Goal: Find specific page/section: Find specific page/section

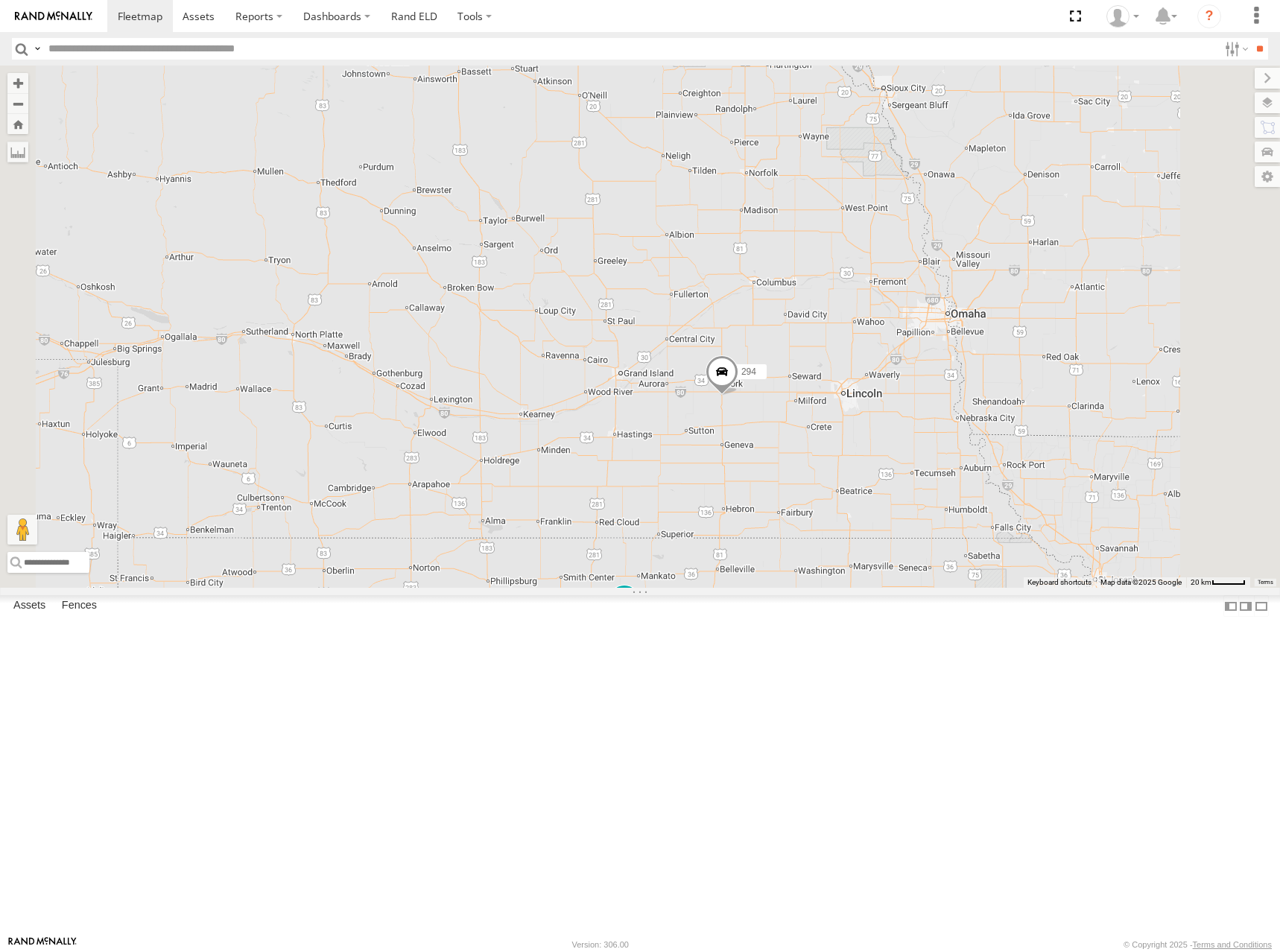
drag, startPoint x: 976, startPoint y: 383, endPoint x: 908, endPoint y: 278, distance: 125.1
click at [908, 278] on div "246 298 294" at bounding box center [640, 327] width 1280 height 522
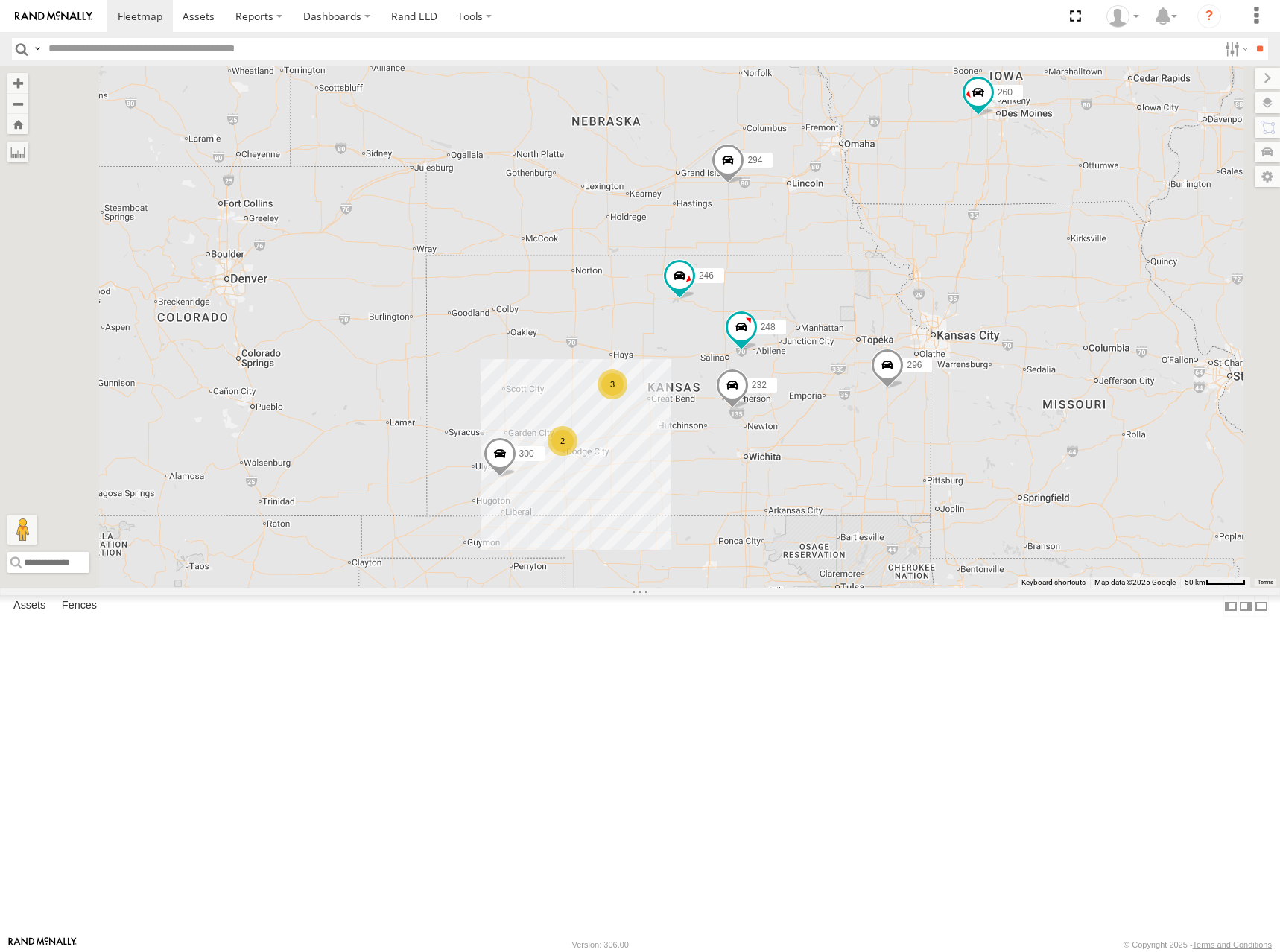
drag, startPoint x: 785, startPoint y: 419, endPoint x: 824, endPoint y: 296, distance: 129.0
click at [824, 296] on div "246 298 294 248 300 2 232 296 3 266 260" at bounding box center [640, 327] width 1280 height 522
click at [129, 13] on span at bounding box center [140, 16] width 45 height 14
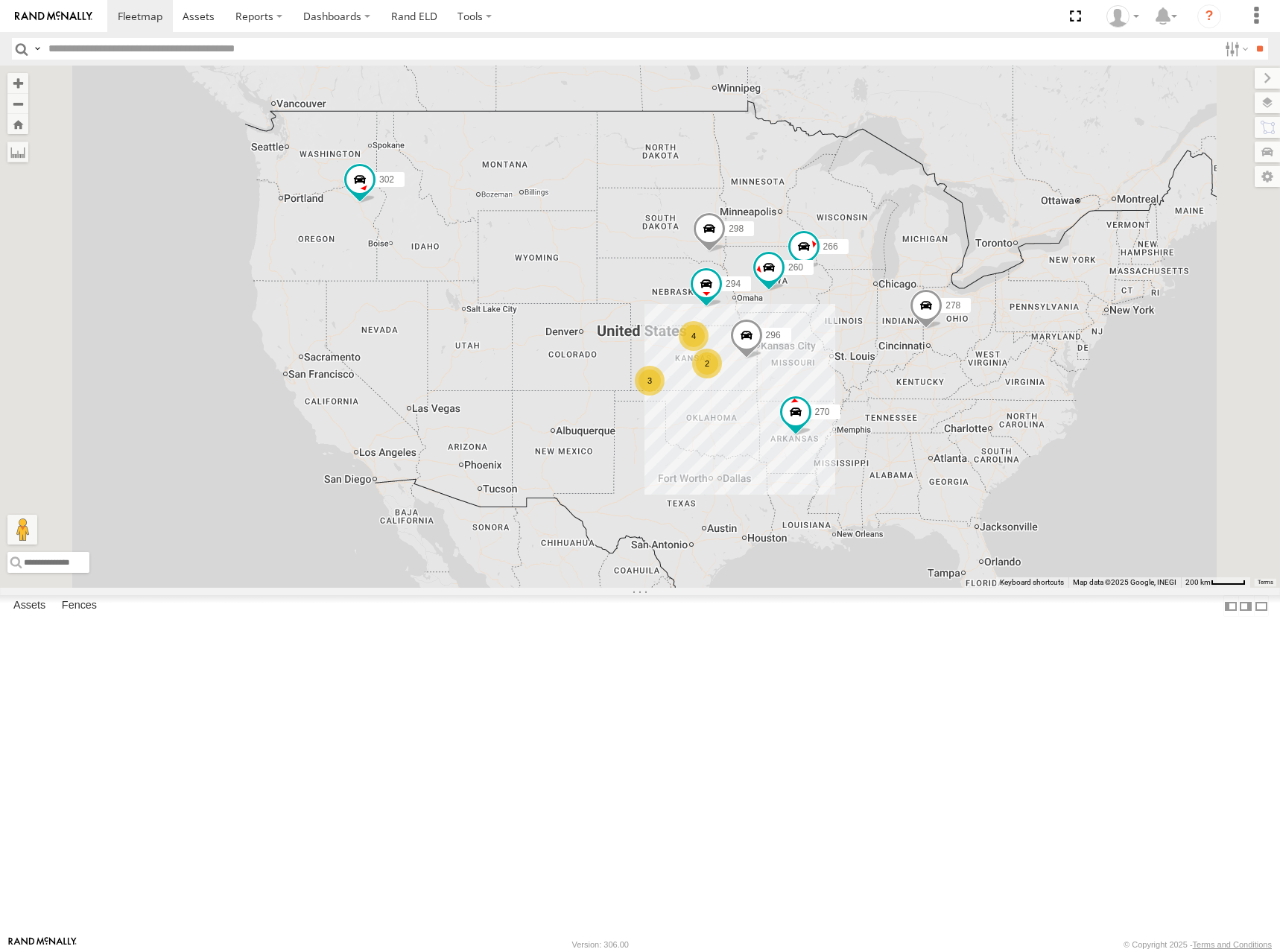
drag, startPoint x: 686, startPoint y: 398, endPoint x: 688, endPoint y: 391, distance: 7.3
click at [688, 391] on div "302 278 3 4 298 270 2 296 266 294 260" at bounding box center [640, 327] width 1280 height 522
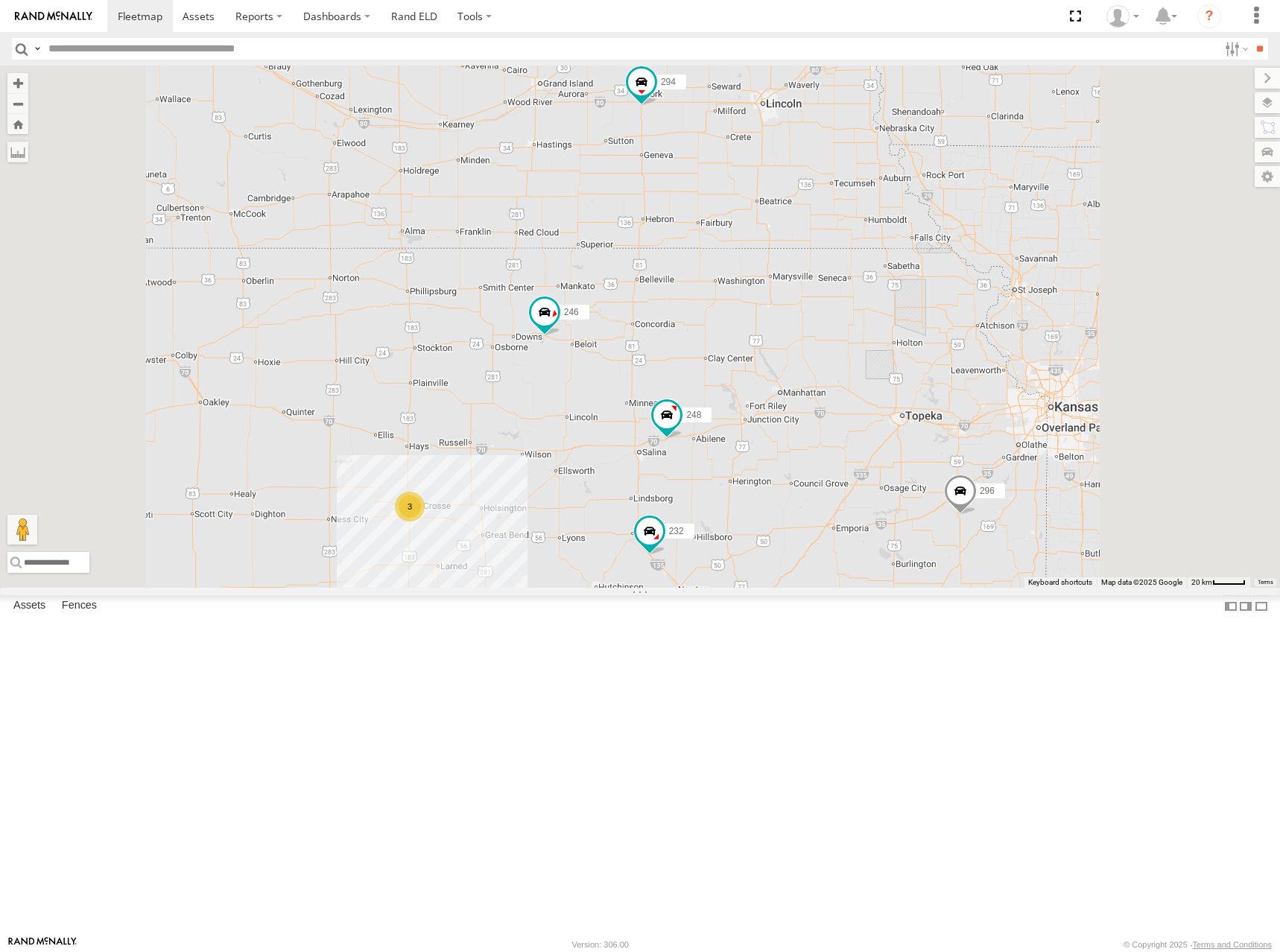
drag, startPoint x: 830, startPoint y: 472, endPoint x: 832, endPoint y: 458, distance: 14.1
click at [832, 458] on div "302 278 298 270 296 266 294 260 300 246 232 248 2 3" at bounding box center [640, 327] width 1280 height 522
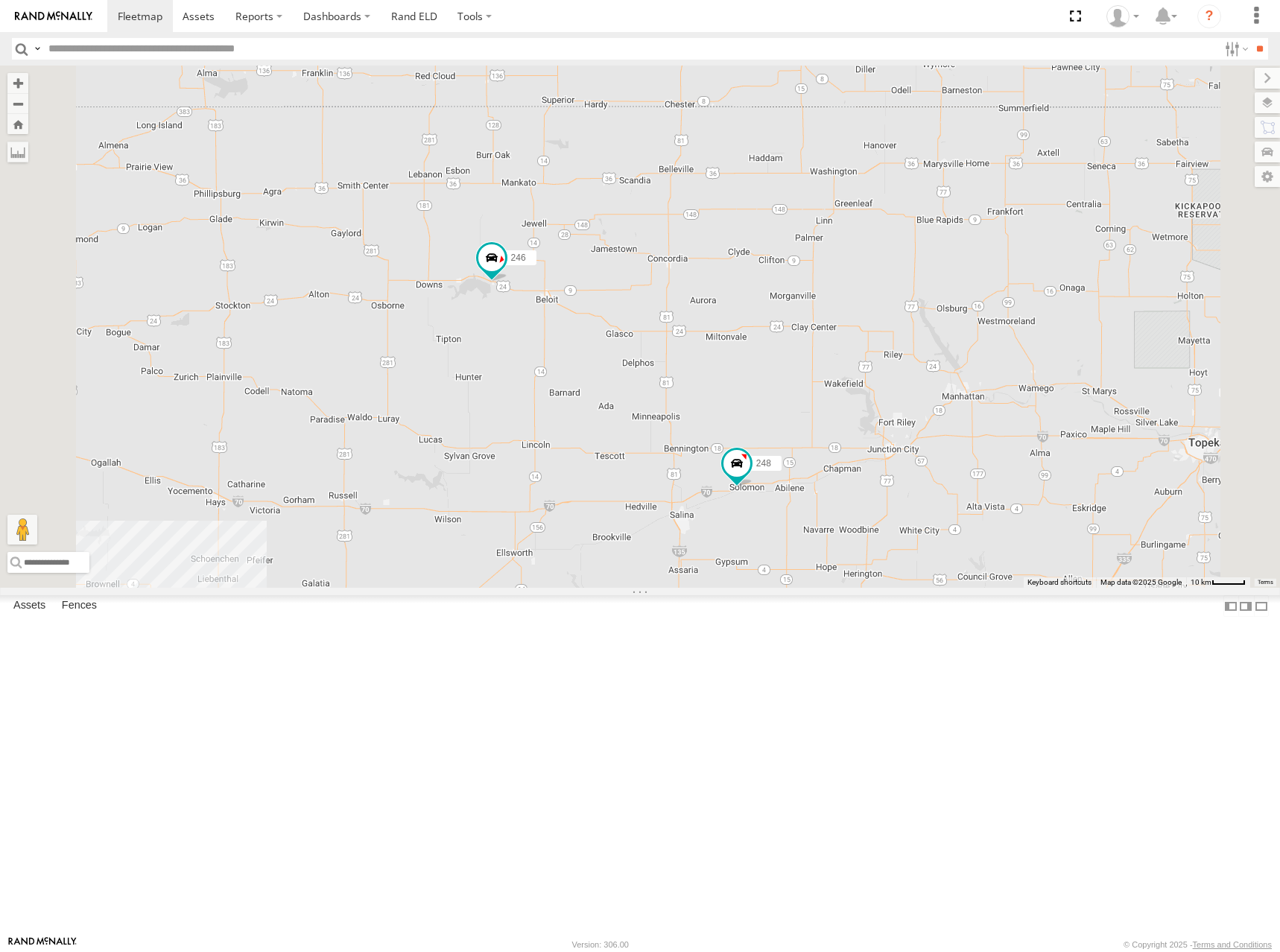
click at [799, 486] on div "302 278 298 270 296 266 294 260 300 246 232 248 3" at bounding box center [640, 327] width 1280 height 522
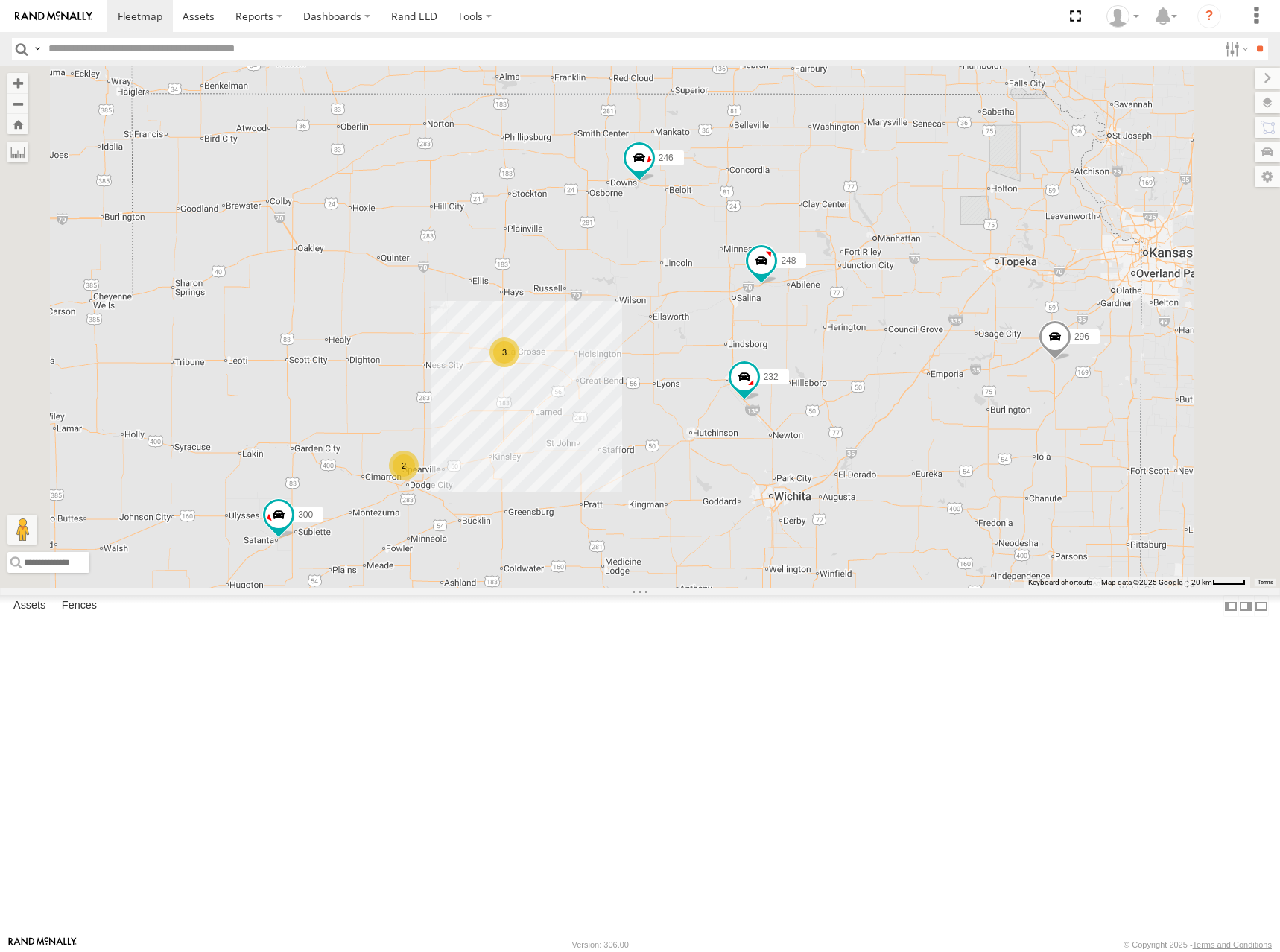
drag, startPoint x: 799, startPoint y: 512, endPoint x: 887, endPoint y: 395, distance: 146.4
click at [887, 395] on div "302 278 298 270 296 266 294 260 300 246 232 248 2 3" at bounding box center [640, 327] width 1280 height 522
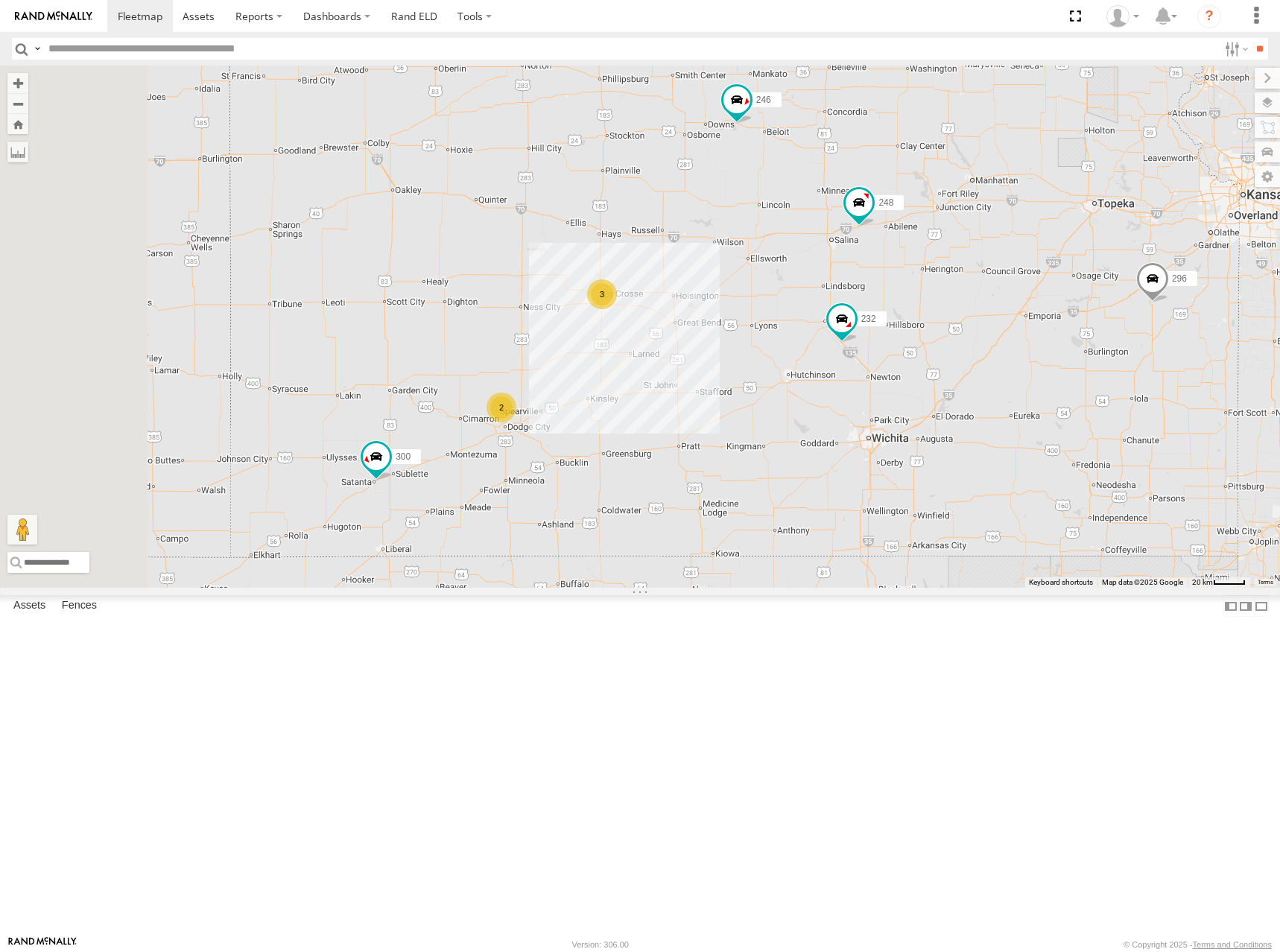
drag, startPoint x: 762, startPoint y: 576, endPoint x: 857, endPoint y: 520, distance: 110.3
click at [857, 520] on div "302 278 298 270 296 266 294 260 300 246 232 248 2 3" at bounding box center [640, 327] width 1280 height 522
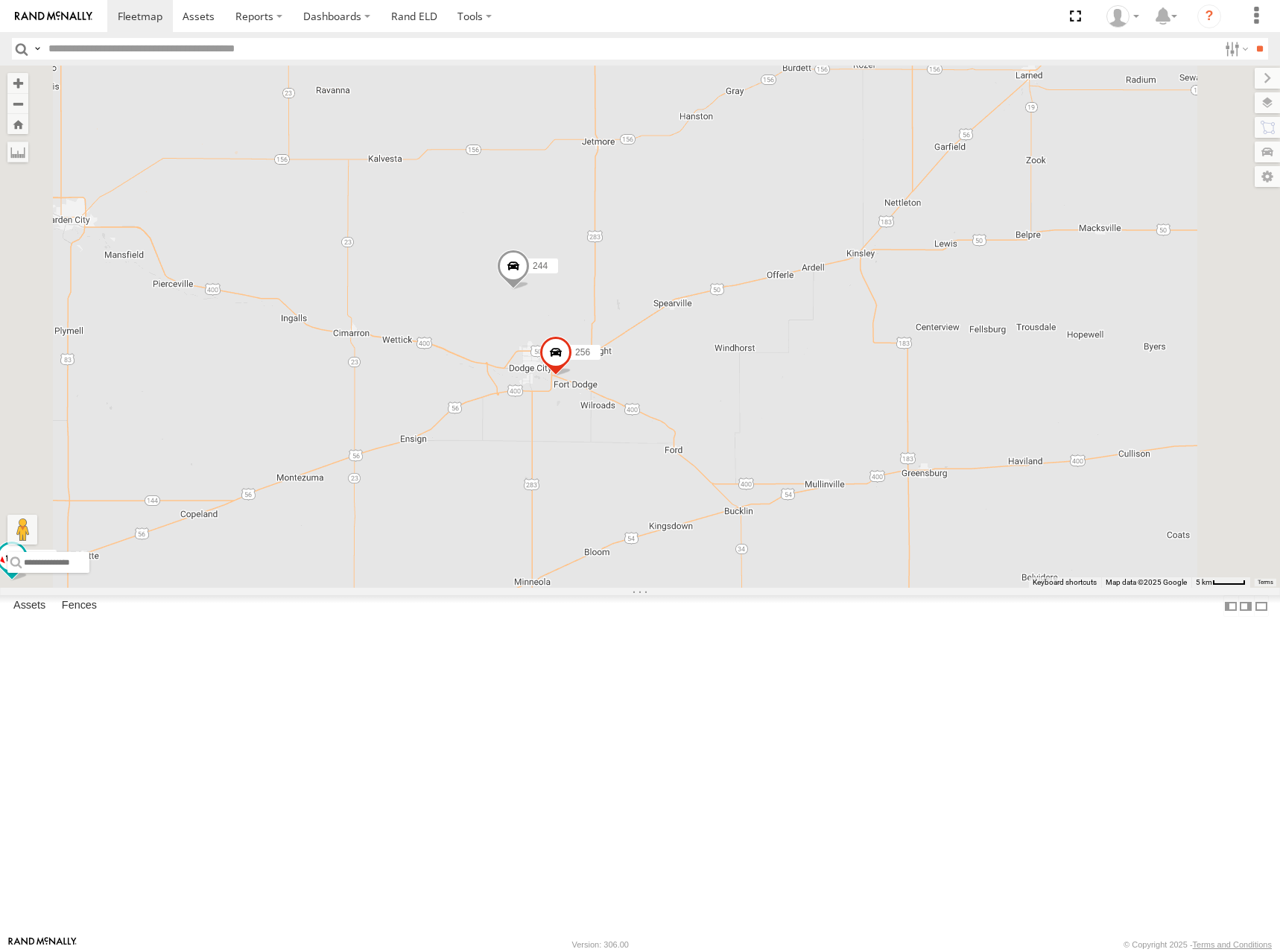
drag, startPoint x: 666, startPoint y: 541, endPoint x: 682, endPoint y: 474, distance: 68.9
click at [682, 474] on div "302 278 298 270 296 266 294 260 300 246 232 248 244 256 3" at bounding box center [640, 327] width 1280 height 522
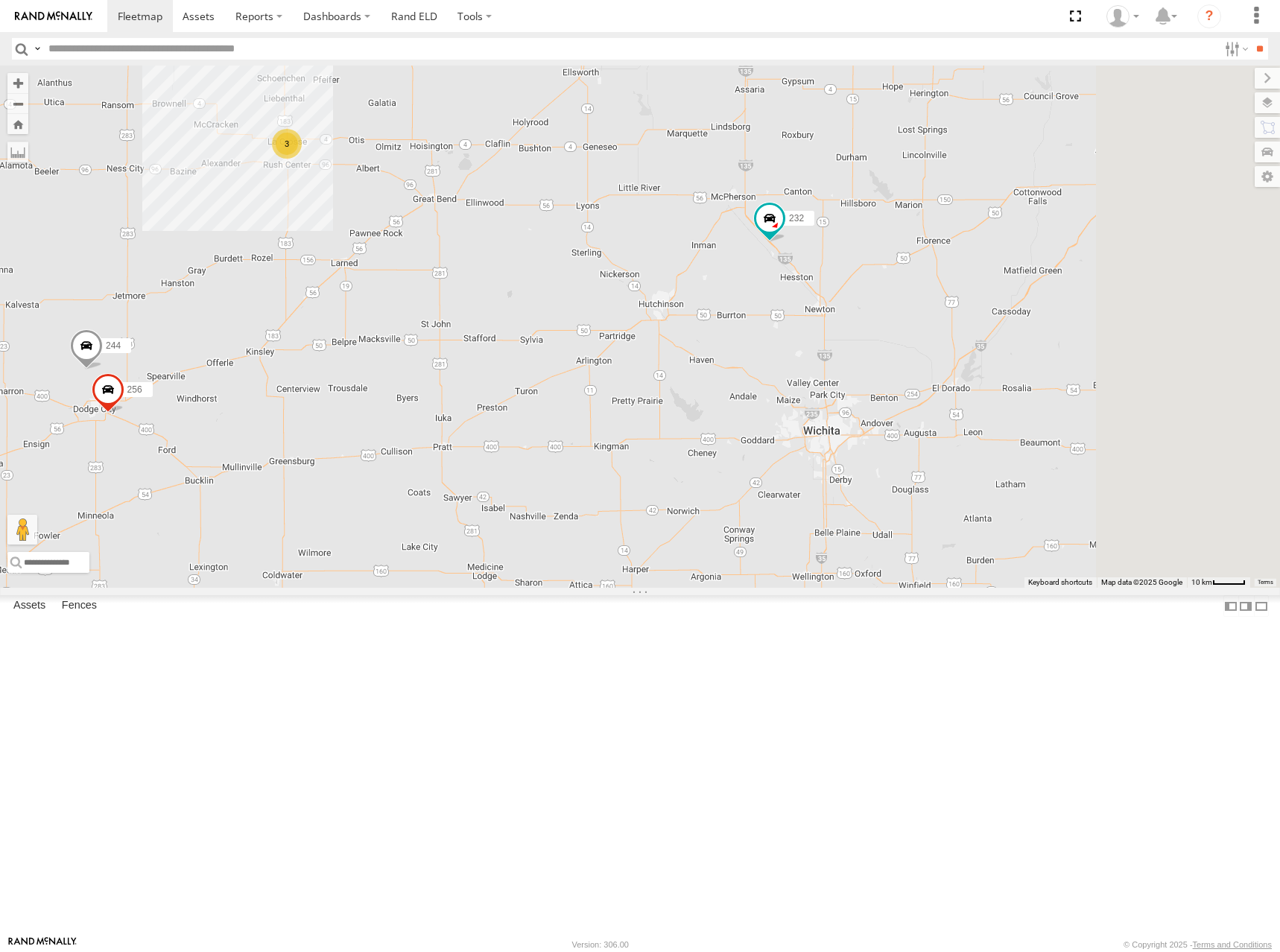
drag, startPoint x: 1020, startPoint y: 451, endPoint x: 474, endPoint y: 489, distance: 547.3
click at [474, 489] on div "302 278 298 270 296 266 294 260 300 246 232 248 244 256 3" at bounding box center [640, 327] width 1280 height 522
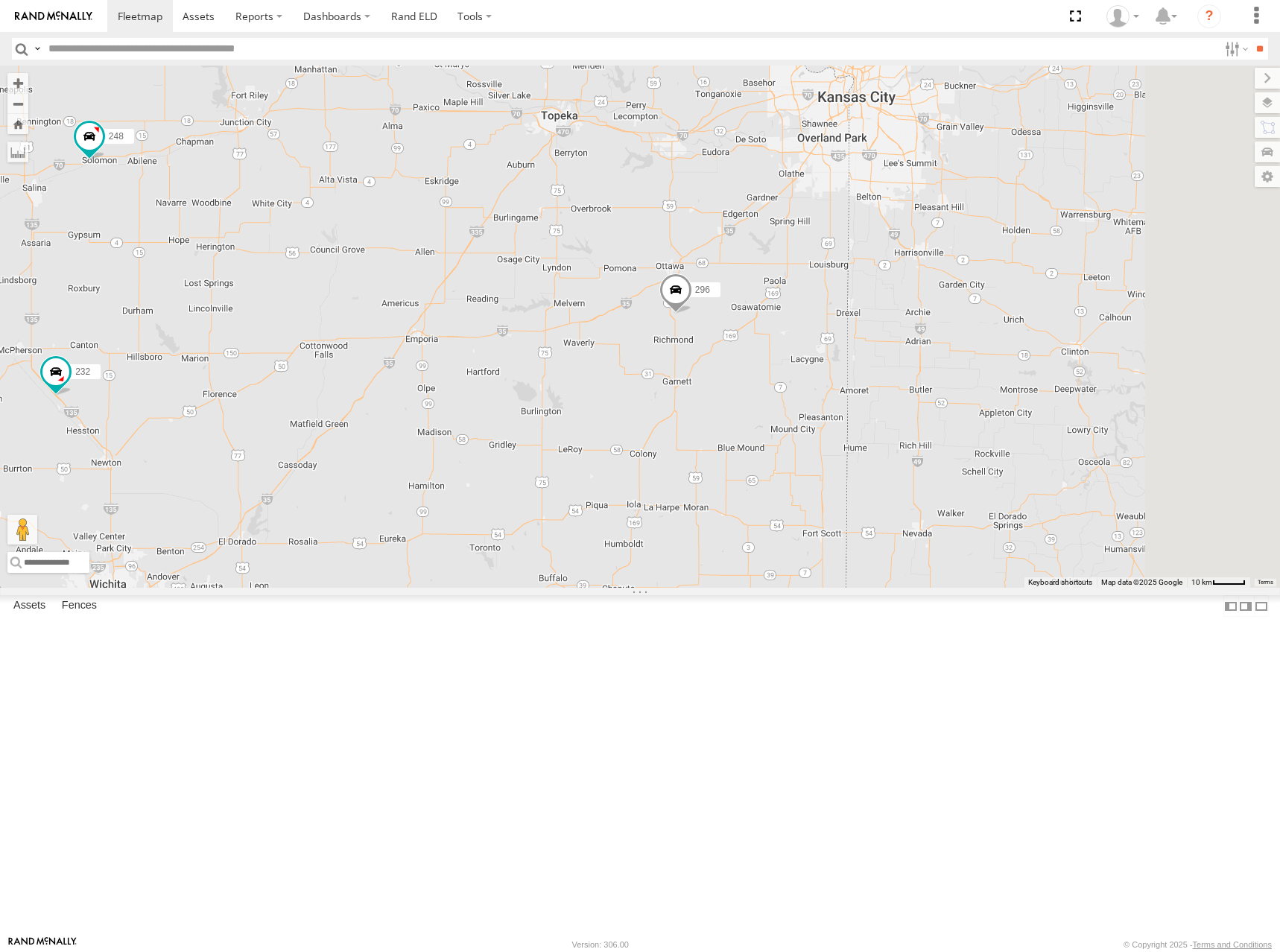
drag, startPoint x: 1020, startPoint y: 489, endPoint x: 529, endPoint y: 627, distance: 510.0
click at [525, 588] on div "302 278 298 270 296 266 294 260 300 246 232 248 244 256 3" at bounding box center [640, 327] width 1280 height 522
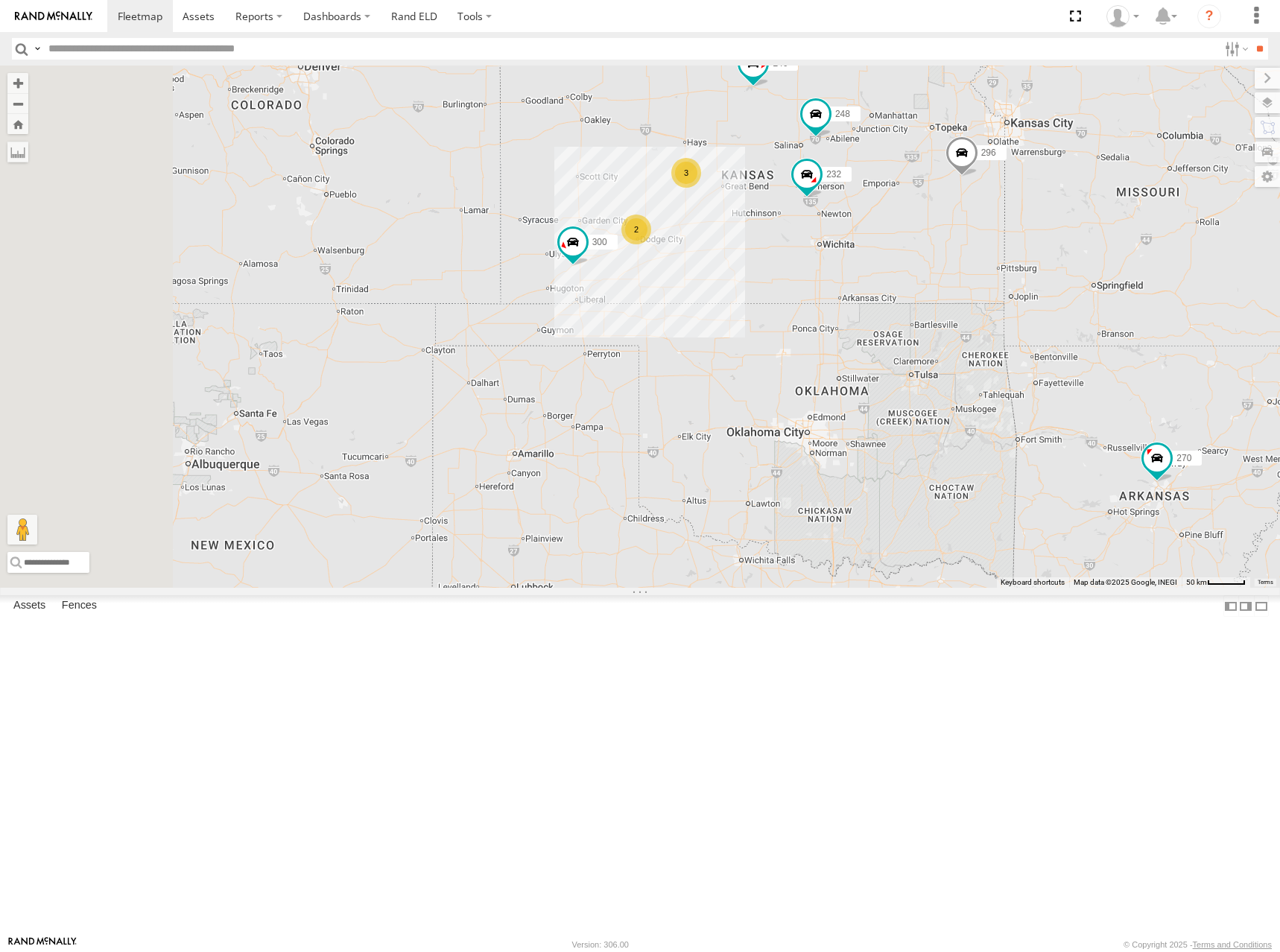
drag, startPoint x: 718, startPoint y: 318, endPoint x: 979, endPoint y: 286, distance: 263.0
click at [979, 286] on div "302 278 298 270 296 266 294 260 300 246 232 248 2 3" at bounding box center [640, 327] width 1280 height 522
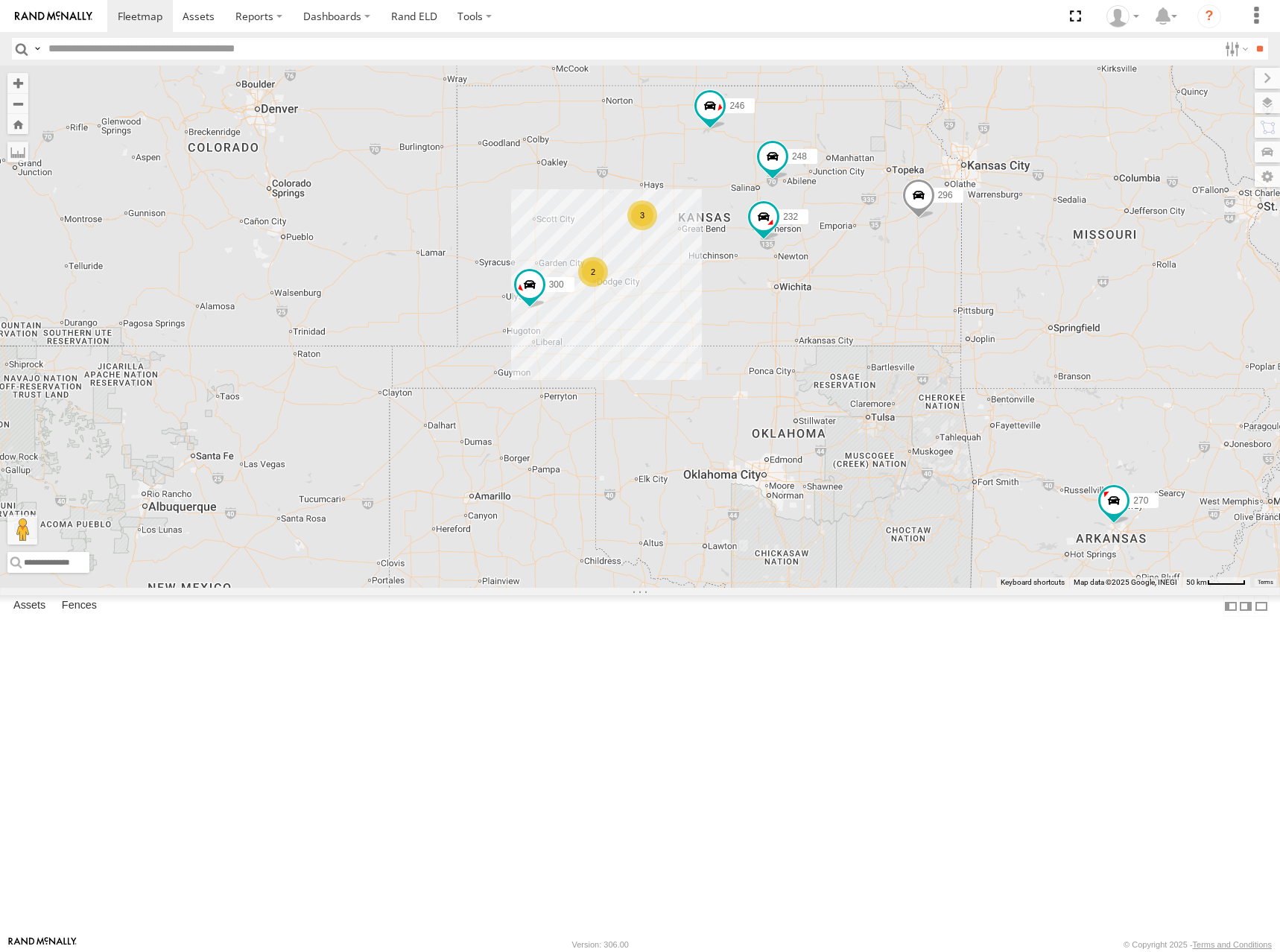
drag, startPoint x: 988, startPoint y: 292, endPoint x: 926, endPoint y: 335, distance: 75.5
click at [926, 335] on div "302 278 298 270 296 266 294 260 300 246 232 248 2 3" at bounding box center [640, 327] width 1280 height 522
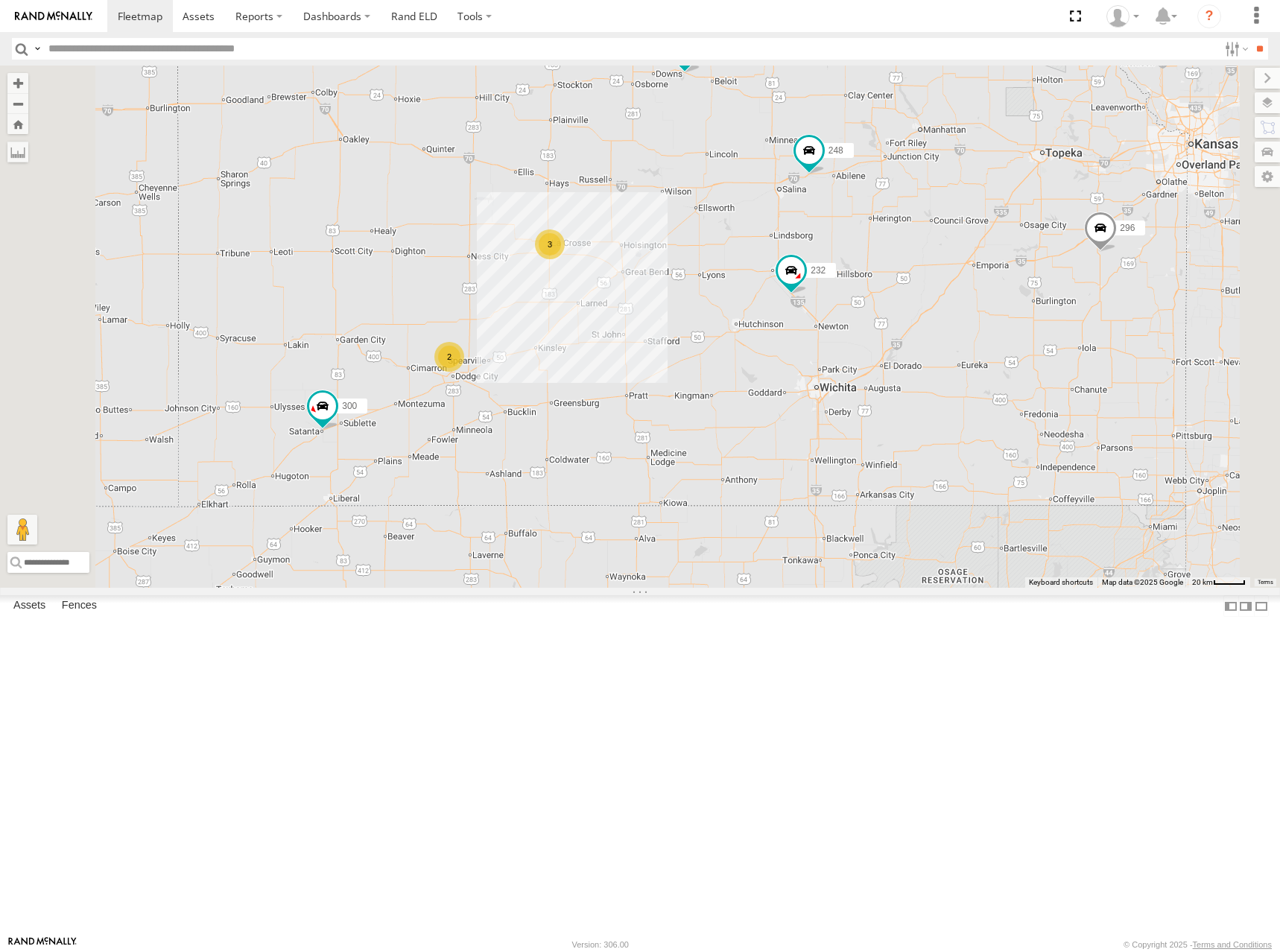
drag, startPoint x: 991, startPoint y: 316, endPoint x: 1033, endPoint y: 268, distance: 63.8
click at [1033, 268] on div "302 278 298 270 296 266 294 260 300 246 232 248 2 3" at bounding box center [640, 327] width 1280 height 522
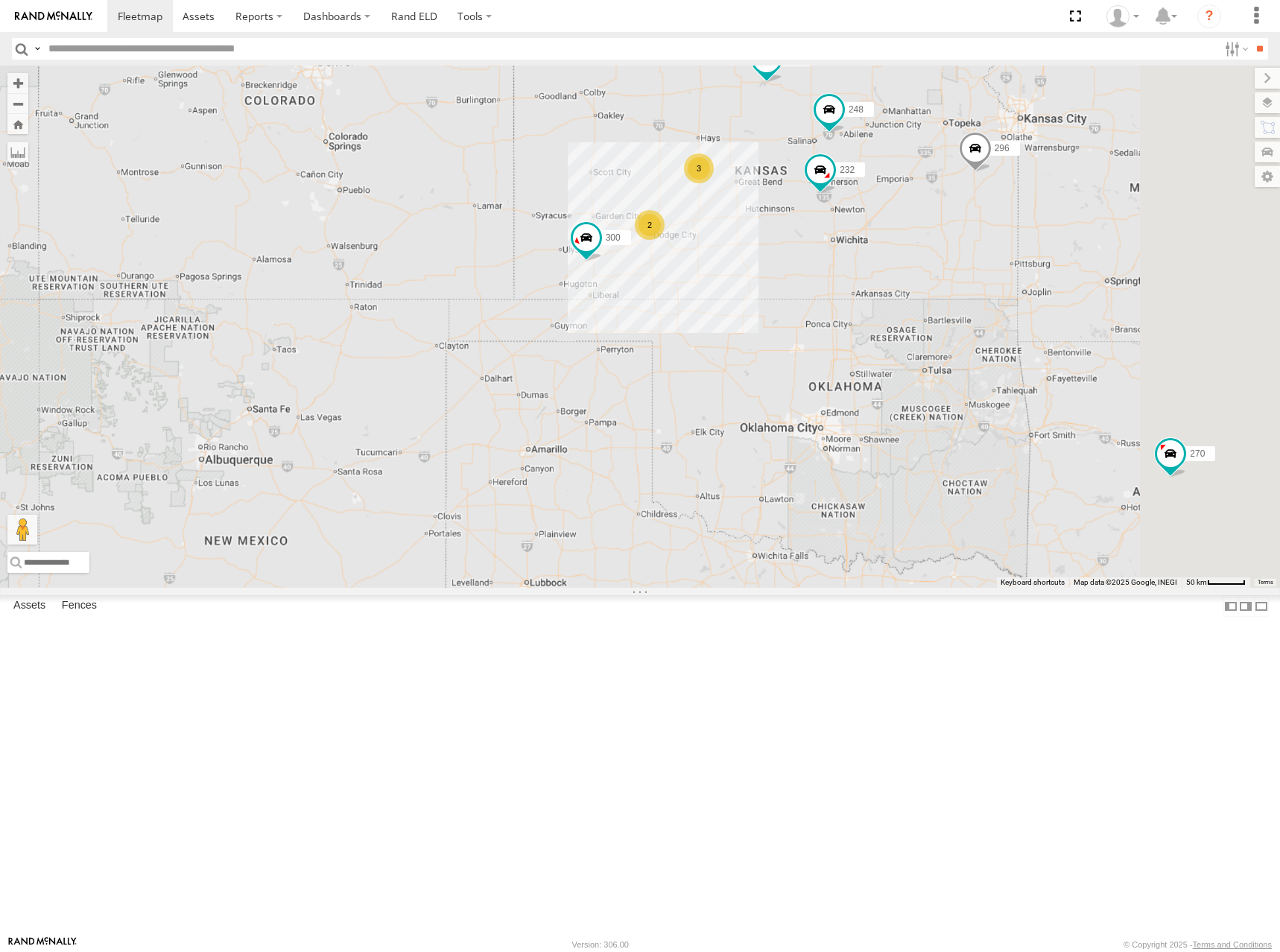
drag, startPoint x: 1100, startPoint y: 242, endPoint x: 1077, endPoint y: 269, distance: 35.5
click at [1077, 269] on div "302 278 298 270 296 266 294 260 300 246 232 248 2 3" at bounding box center [640, 327] width 1280 height 522
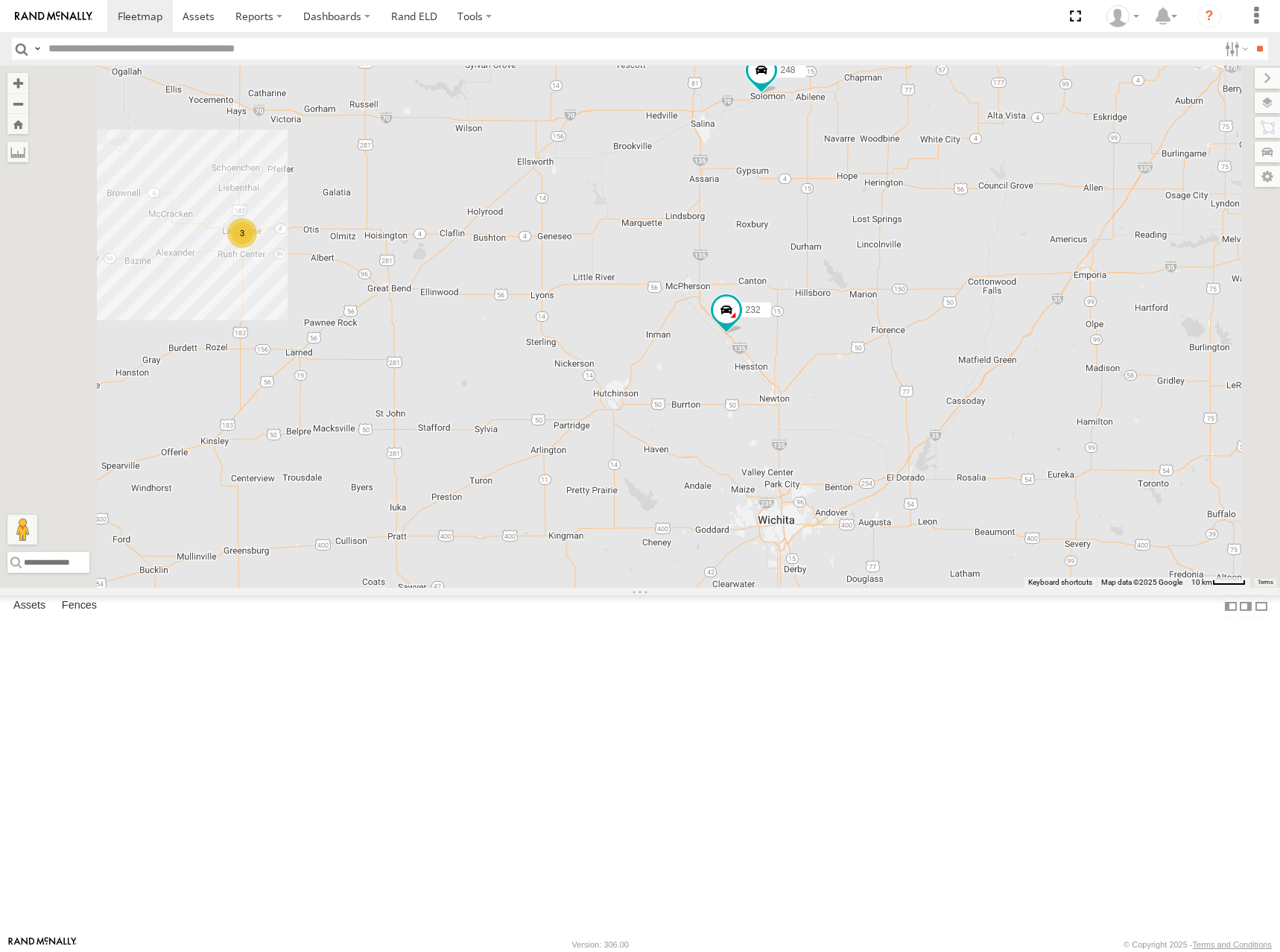
drag, startPoint x: 1023, startPoint y: 332, endPoint x: 1057, endPoint y: 321, distance: 35.7
click at [1057, 321] on div "302 278 298 270 296 266 294 260 300 246 232 248 3" at bounding box center [640, 327] width 1280 height 522
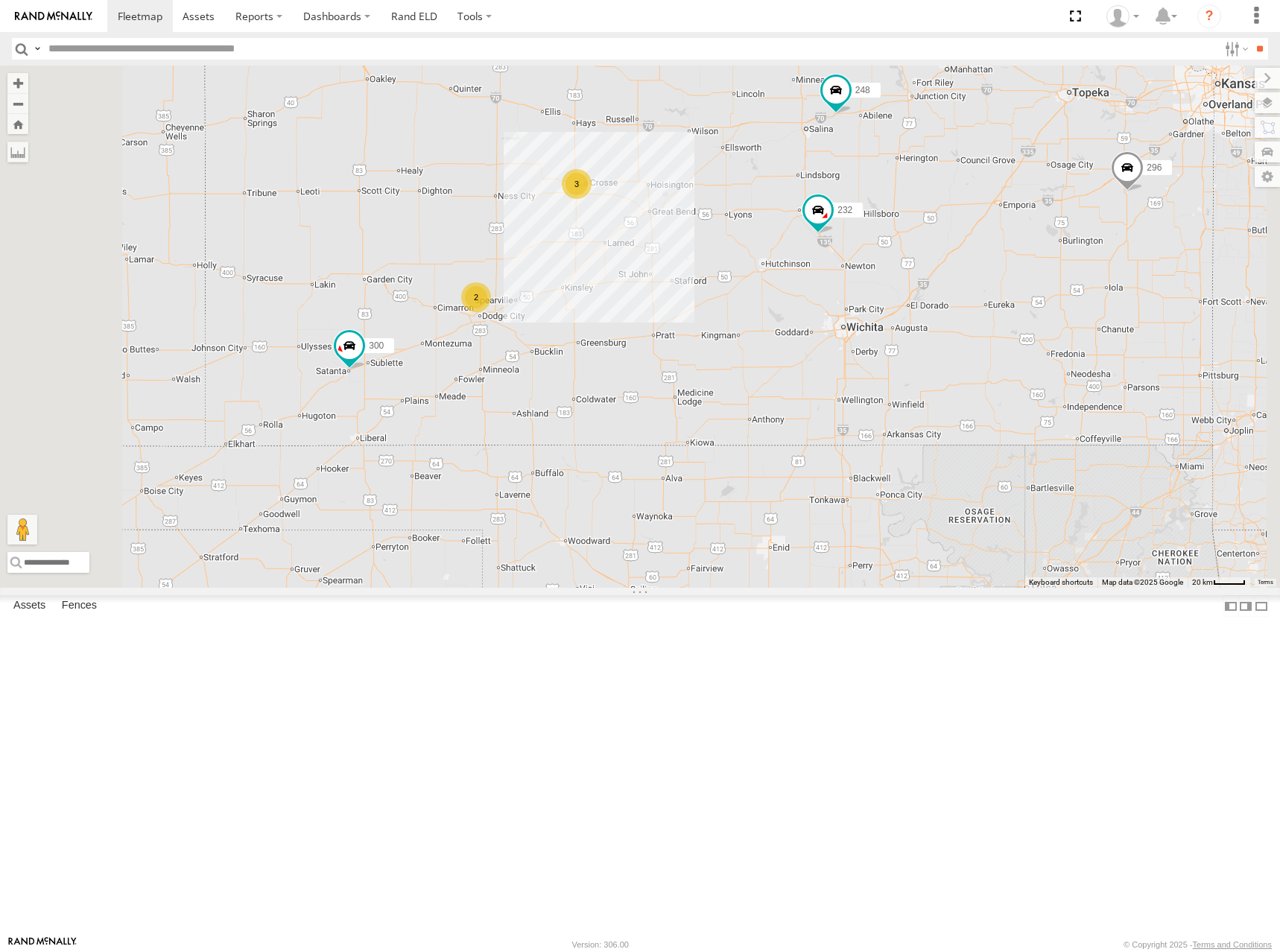
drag, startPoint x: 1100, startPoint y: 318, endPoint x: 1084, endPoint y: 325, distance: 17.5
click at [1084, 325] on div "302 278 298 270 296 266 294 260 300 246 232 248 2 3" at bounding box center [640, 327] width 1280 height 522
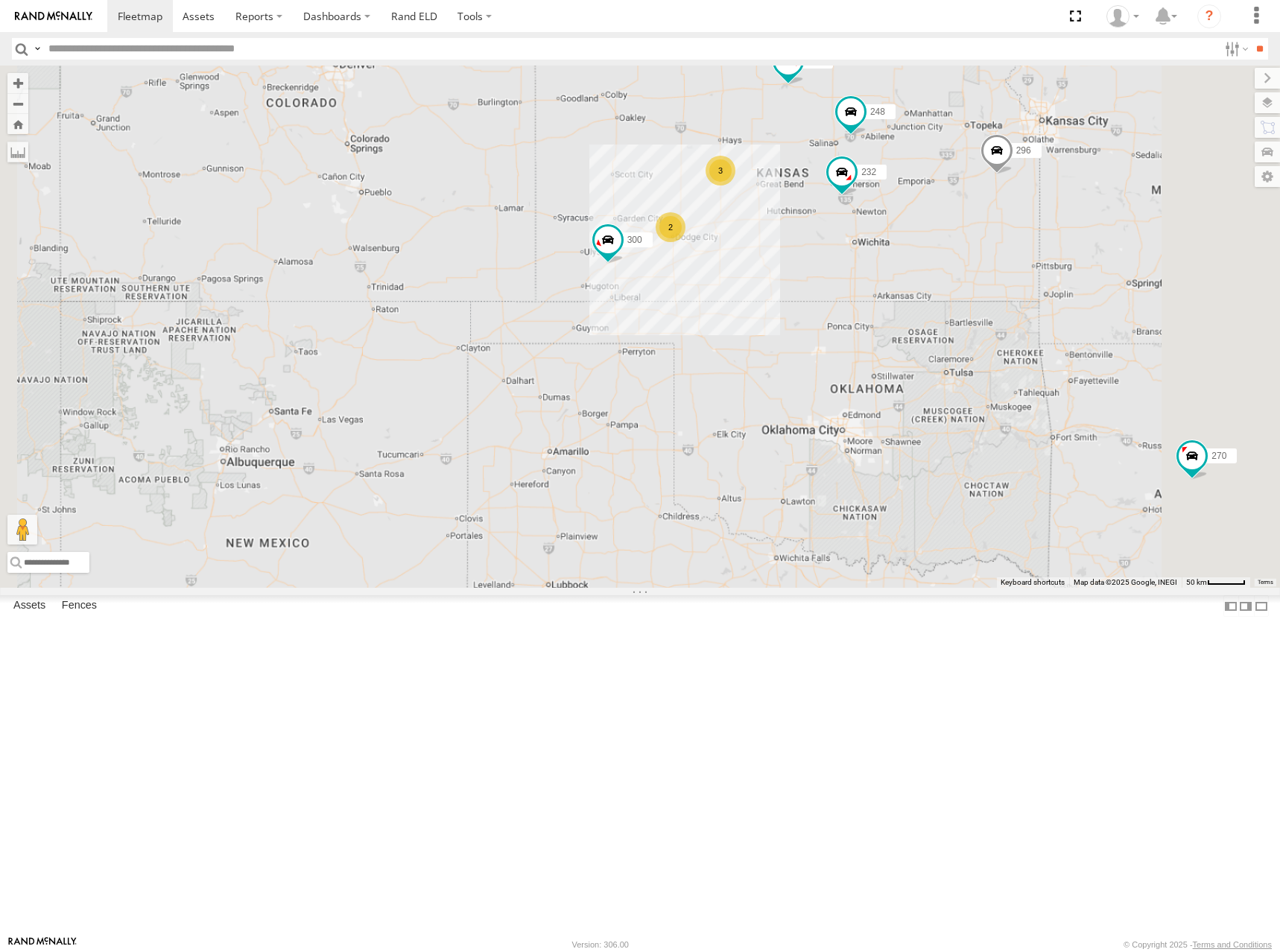
drag, startPoint x: 1147, startPoint y: 293, endPoint x: 1133, endPoint y: 296, distance: 14.3
click at [1134, 296] on div "302 278 298 270 296 266 294 260 300 246 232 248 2 3" at bounding box center [640, 327] width 1280 height 522
drag, startPoint x: 1173, startPoint y: 231, endPoint x: 1136, endPoint y: 237, distance: 37.5
click at [1136, 237] on div "302 278 298 270 296 266 294 260 300 246 232 248 2 3" at bounding box center [640, 327] width 1280 height 522
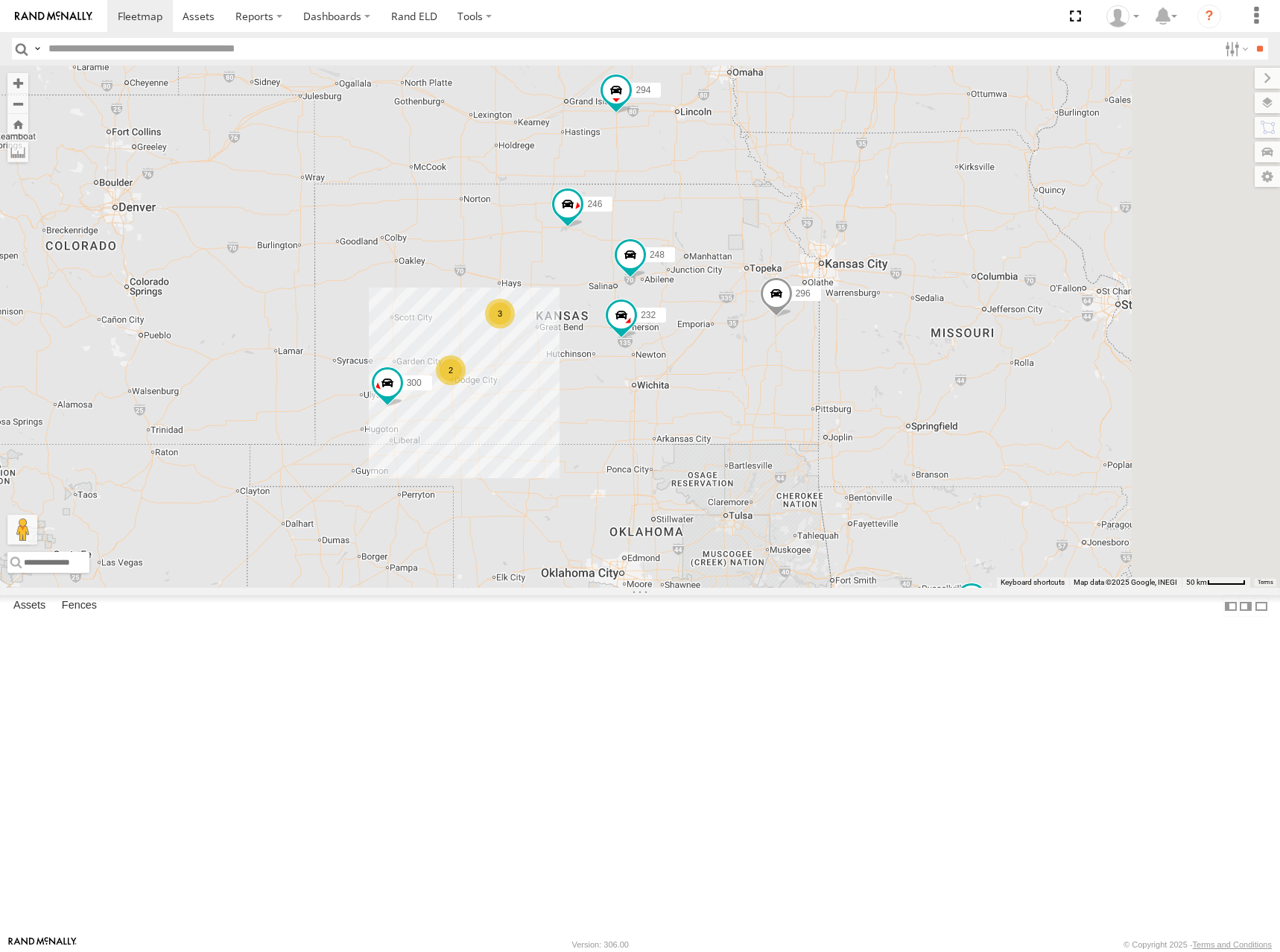
drag, startPoint x: 1191, startPoint y: 230, endPoint x: 1008, endPoint y: 373, distance: 232.2
click at [1008, 373] on div "302 278 298 270 296 266 294 260 300 246 232 248 2 3" at bounding box center [640, 327] width 1280 height 522
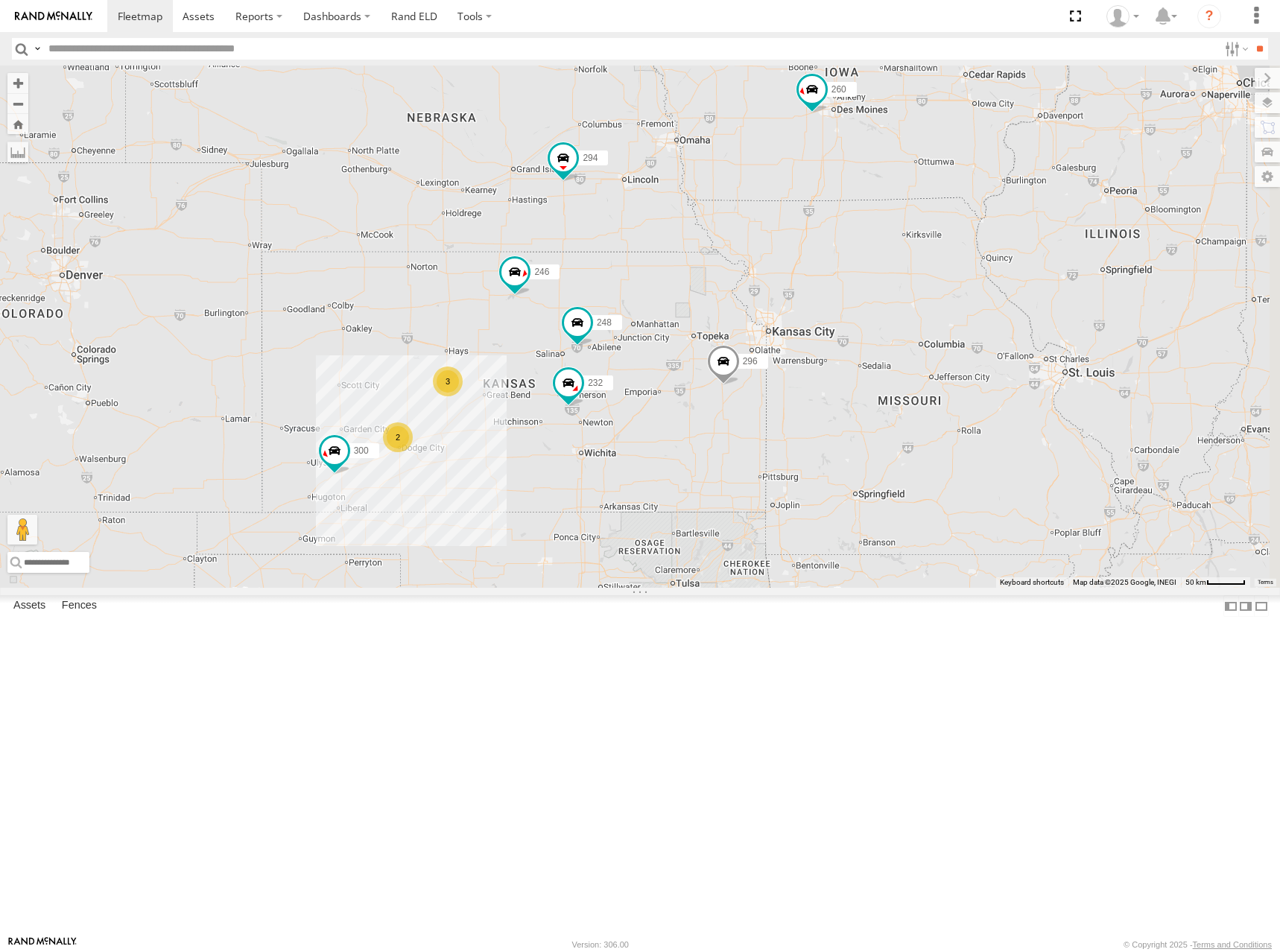
drag, startPoint x: 1069, startPoint y: 282, endPoint x: 1030, endPoint y: 334, distance: 65.0
click at [1030, 334] on div "302 278 298 270 296 266 294 260 300 246 232 248 2 3" at bounding box center [640, 327] width 1280 height 522
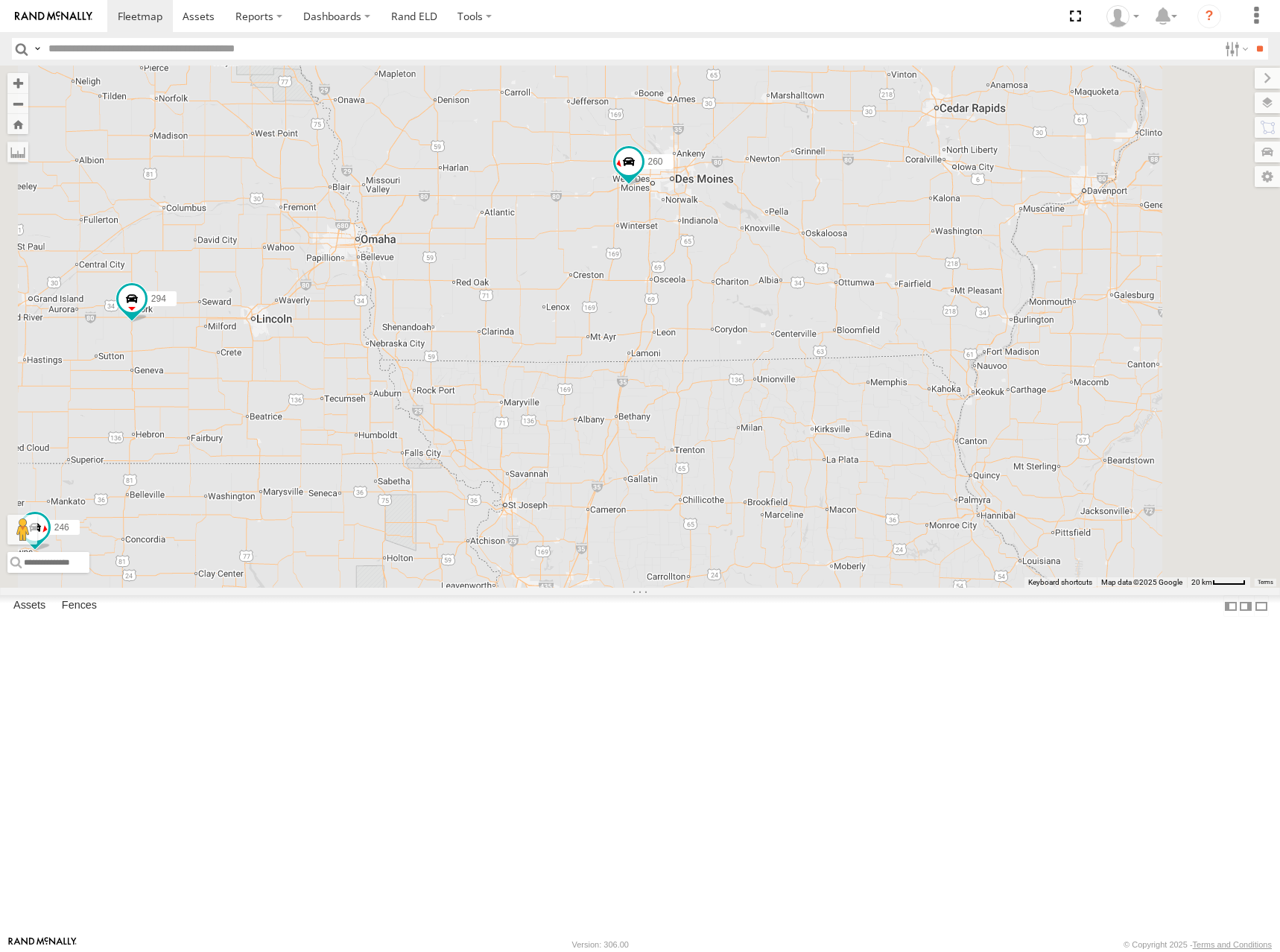
drag, startPoint x: 1069, startPoint y: 324, endPoint x: 964, endPoint y: 381, distance: 119.5
click at [964, 381] on div "302 278 298 270 296 266 294 260 300 246 232 248" at bounding box center [640, 327] width 1280 height 522
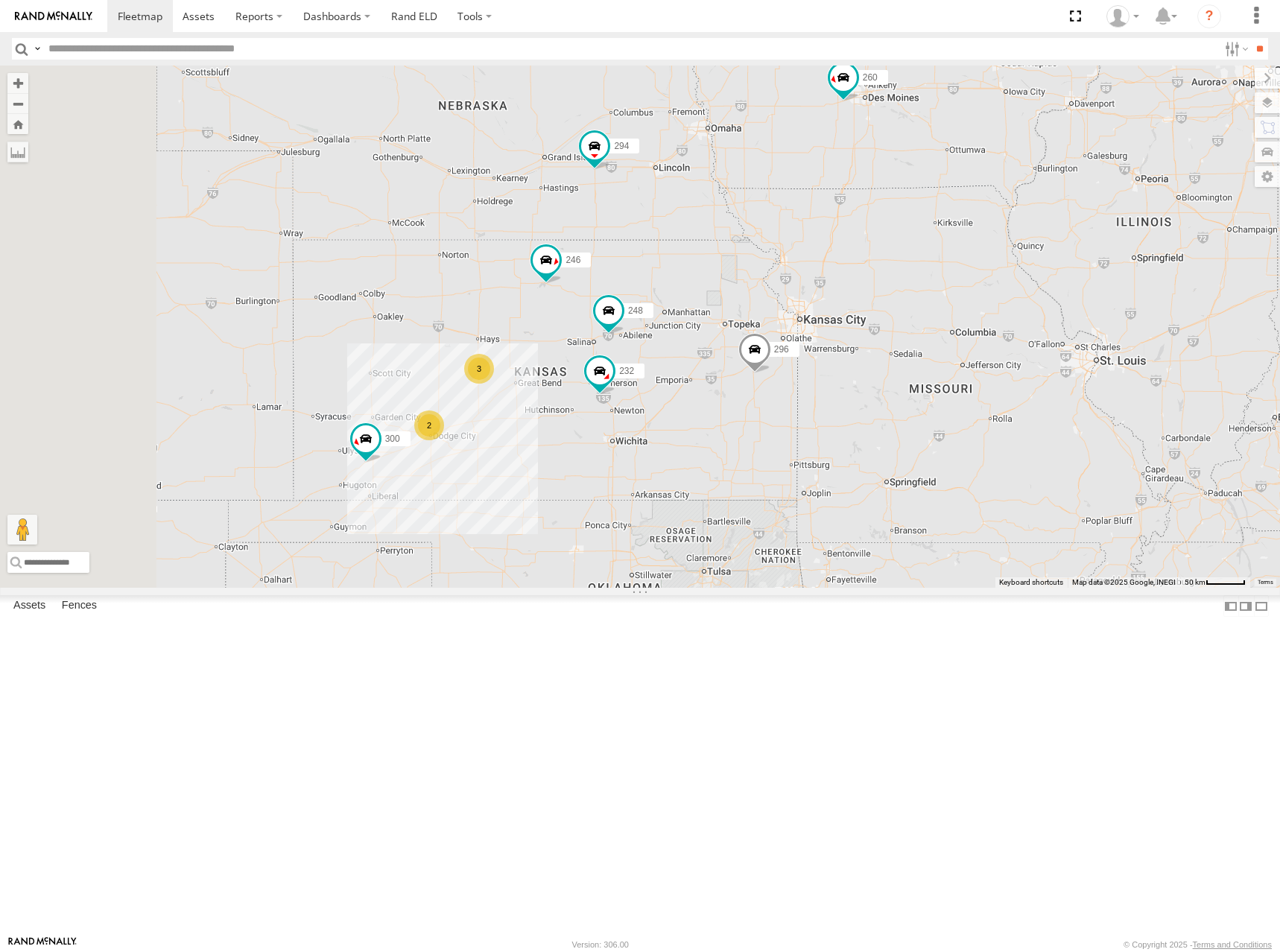
drag, startPoint x: 1066, startPoint y: 370, endPoint x: 1112, endPoint y: 318, distance: 69.4
click at [1112, 318] on div "302 278 298 270 296 266 294 260 300 246 232 248 2 3" at bounding box center [640, 327] width 1280 height 522
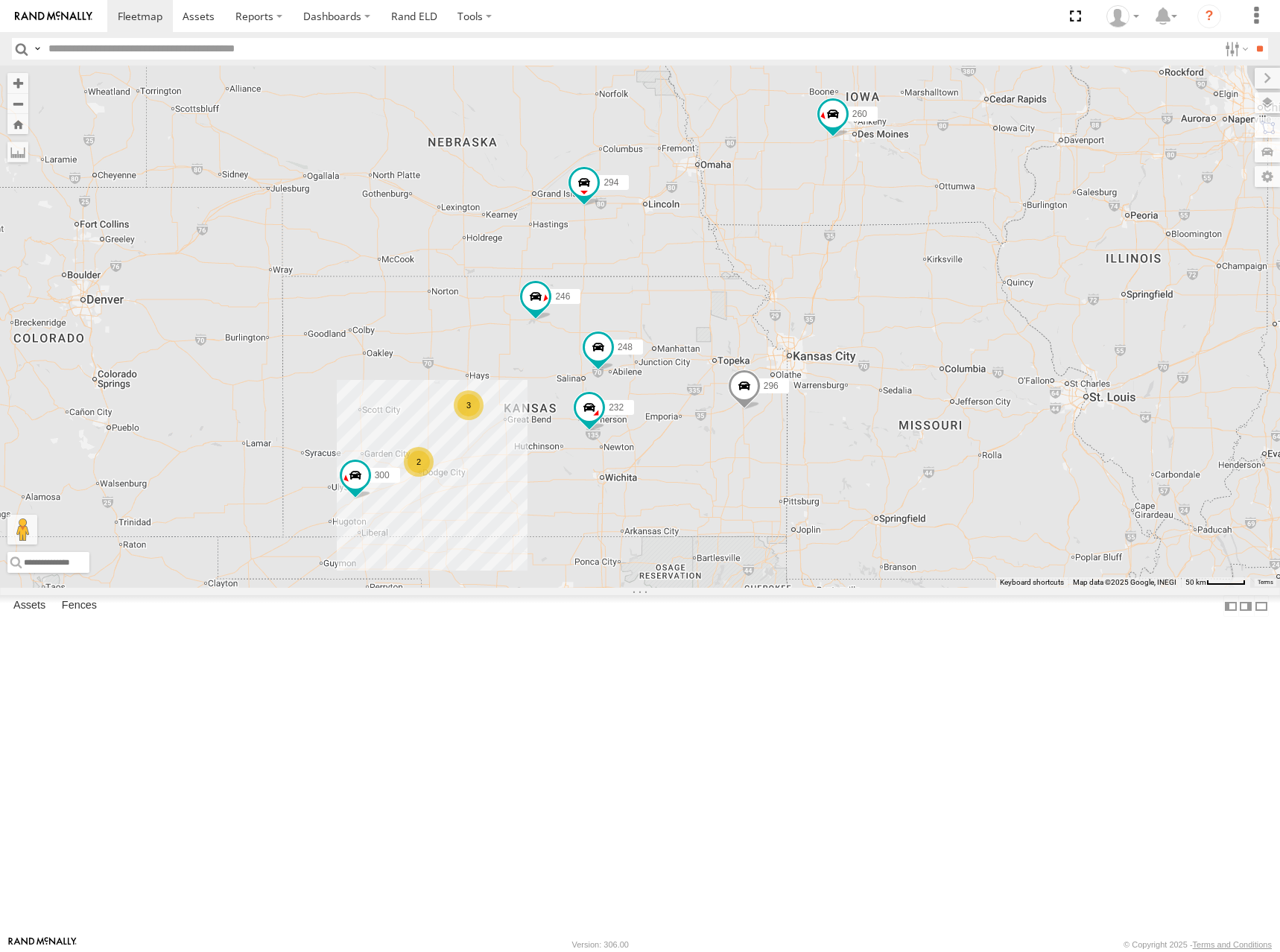
drag, startPoint x: 747, startPoint y: 220, endPoint x: 738, endPoint y: 255, distance: 36.1
click at [738, 255] on div "302 278 298 270 296 266 294 260 300 246 232 248 2 3" at bounding box center [640, 327] width 1280 height 522
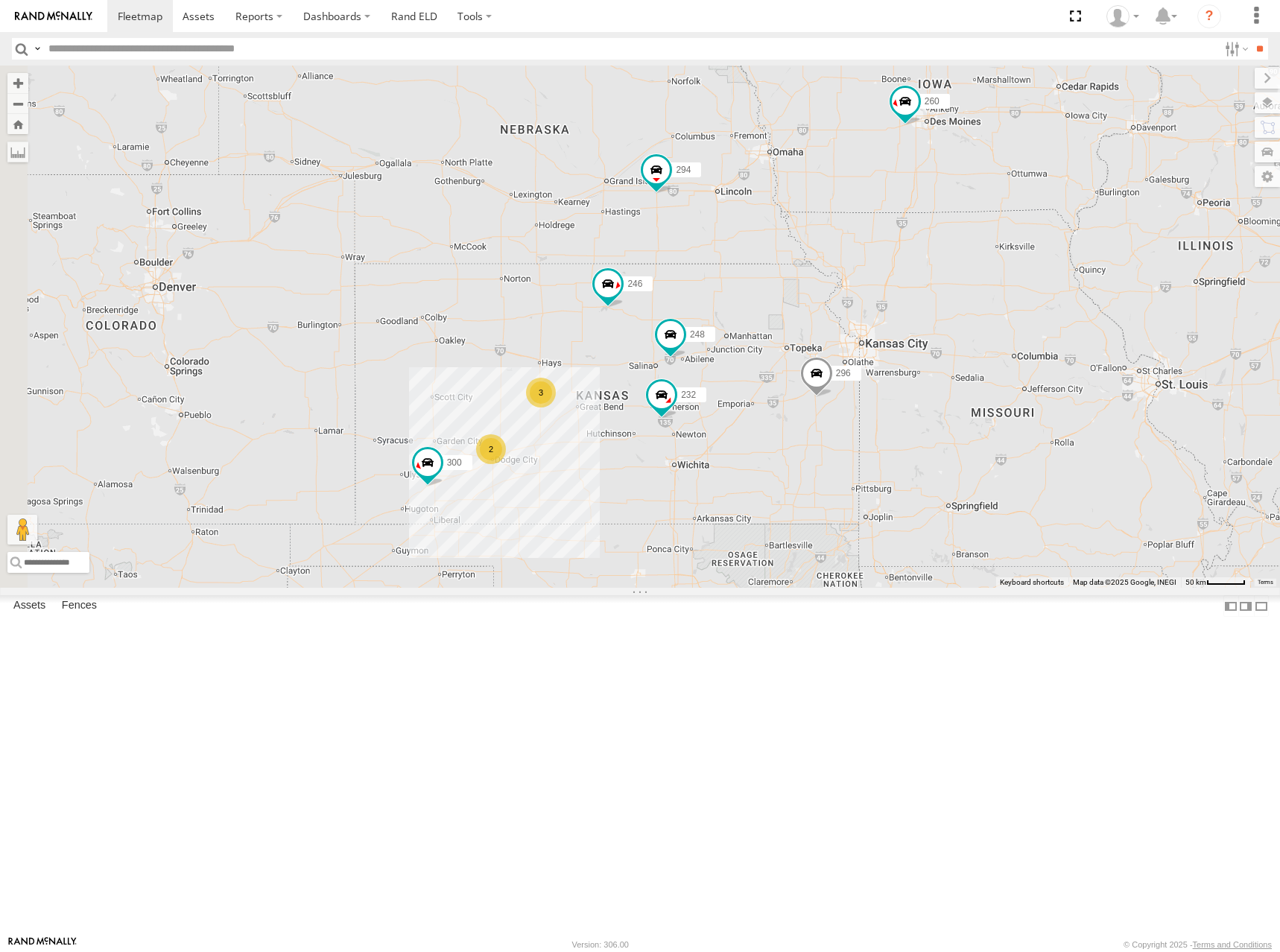
drag, startPoint x: 739, startPoint y: 249, endPoint x: 816, endPoint y: 233, distance: 78.6
click at [816, 233] on div "302 278 298 270 296 266 294 260 300 246 232 248 2 3" at bounding box center [640, 327] width 1280 height 522
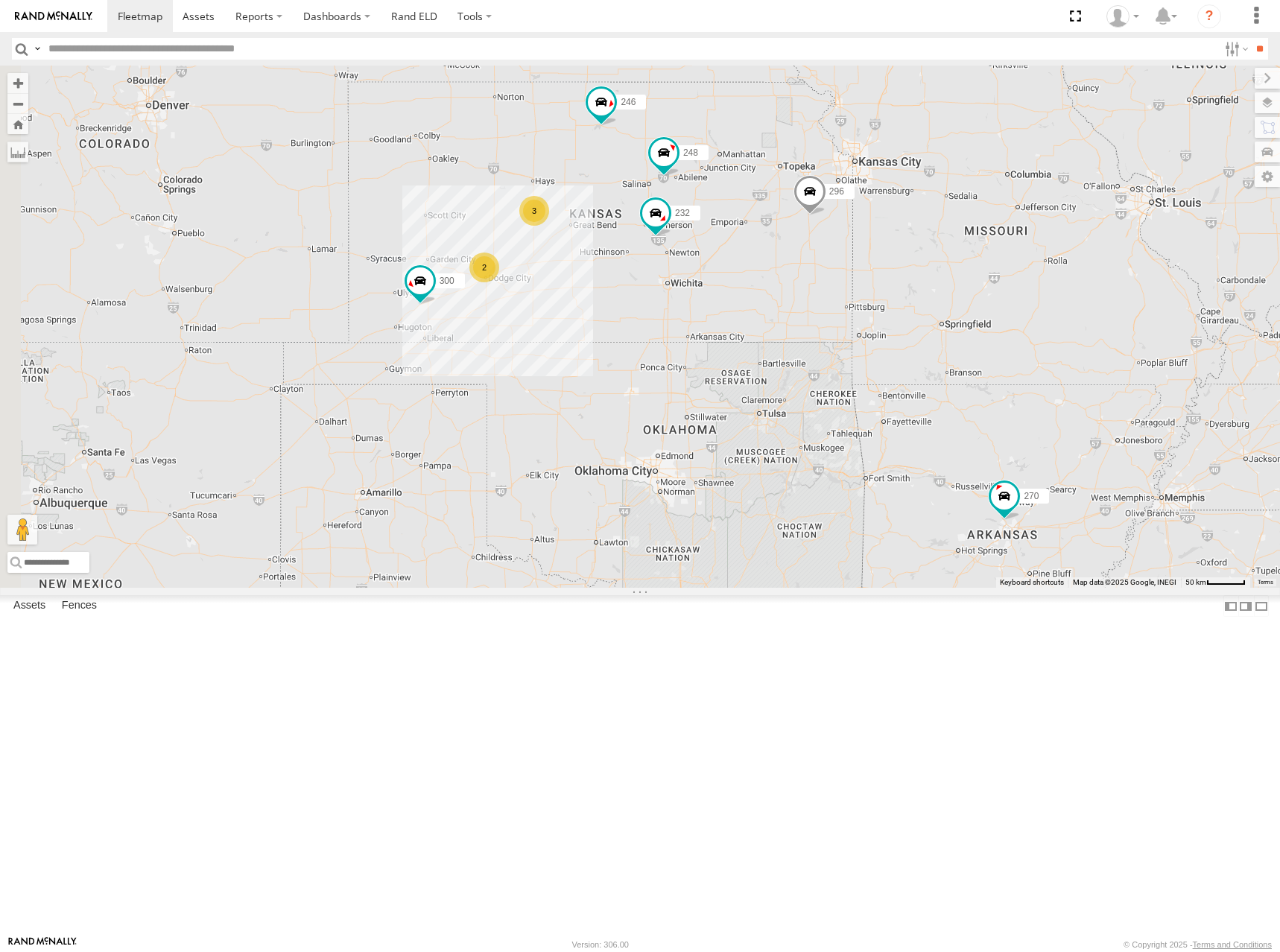
drag, startPoint x: 690, startPoint y: 353, endPoint x: 683, endPoint y: 172, distance: 181.1
click at [683, 172] on div "302 278 298 270 296 266 294 260 300 246 232 248 2 3" at bounding box center [640, 327] width 1280 height 522
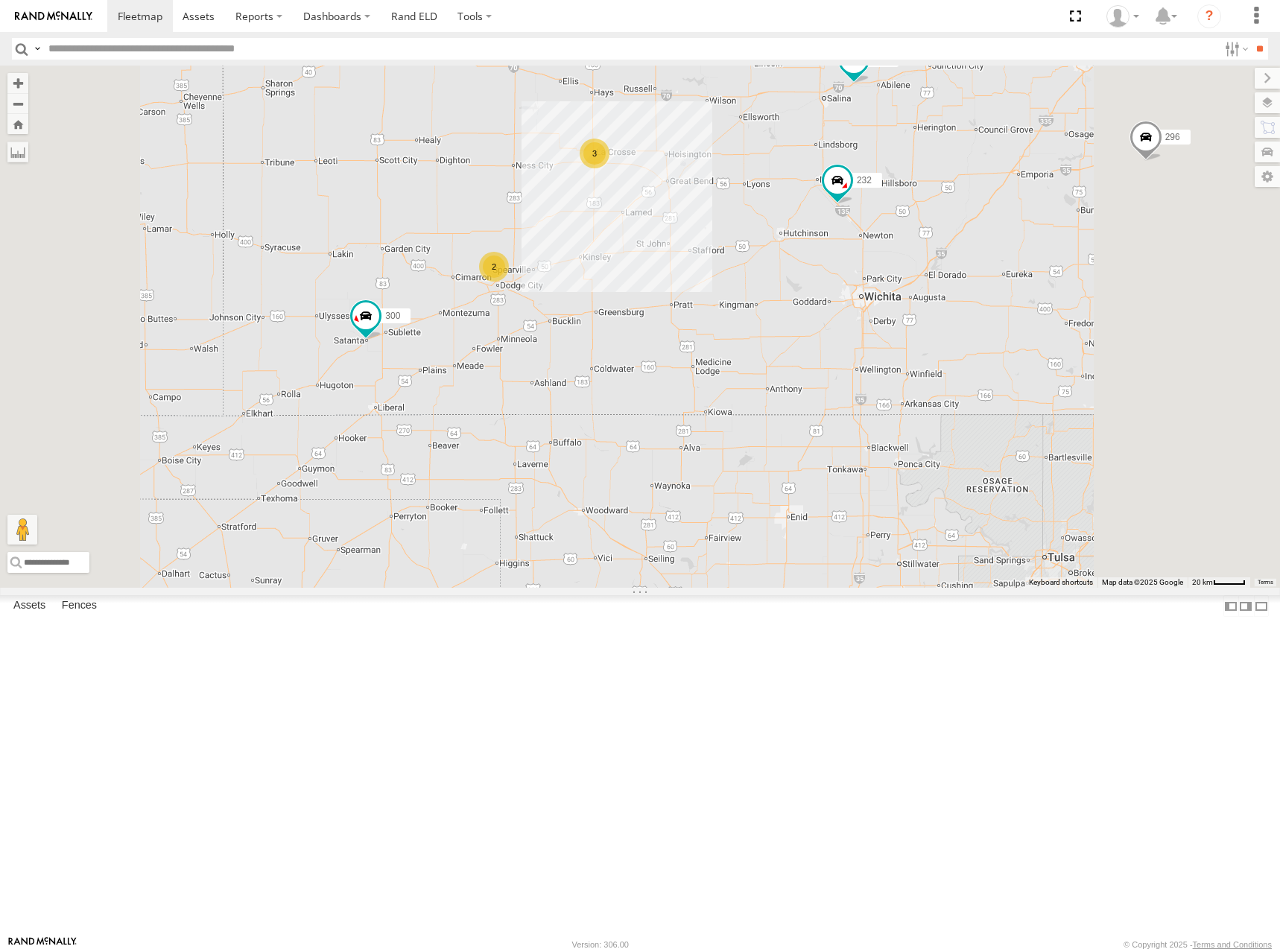
drag, startPoint x: 678, startPoint y: 381, endPoint x: 667, endPoint y: 342, distance: 40.5
click at [667, 342] on div "302 278 298 270 296 266 294 260 300 246 232 248 2 3" at bounding box center [640, 327] width 1280 height 522
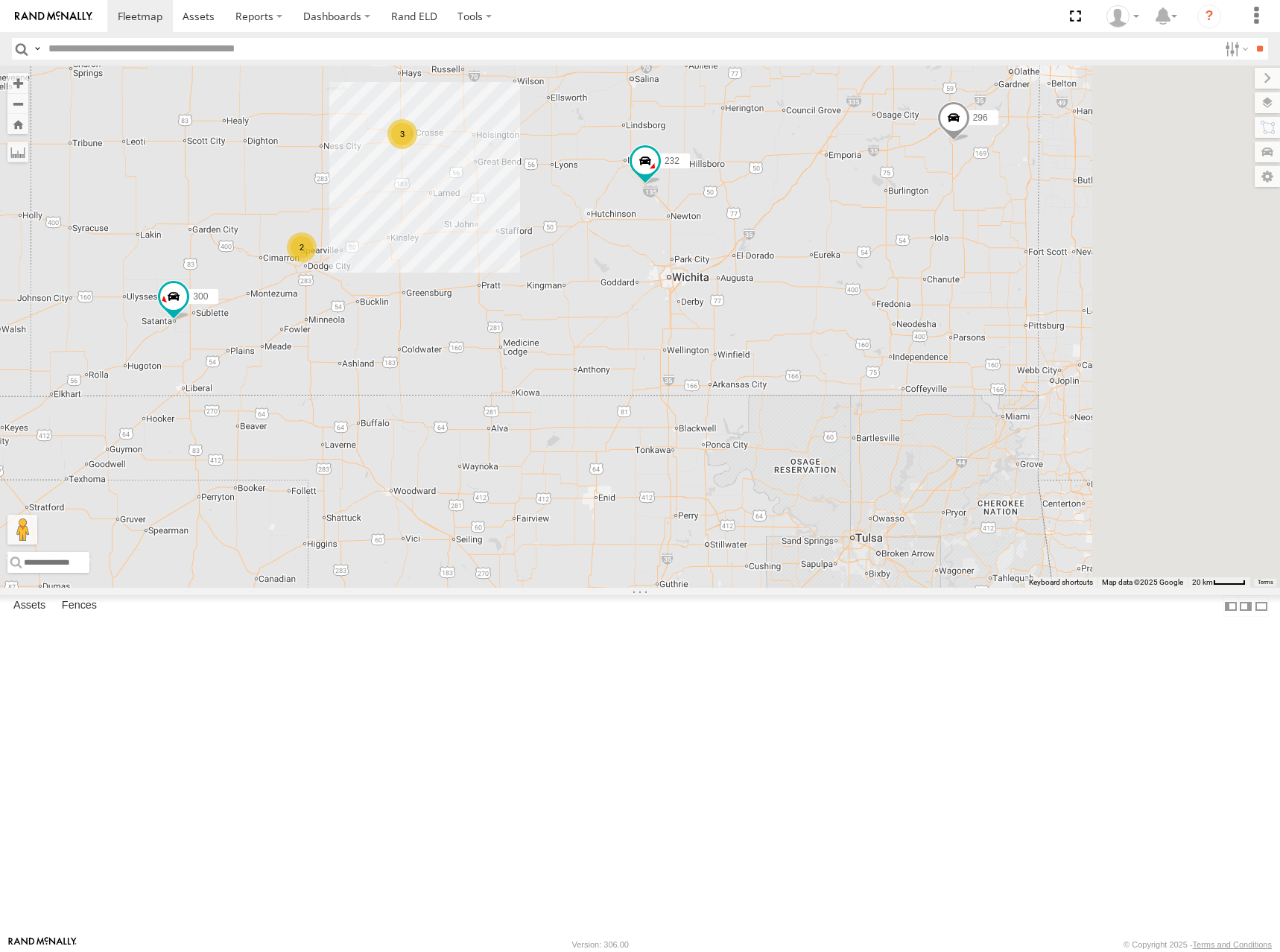
drag, startPoint x: 935, startPoint y: 363, endPoint x: 773, endPoint y: 381, distance: 163.0
click at [773, 381] on div "302 278 298 270 296 266 294 260 300 246 232 248 2 3" at bounding box center [640, 327] width 1280 height 522
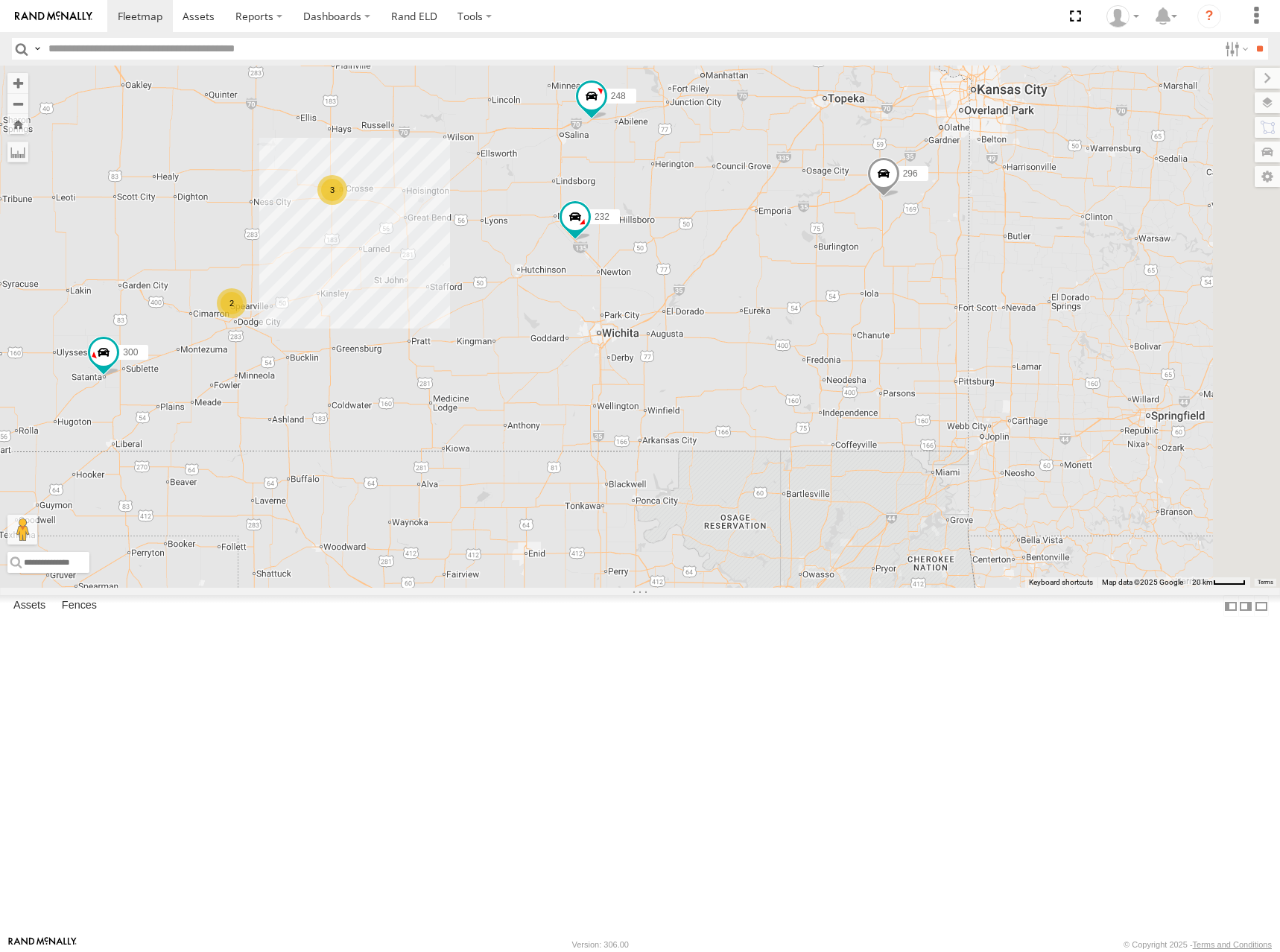
drag, startPoint x: 1001, startPoint y: 369, endPoint x: 955, endPoint y: 410, distance: 61.6
click at [955, 410] on div "302 278 298 270 296 266 294 260 300 246 232 248 2 3" at bounding box center [640, 327] width 1280 height 522
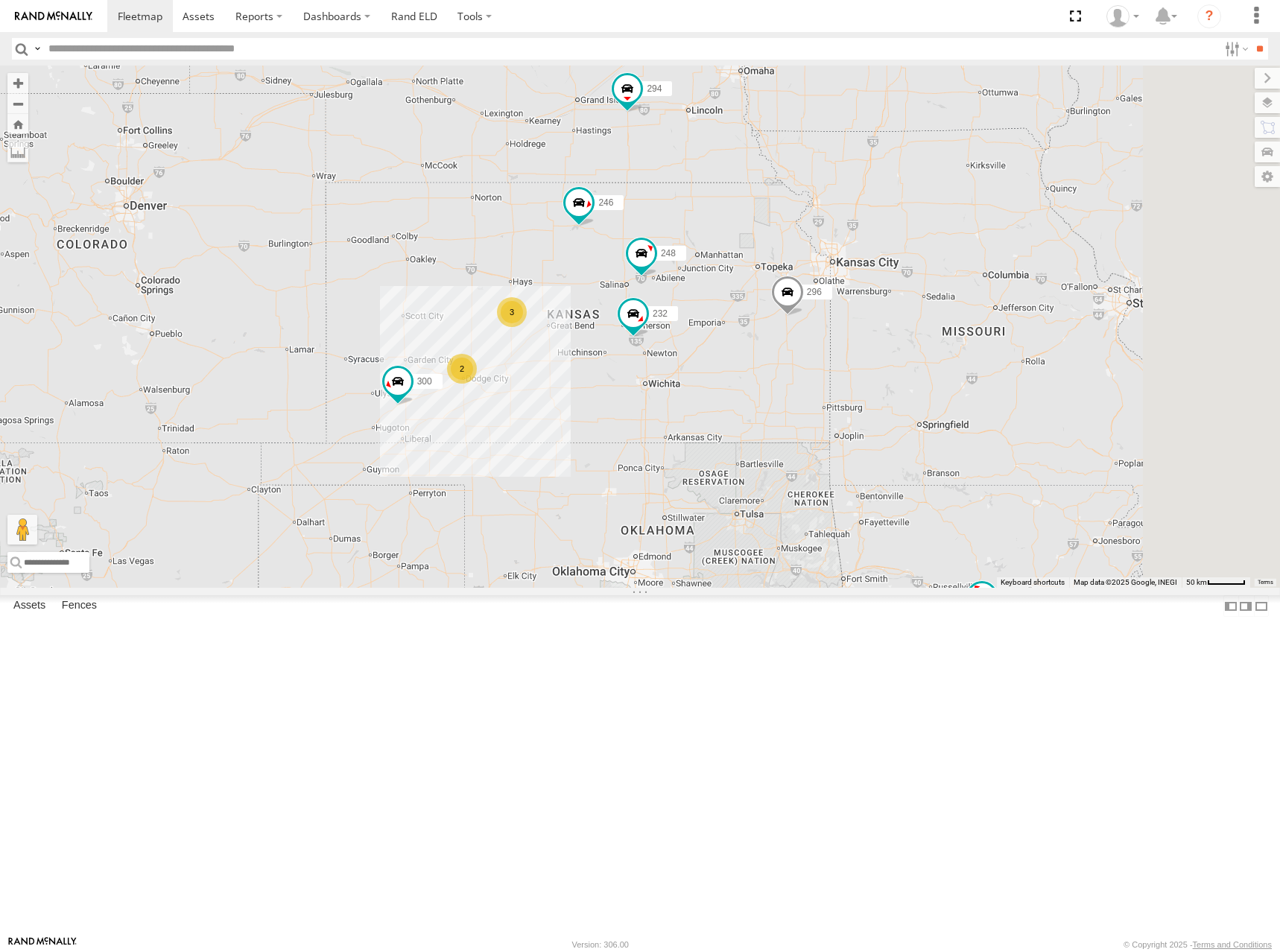
drag, startPoint x: 947, startPoint y: 296, endPoint x: 943, endPoint y: 394, distance: 98.1
click at [943, 394] on div "302 278 298 270 296 266 294 260 300 246 232 248 2 3" at bounding box center [640, 327] width 1280 height 522
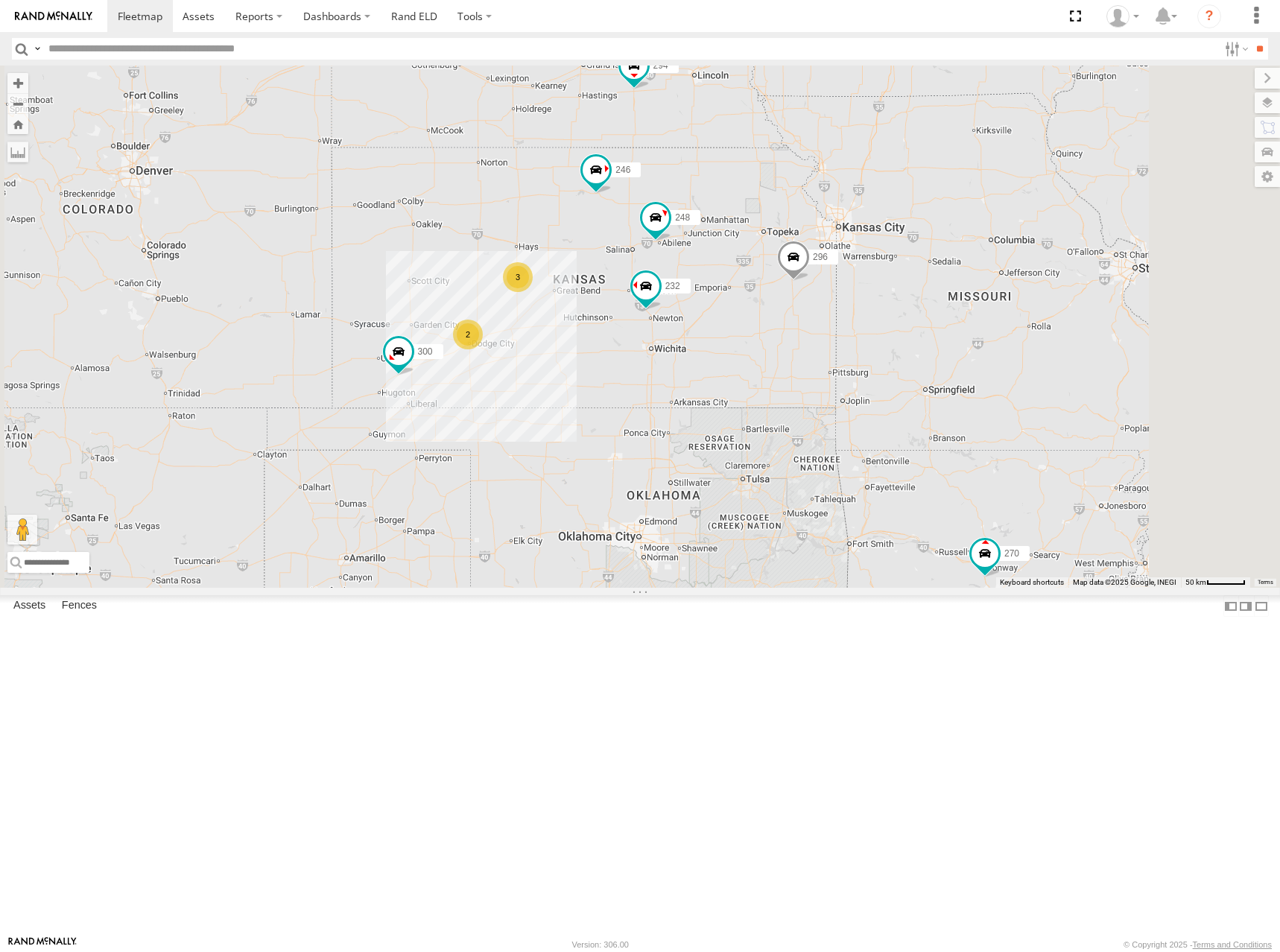
drag, startPoint x: 730, startPoint y: 368, endPoint x: 730, endPoint y: 342, distance: 26.0
click at [730, 342] on div "300 246 298 270 232 296 248 266 294 260 2 3" at bounding box center [640, 327] width 1280 height 522
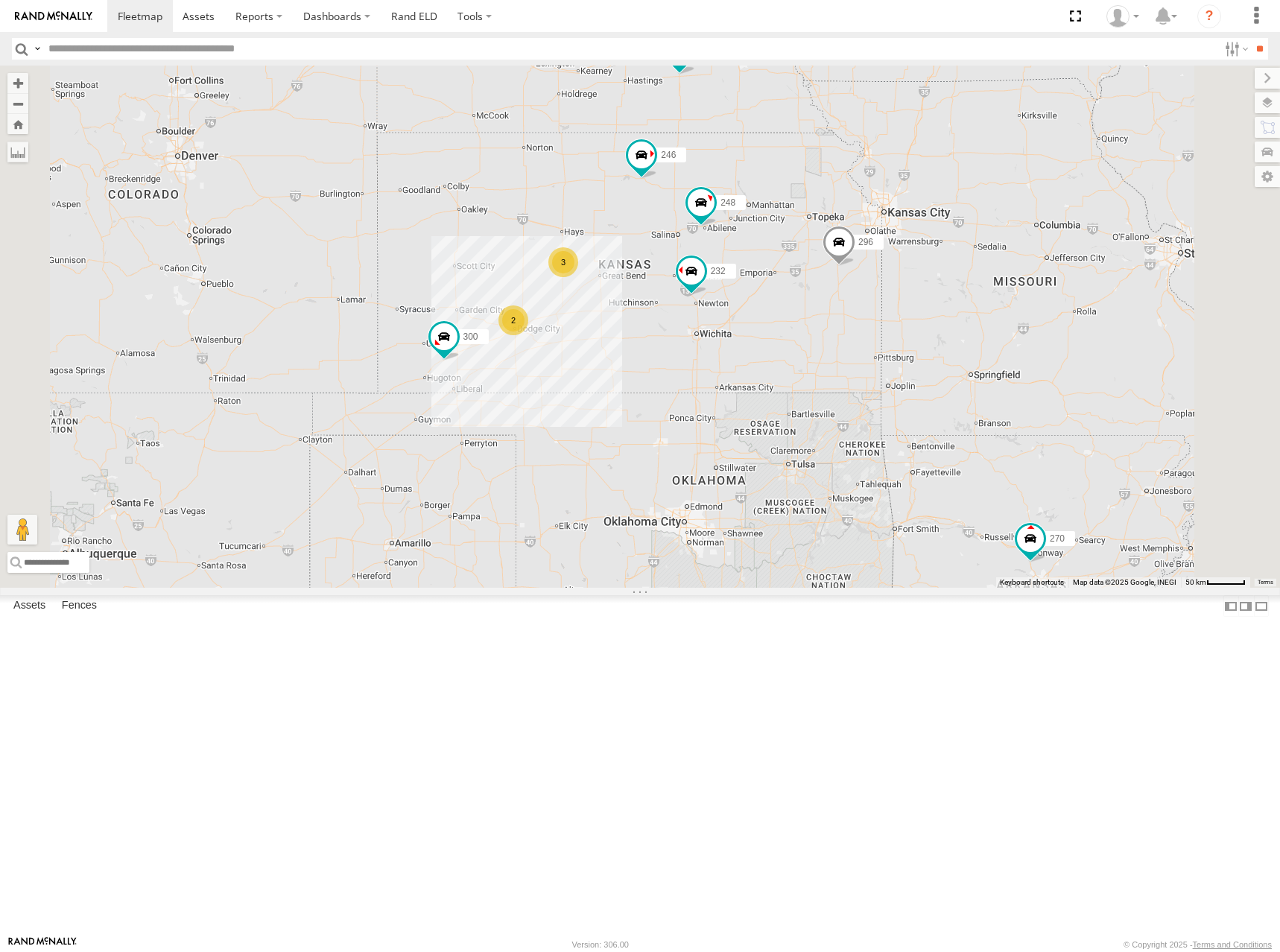
drag, startPoint x: 955, startPoint y: 365, endPoint x: 975, endPoint y: 358, distance: 21.2
click at [975, 358] on div "300 246 298 270 232 296 248 266 294 260 2 3" at bounding box center [640, 327] width 1280 height 522
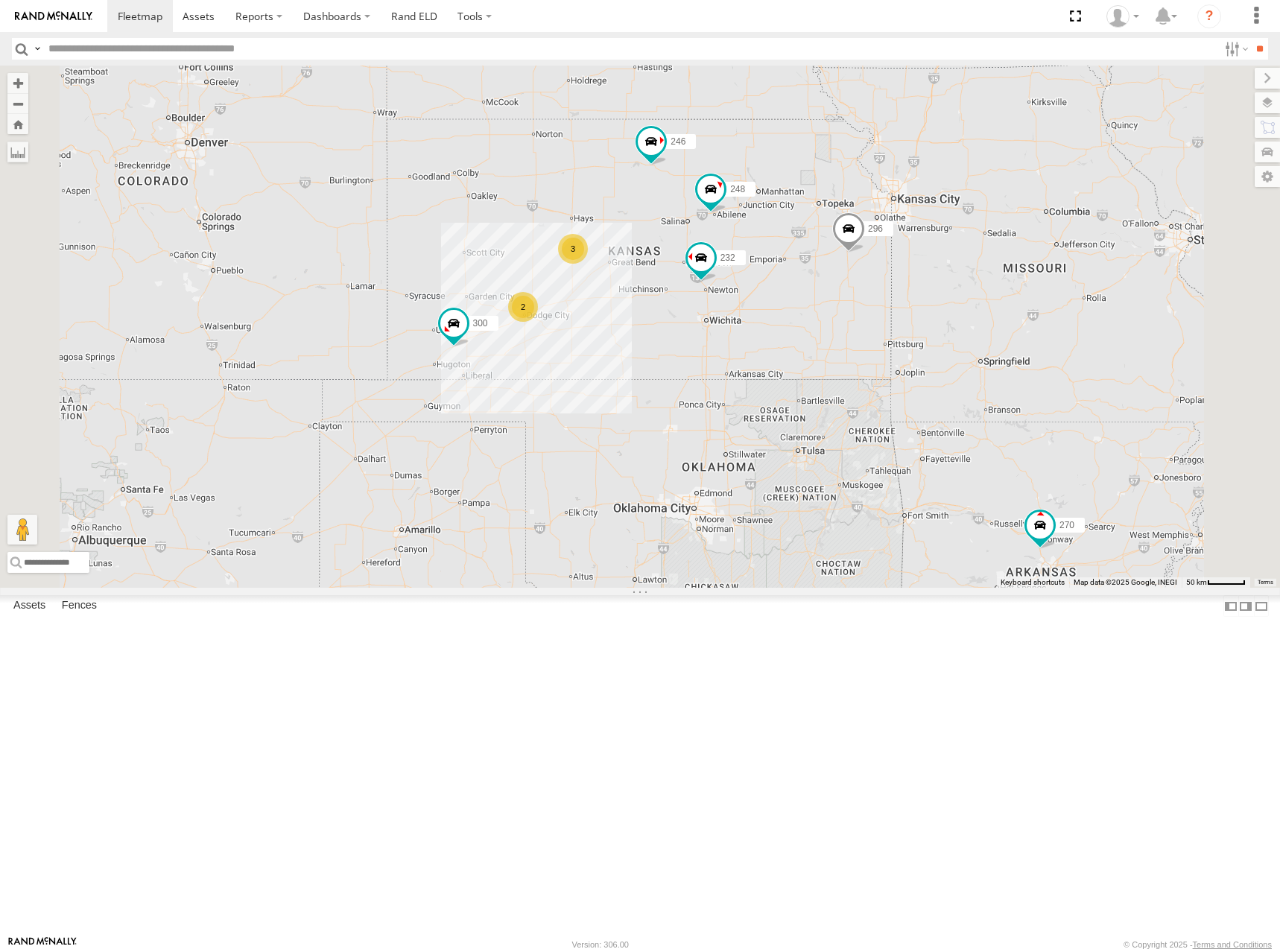
click at [785, 461] on div "300 246 298 270 232 296 248 266 294 260 2 3" at bounding box center [640, 327] width 1280 height 522
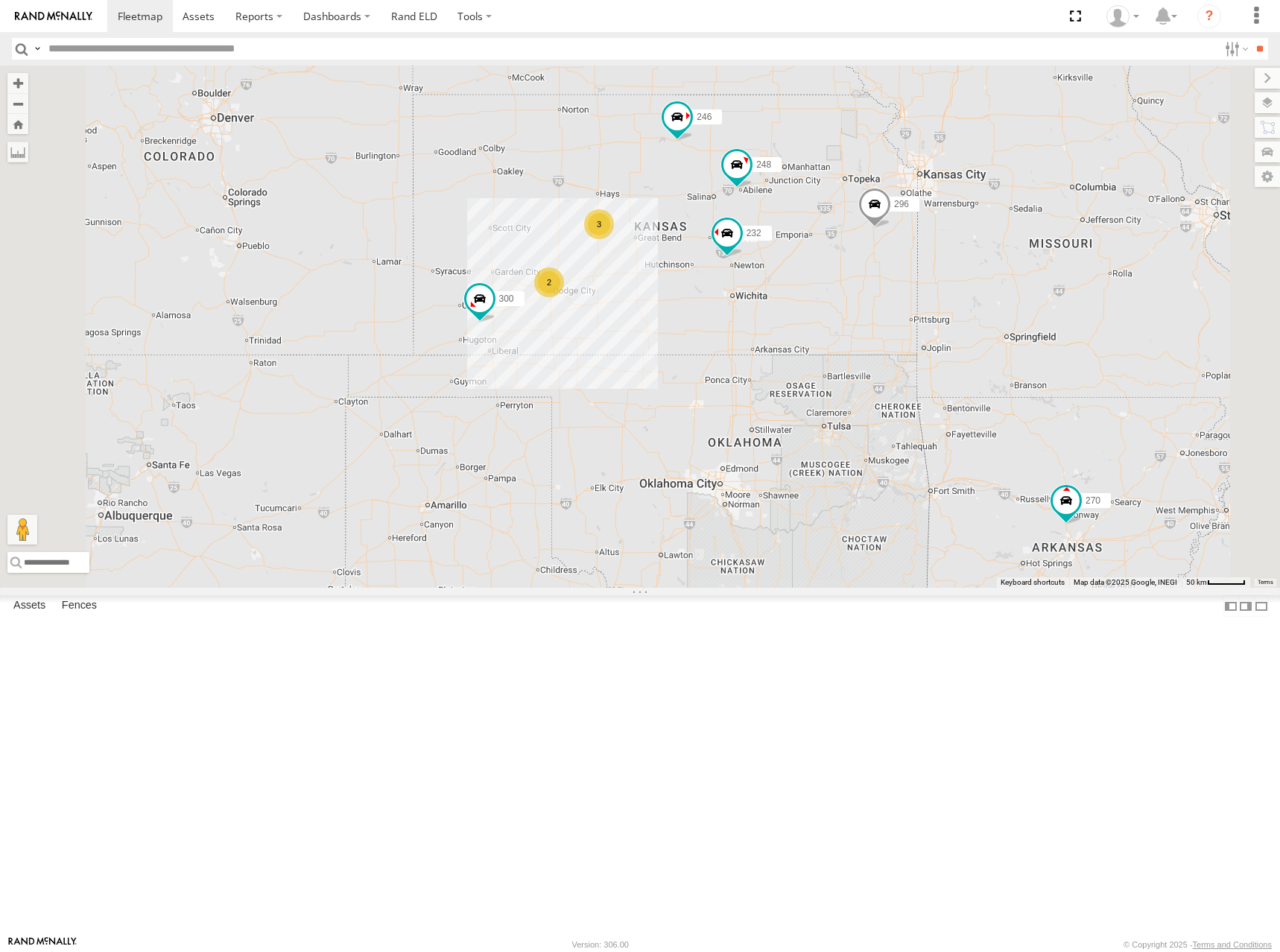
drag, startPoint x: 955, startPoint y: 326, endPoint x: 983, endPoint y: 303, distance: 36.2
click at [983, 303] on div "300 246 298 270 232 296 248 266 294 260 2 3" at bounding box center [640, 327] width 1280 height 522
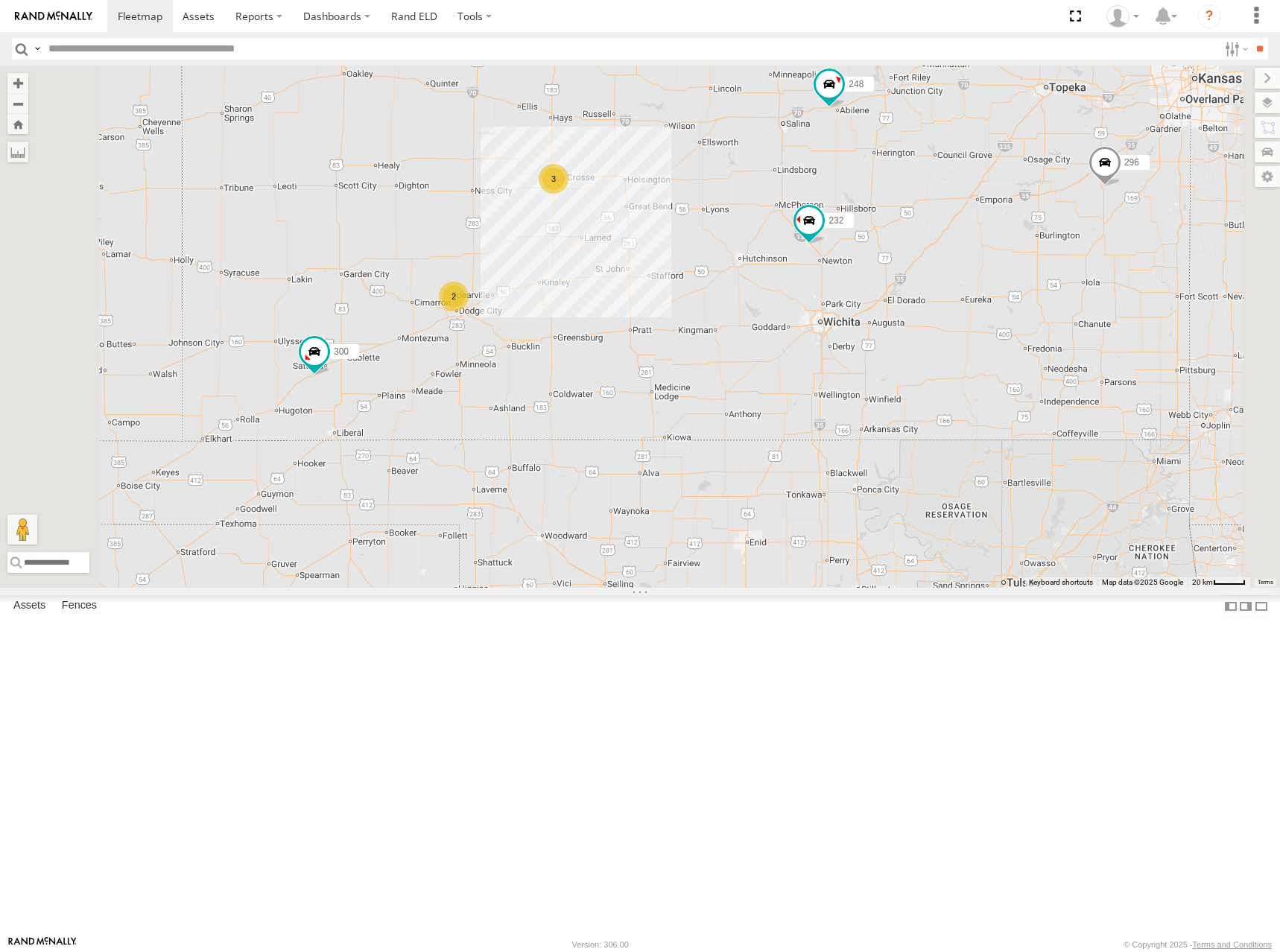
click at [837, 372] on div "300 246 298 270 232 296 248 266 294 260 2 3" at bounding box center [640, 327] width 1280 height 522
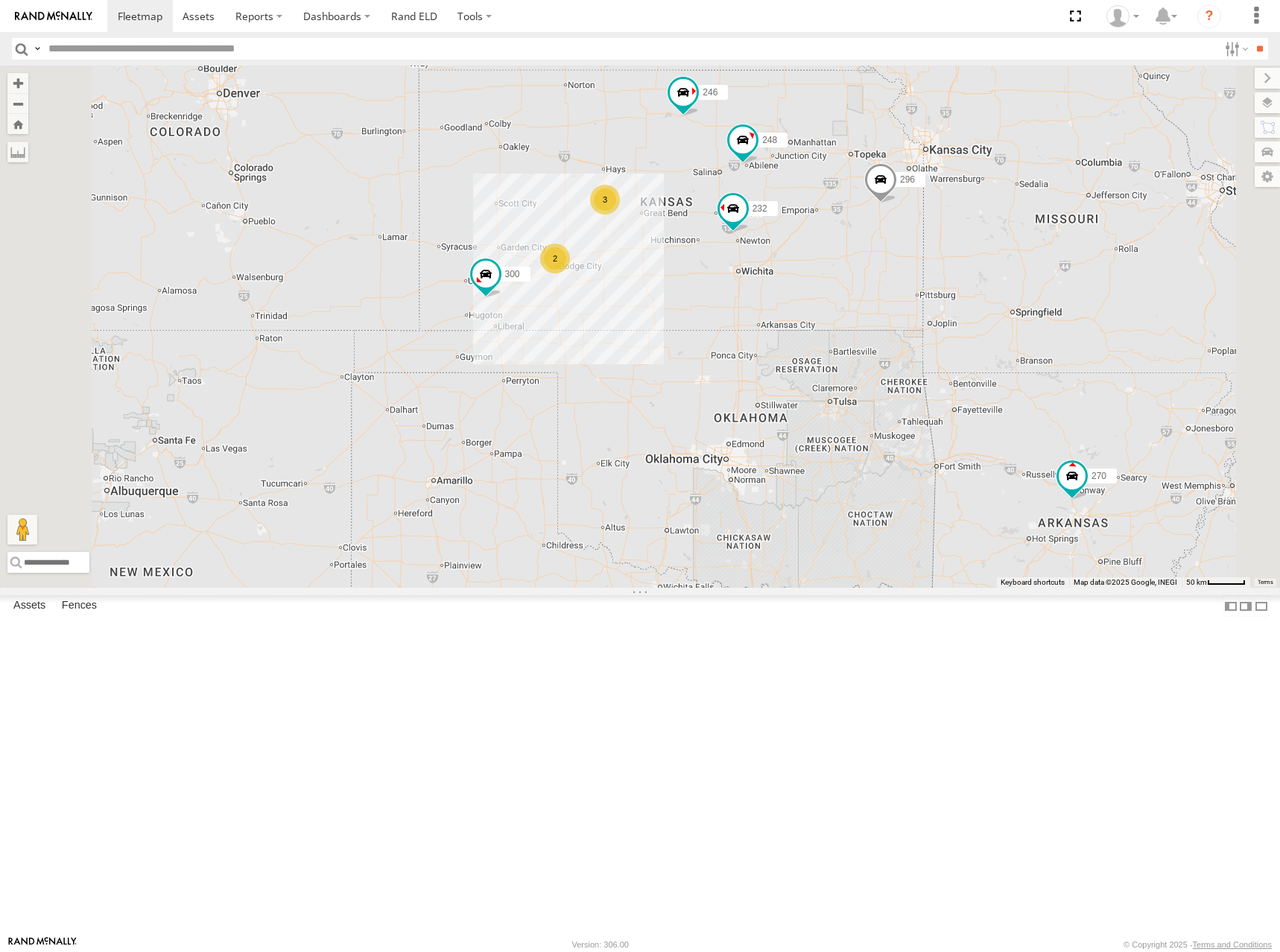
drag, startPoint x: 958, startPoint y: 256, endPoint x: 959, endPoint y: 265, distance: 9.1
click at [959, 265] on div "300 246 298 270 232 296 248 266 294 260 2 3" at bounding box center [640, 327] width 1280 height 522
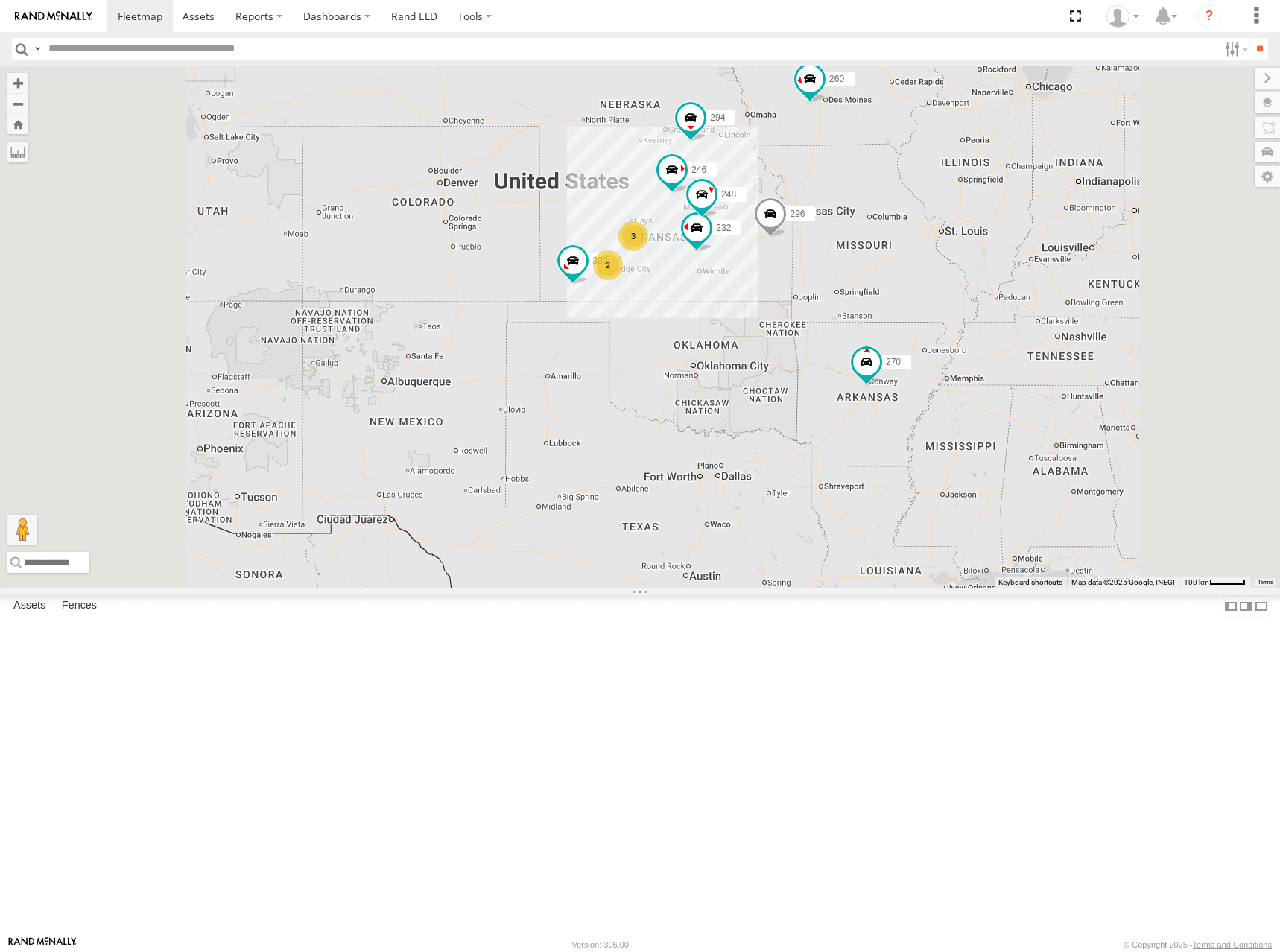
click at [986, 351] on div "300 246 298 270 232 296 248 266 294 260 2 3" at bounding box center [640, 327] width 1280 height 522
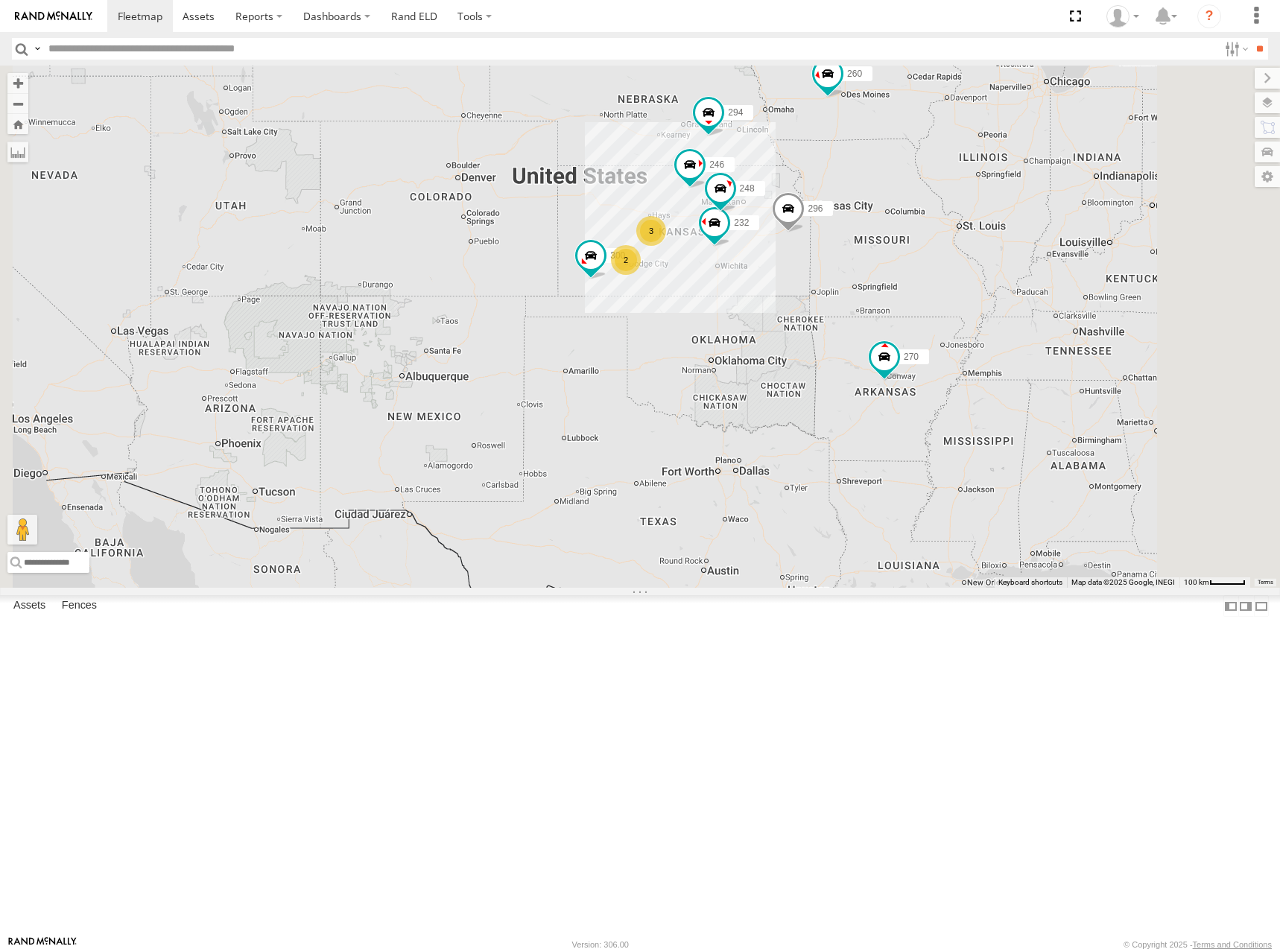
drag, startPoint x: 949, startPoint y: 439, endPoint x: 972, endPoint y: 432, distance: 24.0
click at [972, 432] on div "300 246 298 270 232 296 248 266 294 260 2 3" at bounding box center [640, 327] width 1280 height 522
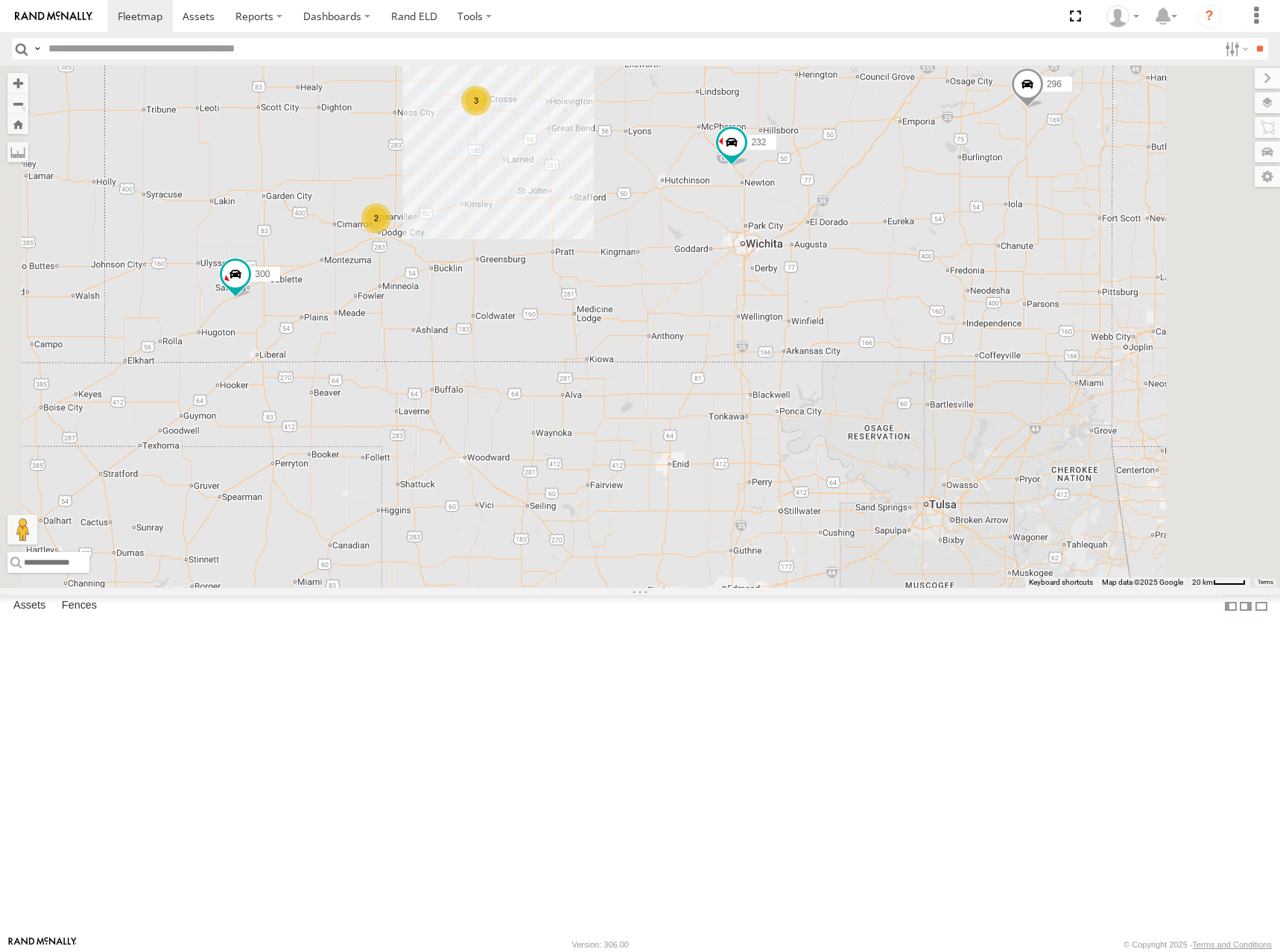
drag, startPoint x: 798, startPoint y: 372, endPoint x: 1044, endPoint y: 380, distance: 246.1
click at [1044, 380] on div "300 246 298 270 232 296 248 266 294 260 2 3" at bounding box center [640, 327] width 1280 height 522
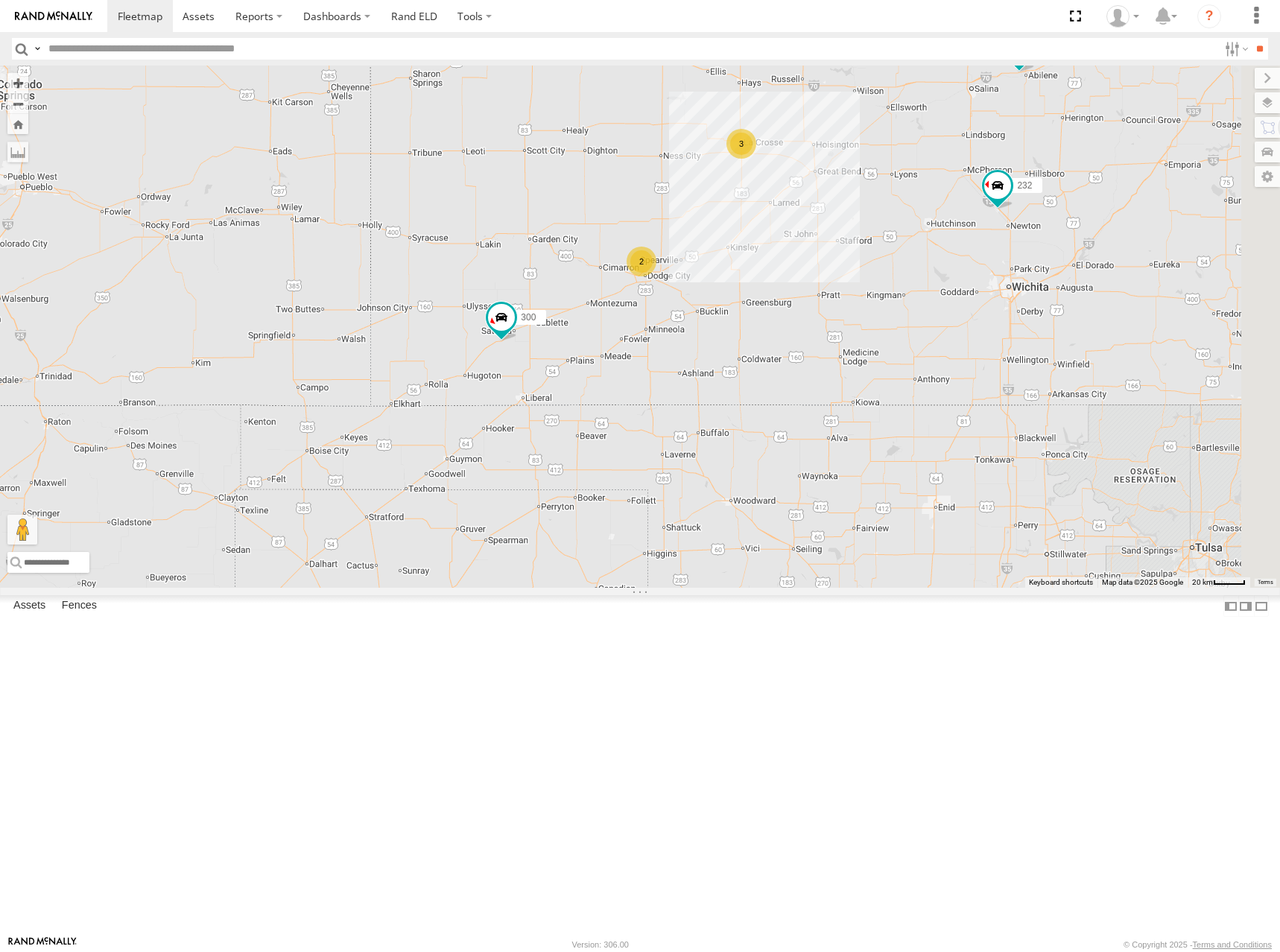
drag, startPoint x: 1097, startPoint y: 453, endPoint x: 929, endPoint y: 495, distance: 173.2
click at [929, 495] on div "300 246 298 270 232 296 248 266 294 260 2 3" at bounding box center [640, 327] width 1280 height 522
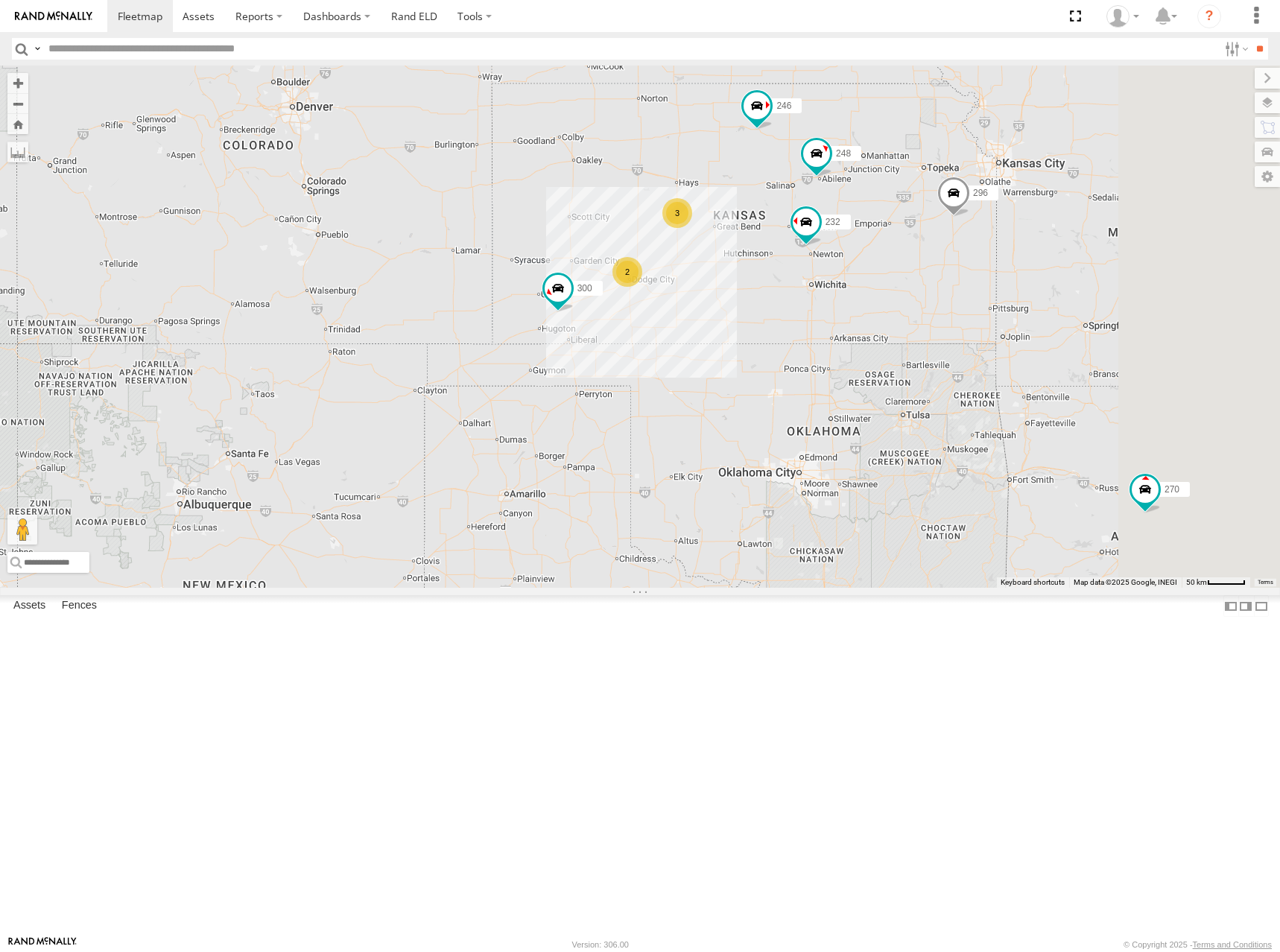
drag, startPoint x: 1137, startPoint y: 304, endPoint x: 1096, endPoint y: 278, distance: 48.5
click at [1096, 278] on div "300 246 298 270 232 296 248 266 294 260 2 3" at bounding box center [640, 327] width 1280 height 522
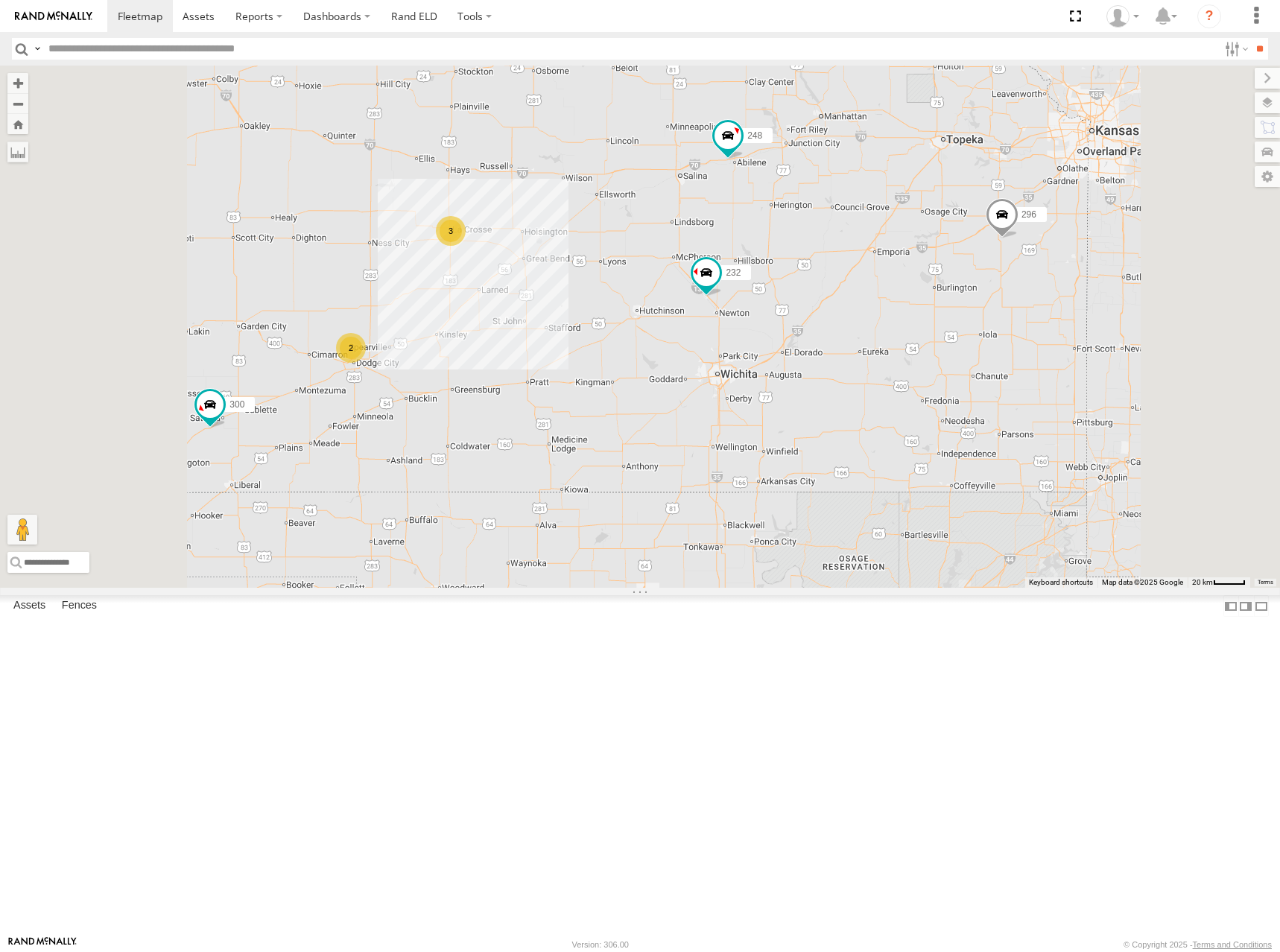
drag, startPoint x: 1002, startPoint y: 270, endPoint x: 1045, endPoint y: 269, distance: 43.0
click at [1045, 269] on div "300 246 298 270 232 296 248 266 294 260 2 3" at bounding box center [640, 327] width 1280 height 522
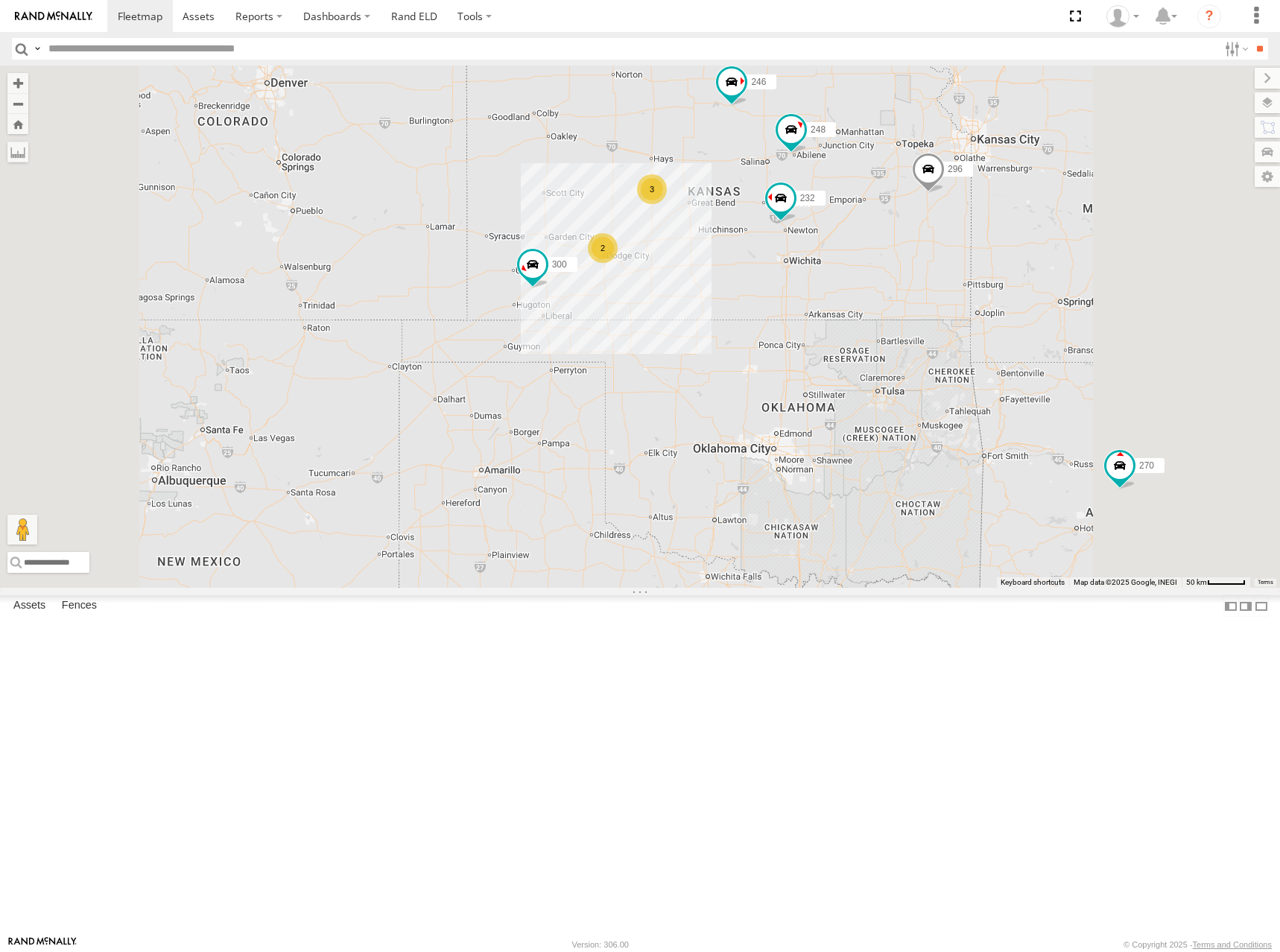
click at [1046, 270] on div "300 246 298 270 232 296 248 266 294 260 2 3" at bounding box center [640, 327] width 1280 height 522
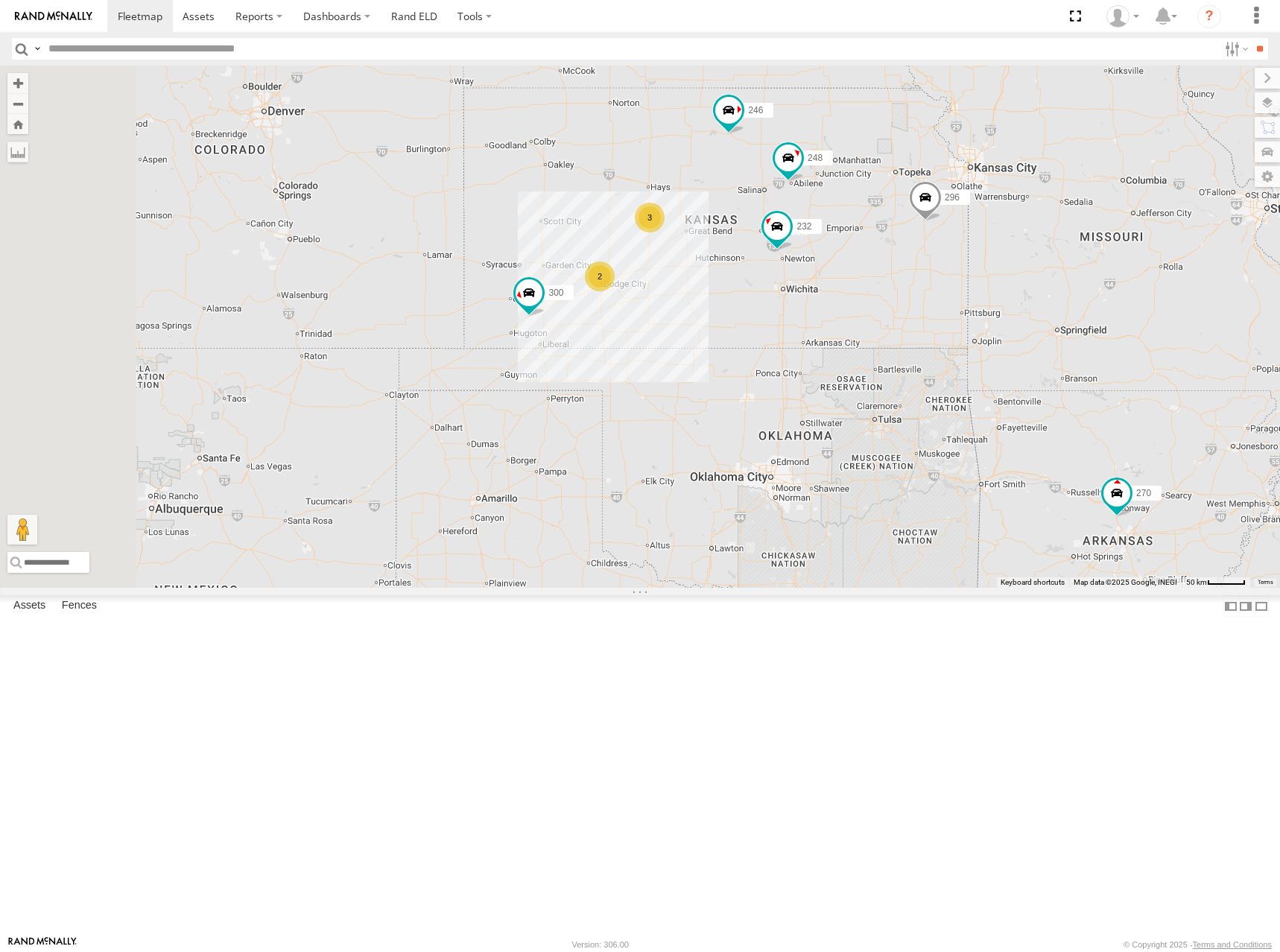
drag, startPoint x: 1064, startPoint y: 219, endPoint x: 1067, endPoint y: 246, distance: 27.2
click at [1067, 246] on div "300 246 298 270 232 296 248 266 294 260 2 3" at bounding box center [640, 327] width 1280 height 522
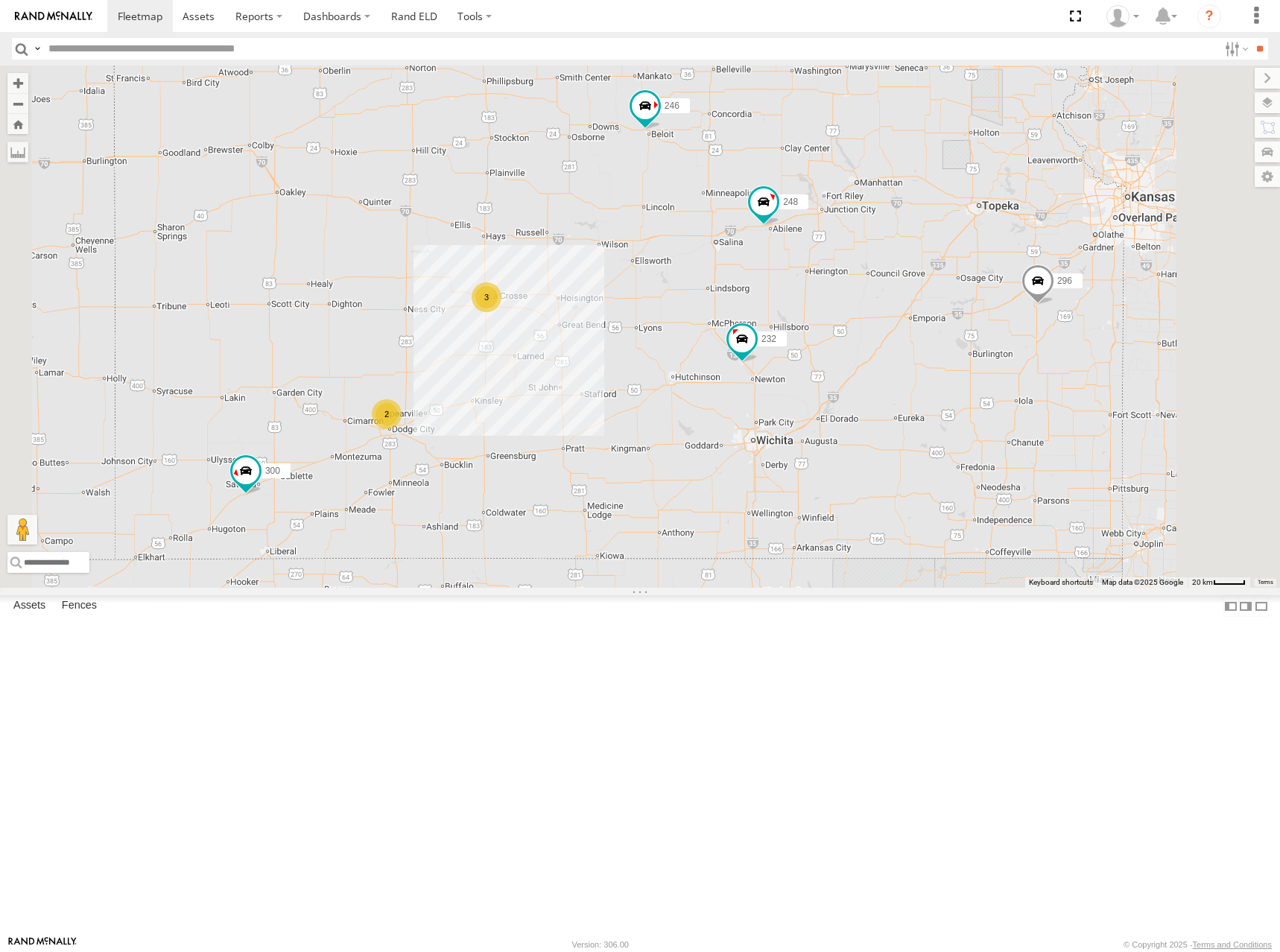
drag, startPoint x: 990, startPoint y: 306, endPoint x: 1045, endPoint y: 291, distance: 57.0
click at [1045, 291] on div "300 246 298 270 232 296 248 266 294 260 2 3" at bounding box center [640, 327] width 1280 height 522
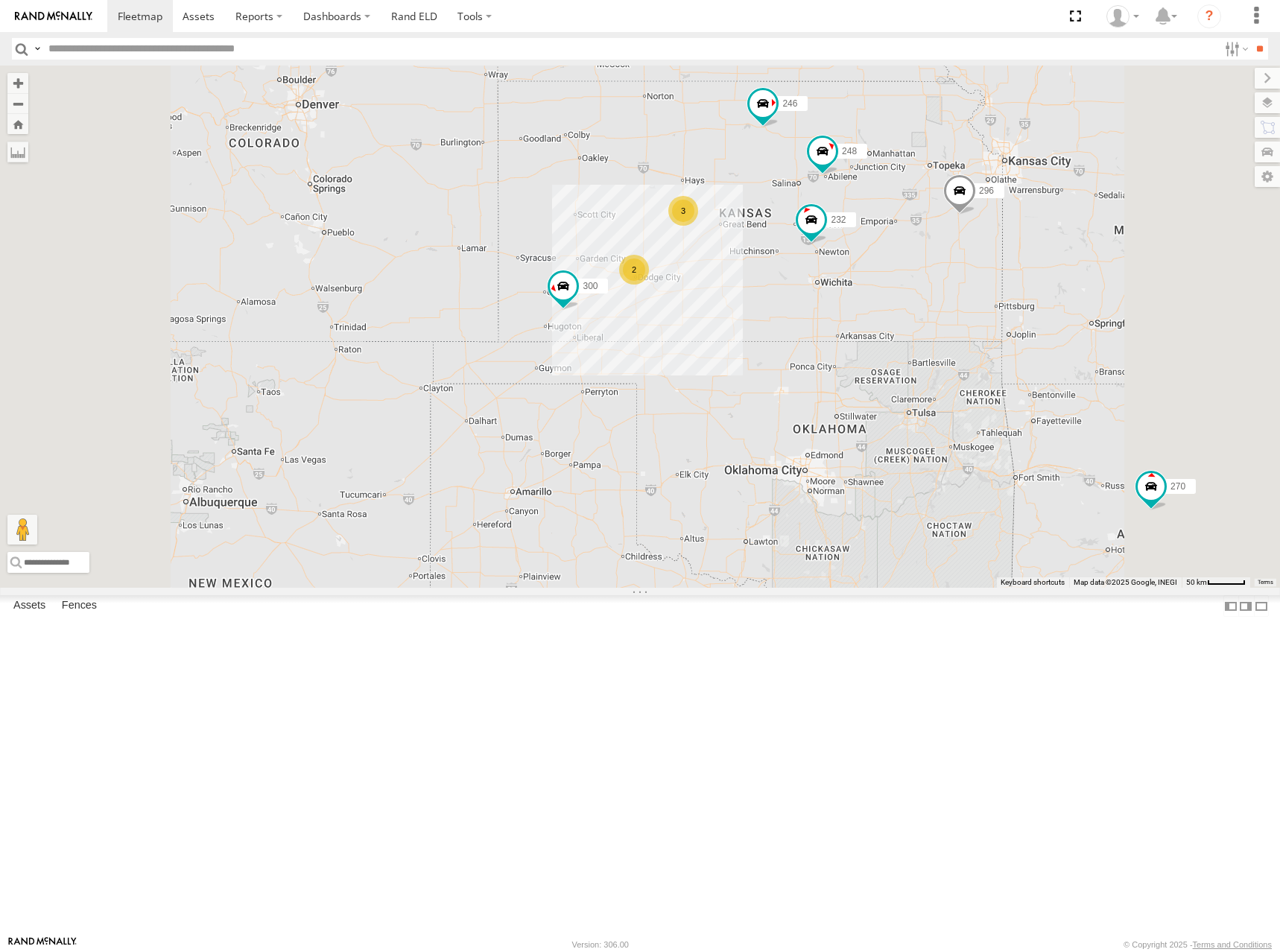
drag, startPoint x: 1056, startPoint y: 285, endPoint x: 1045, endPoint y: 293, distance: 13.6
click at [1045, 293] on div "300 246 298 270 232 296 248 266 294 260 2 3" at bounding box center [640, 327] width 1280 height 522
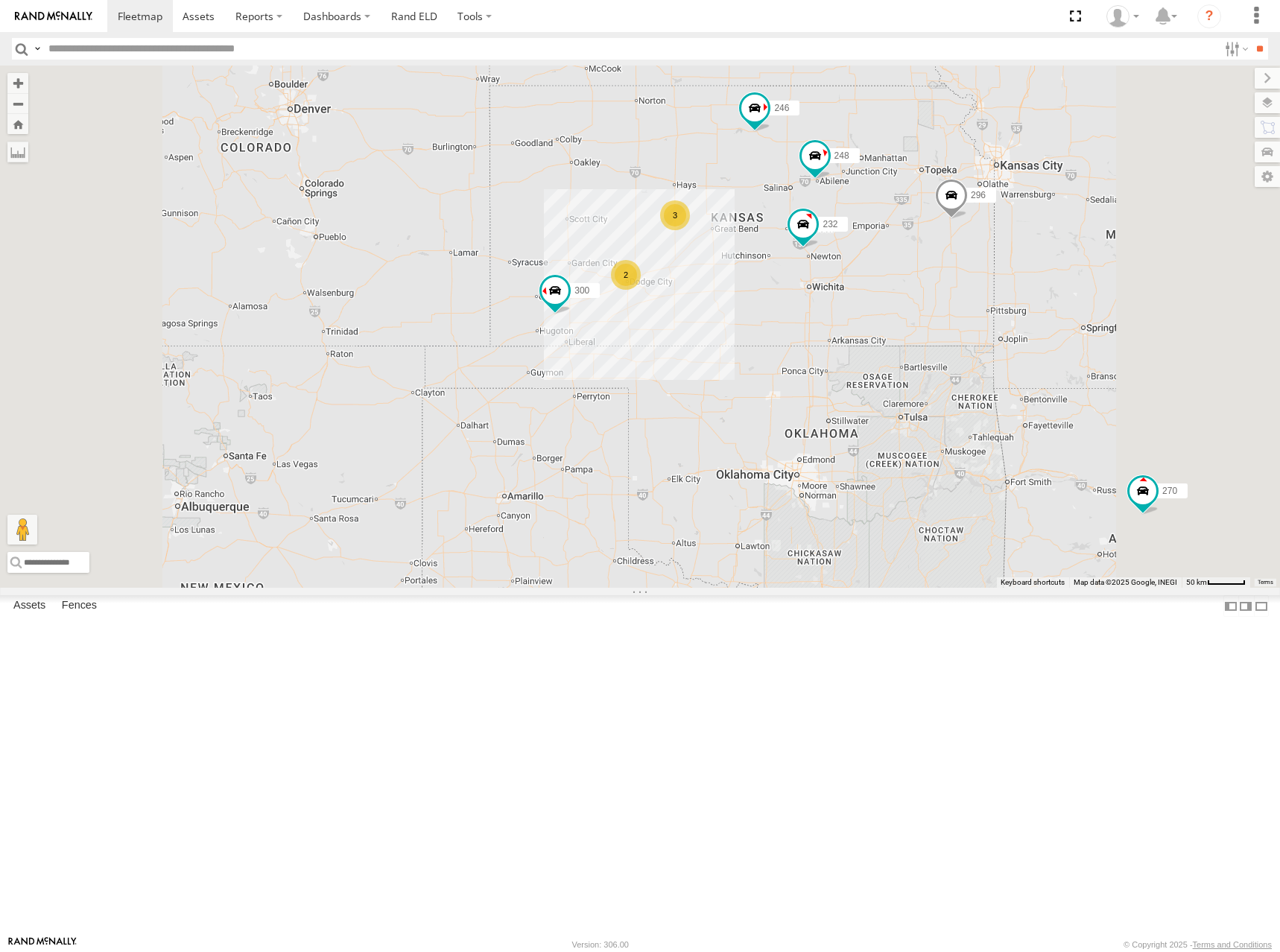
click at [1060, 246] on div "300 246 298 270 232 296 248 266 294 260 2 3" at bounding box center [640, 327] width 1280 height 522
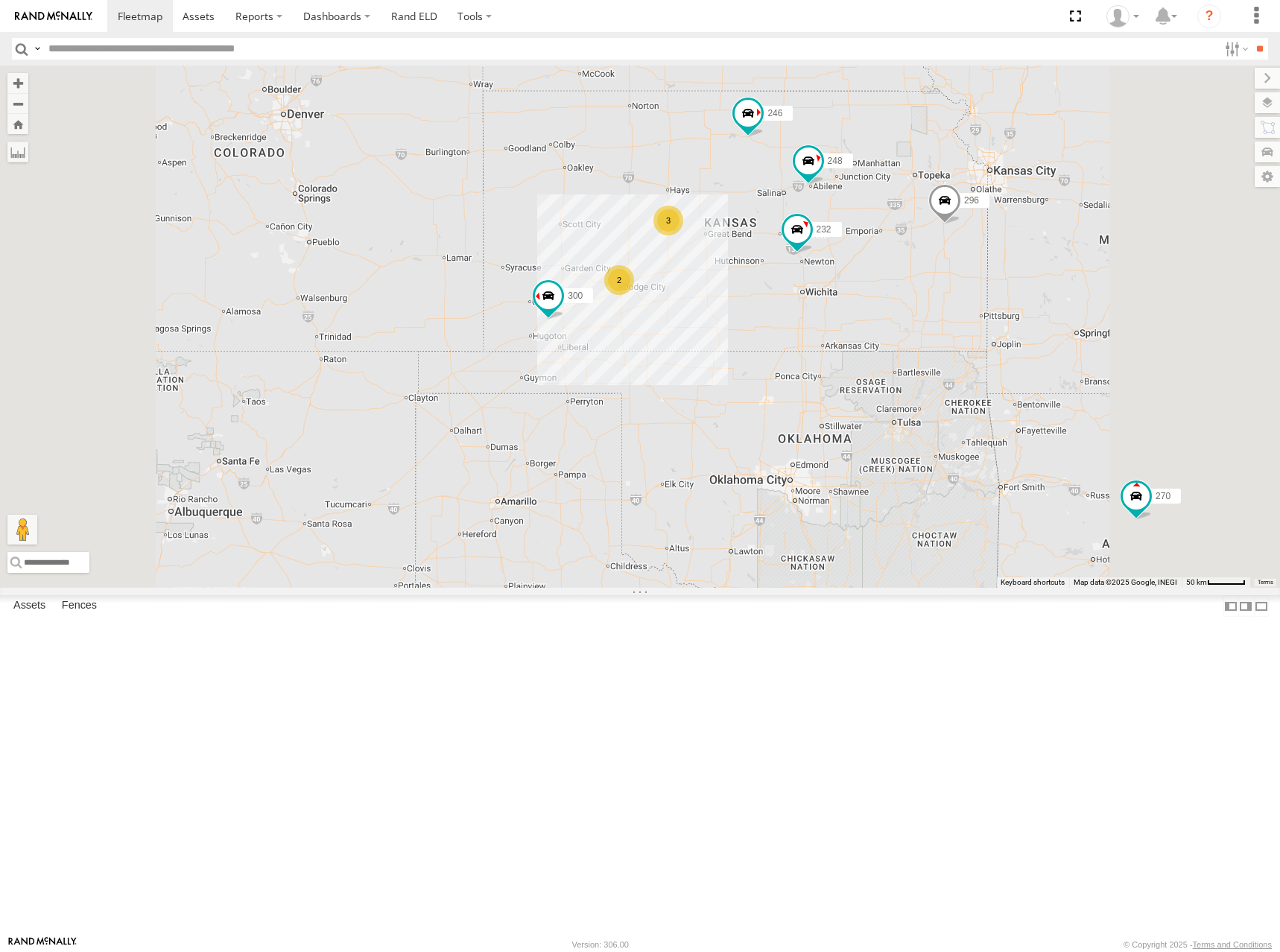
drag, startPoint x: 1094, startPoint y: 266, endPoint x: 1083, endPoint y: 274, distance: 13.6
click at [1083, 274] on div "300 246 298 270 232 296 248 266 294 260 2 3" at bounding box center [640, 327] width 1280 height 522
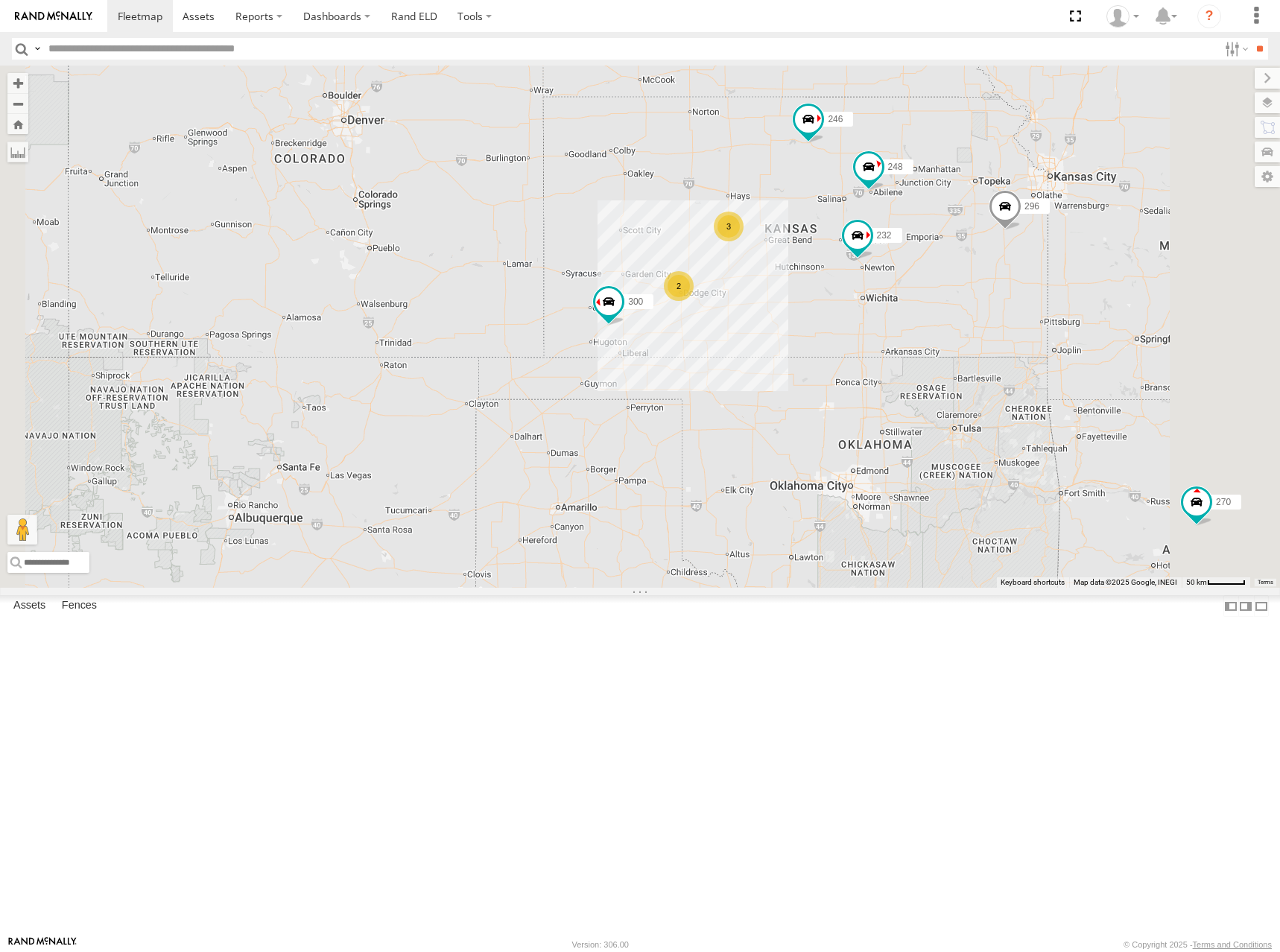
drag, startPoint x: 1120, startPoint y: 303, endPoint x: 1090, endPoint y: 298, distance: 30.4
click at [1090, 298] on div "300 246 298 270 232 296 248 266 294 260 2 3" at bounding box center [640, 327] width 1280 height 522
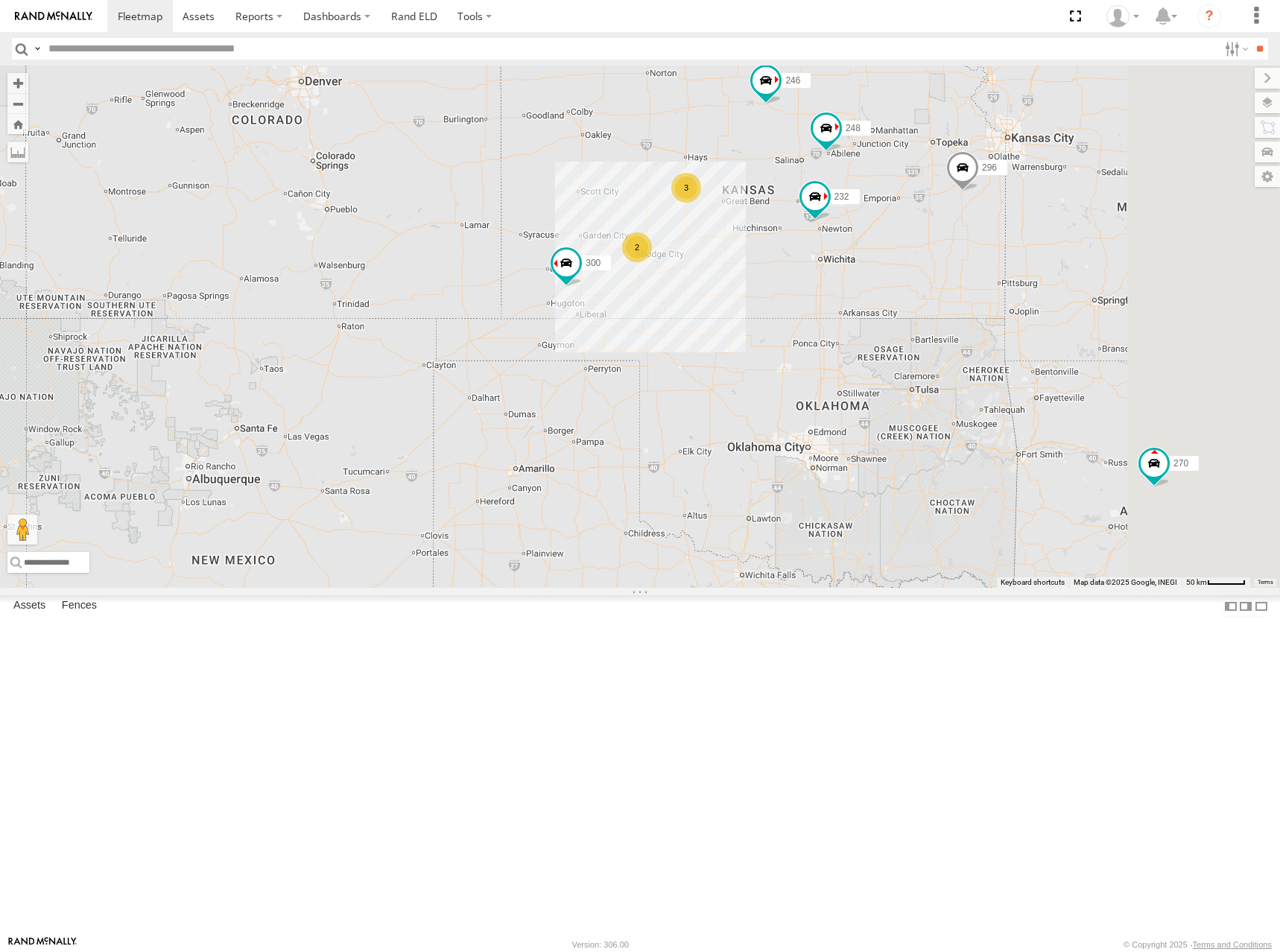
drag, startPoint x: 1052, startPoint y: 272, endPoint x: 1053, endPoint y: 227, distance: 45.0
click at [1053, 227] on div "300 246 298 270 232 296 248 266 294 260 2 3" at bounding box center [640, 327] width 1280 height 522
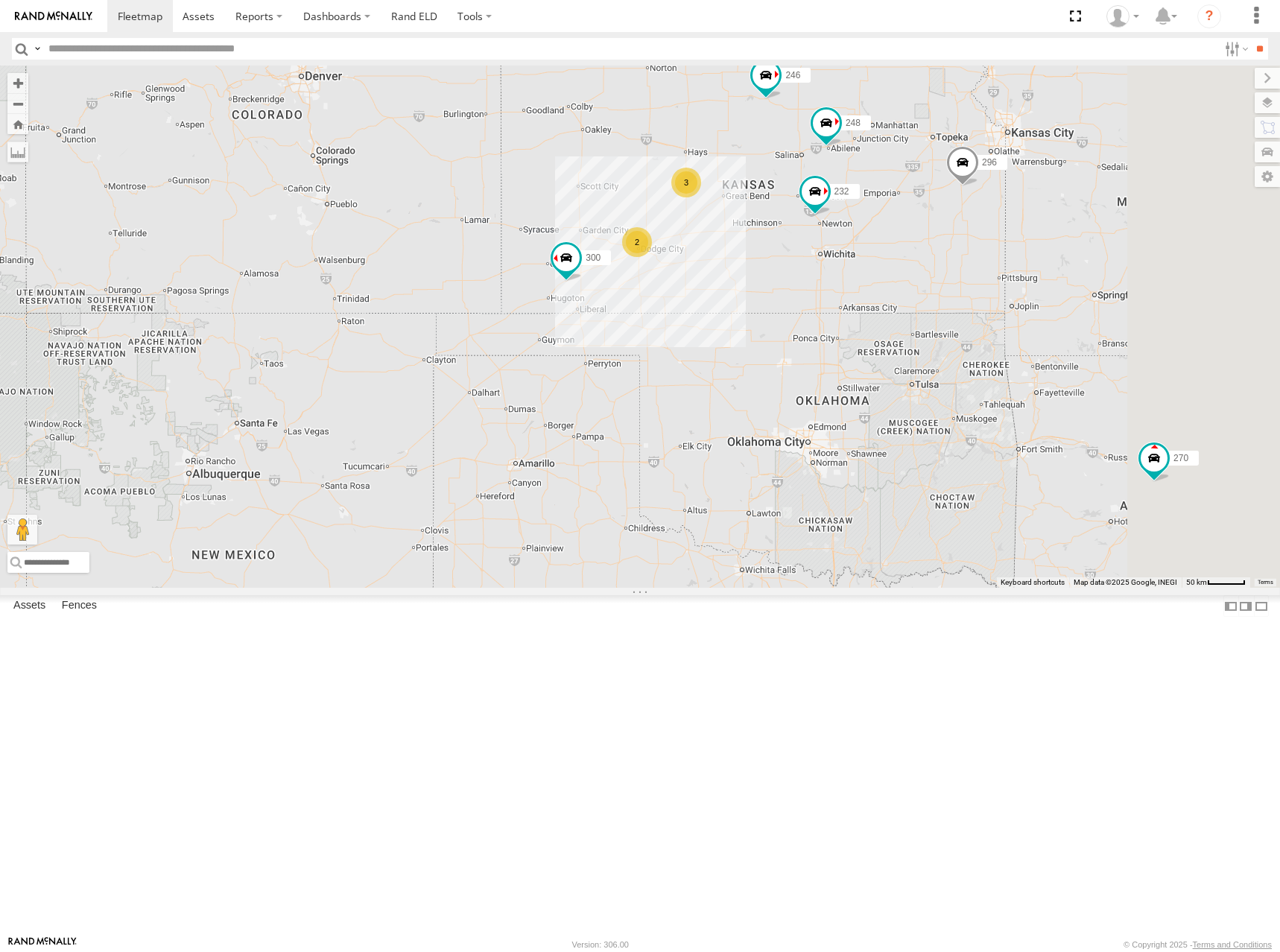
click at [1071, 277] on div "300 246 298 270 232 296 248 266 294 260 2 3" at bounding box center [640, 327] width 1280 height 522
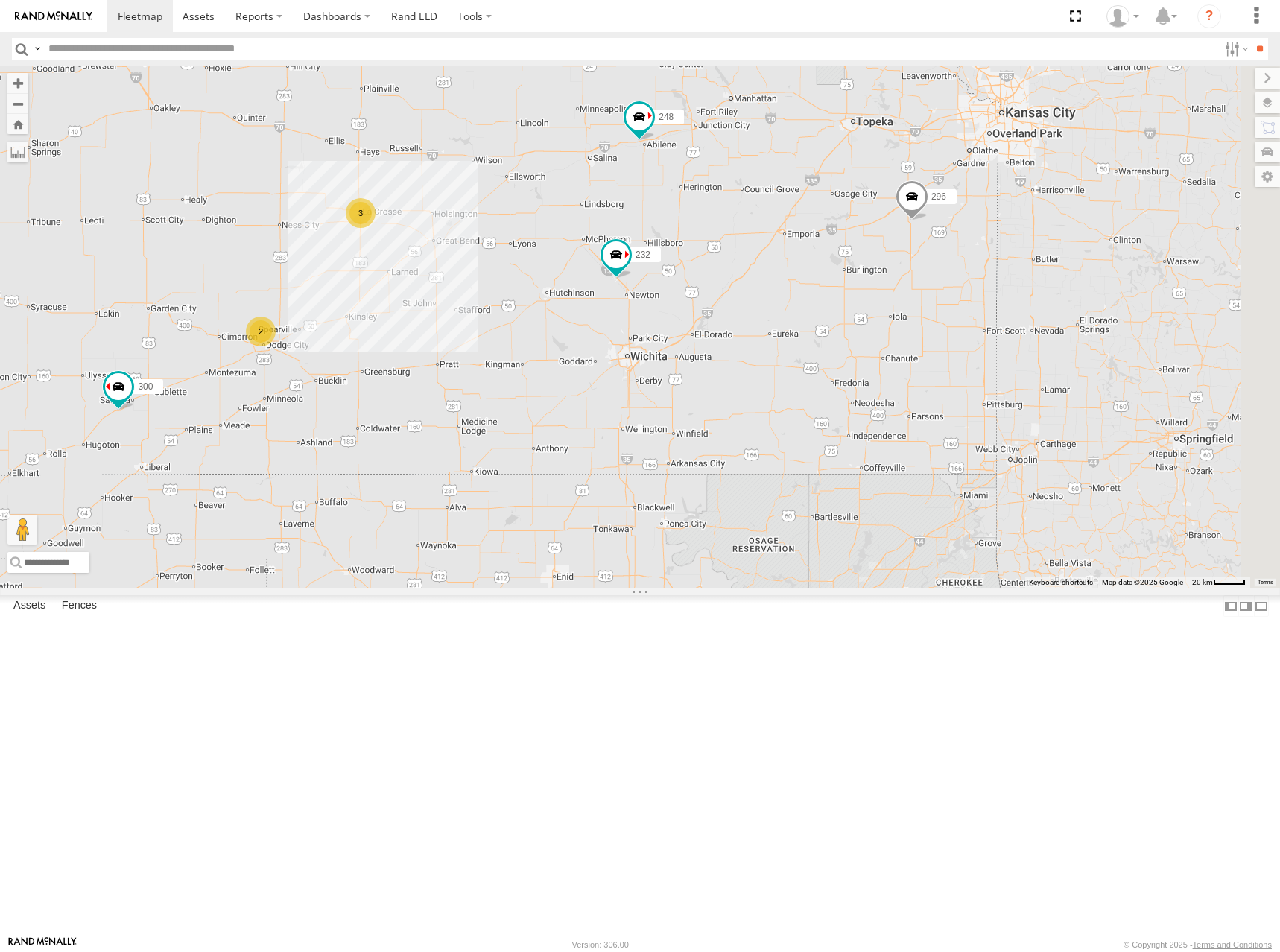
drag, startPoint x: 1159, startPoint y: 278, endPoint x: 974, endPoint y: 262, distance: 185.7
click at [974, 262] on div "300 246 298 270 232 296 248 266 294 260 2 3" at bounding box center [640, 327] width 1280 height 522
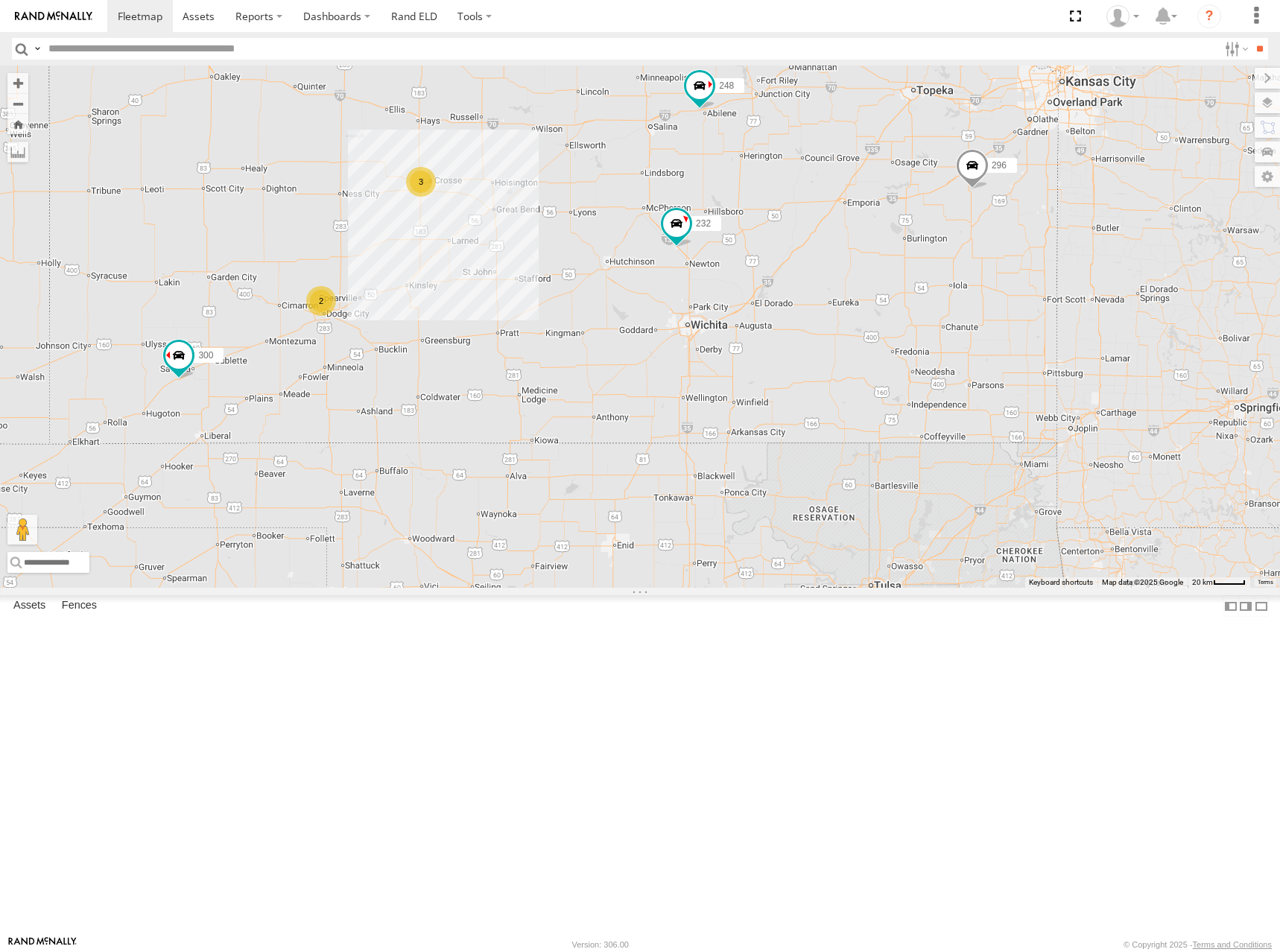
drag, startPoint x: 999, startPoint y: 366, endPoint x: 1074, endPoint y: 330, distance: 83.2
click at [1074, 330] on div "300 246 298 270 232 296 248 266 294 260 2 3" at bounding box center [640, 327] width 1280 height 522
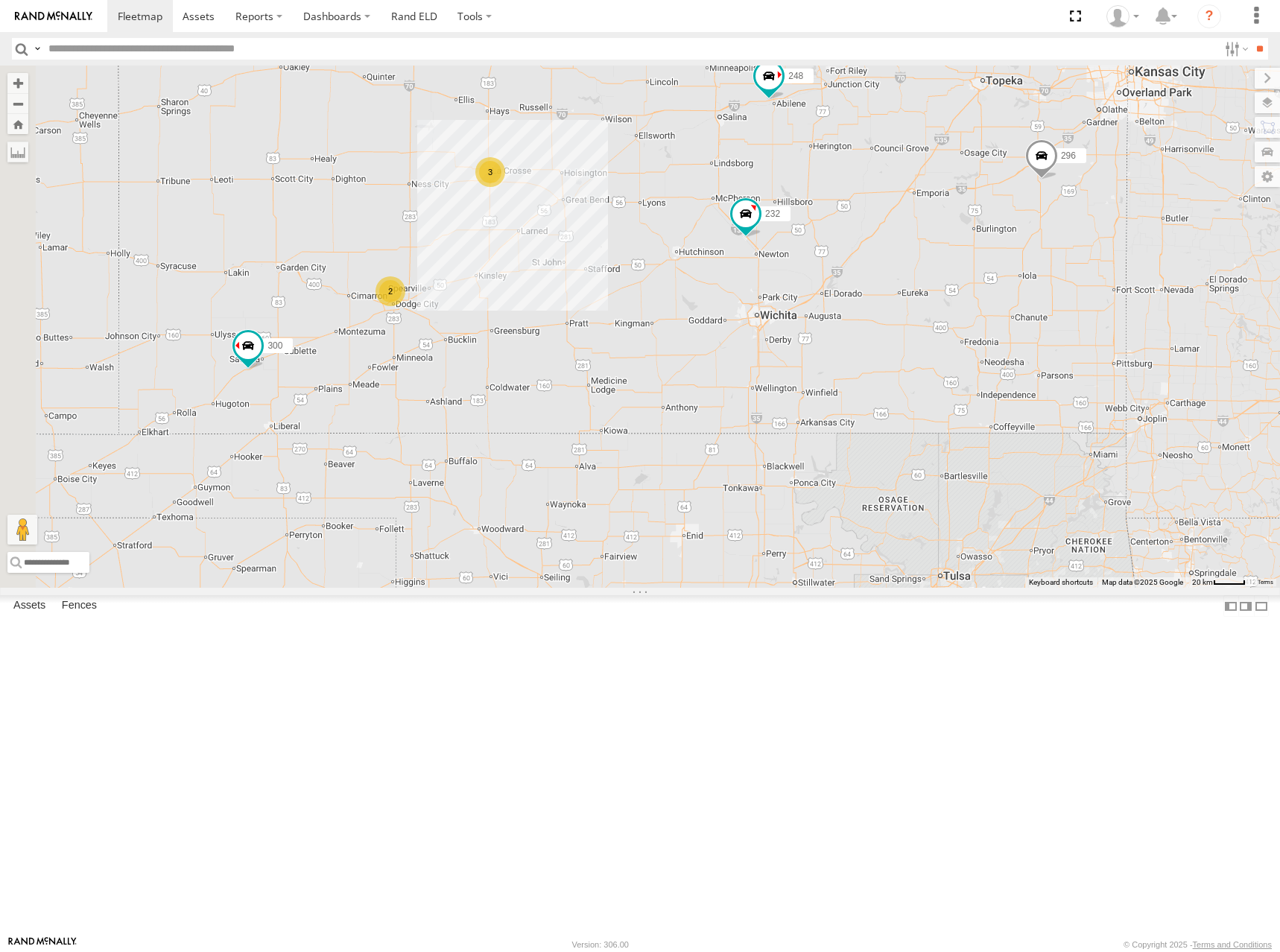
drag, startPoint x: 994, startPoint y: 339, endPoint x: 1049, endPoint y: 332, distance: 55.4
click at [1049, 332] on div "300 246 298 270 232 296 248 266 294 260 2 3" at bounding box center [640, 327] width 1280 height 522
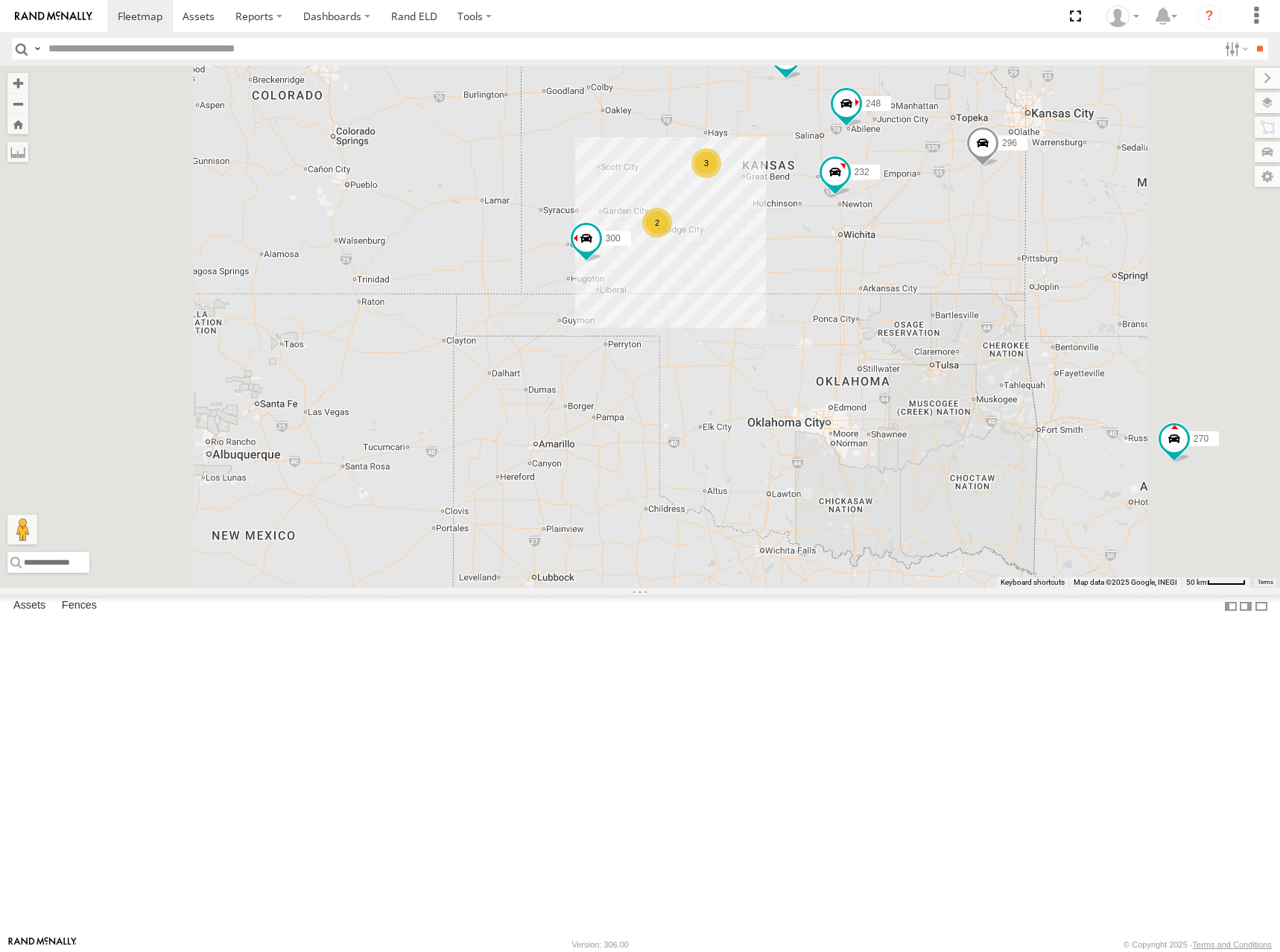
drag, startPoint x: 1042, startPoint y: 336, endPoint x: 1085, endPoint y: 333, distance: 43.1
click at [1085, 333] on div "300 246 298 270 232 296 248 266 294 260 2 3" at bounding box center [640, 327] width 1280 height 522
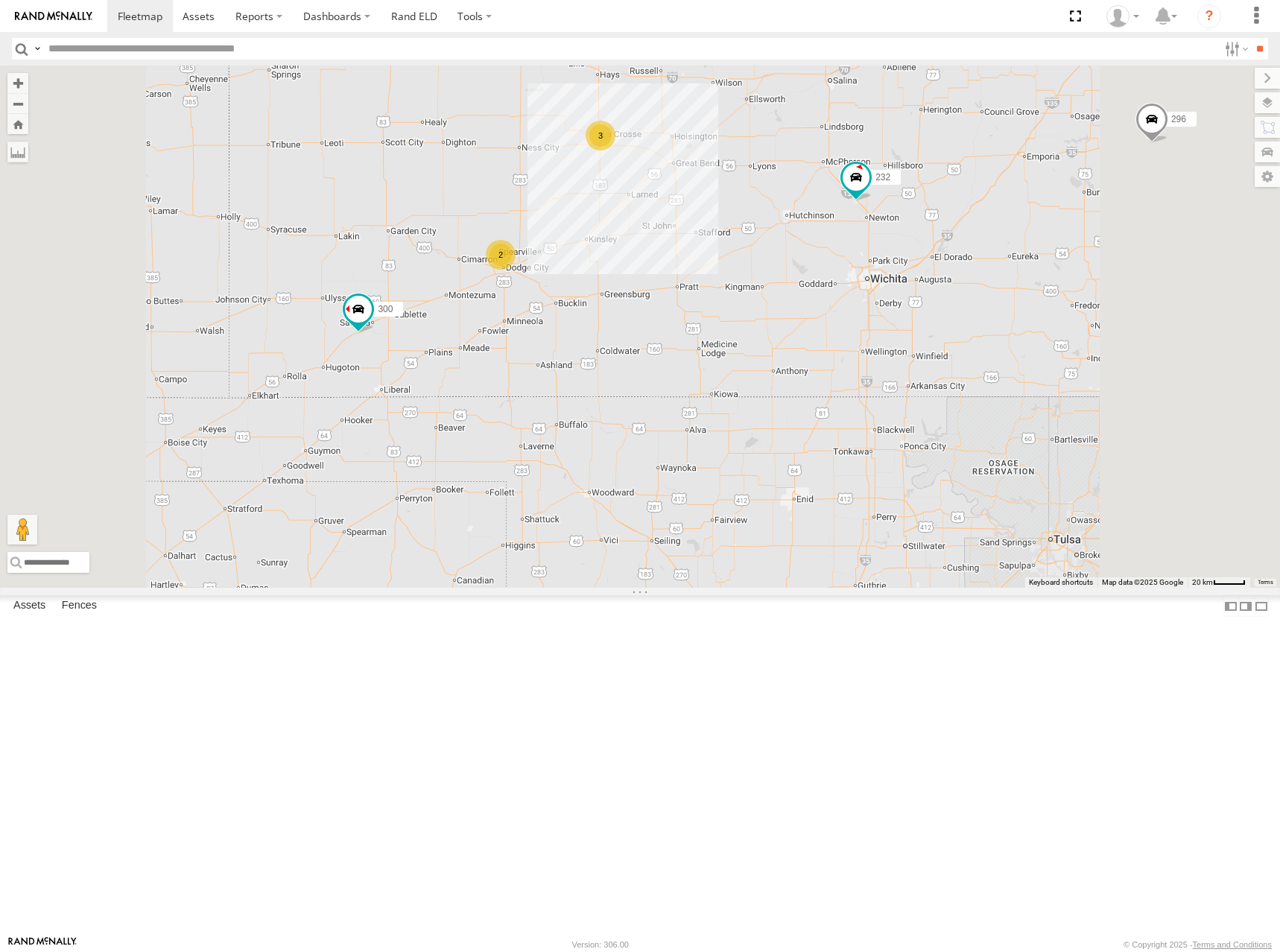
drag, startPoint x: 962, startPoint y: 318, endPoint x: 962, endPoint y: 348, distance: 30.0
click at [962, 348] on div "300 246 298 270 232 296 248 266 294 260 2 3" at bounding box center [640, 327] width 1280 height 522
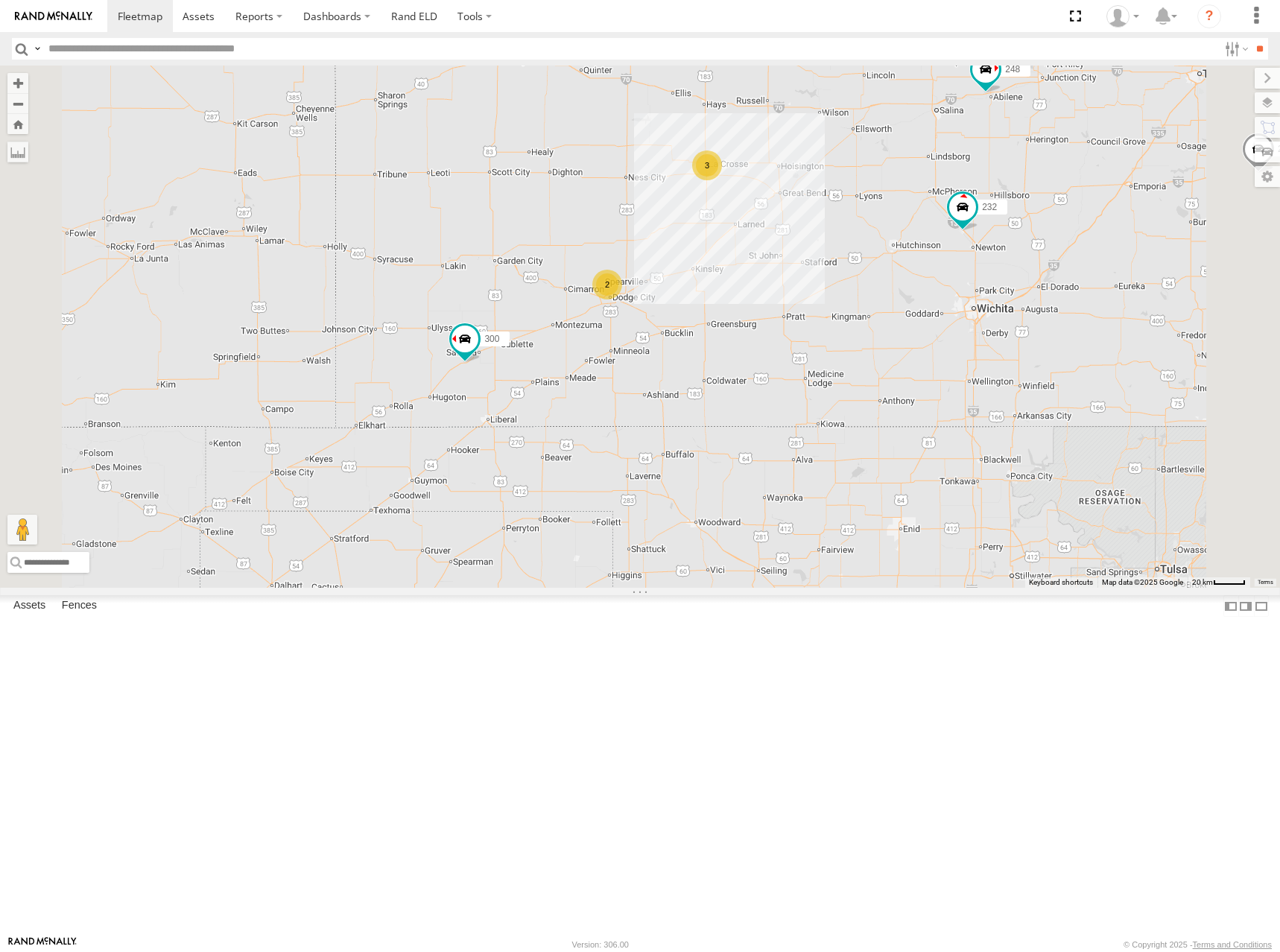
drag, startPoint x: 818, startPoint y: 406, endPoint x: 935, endPoint y: 401, distance: 117.1
click at [929, 402] on div "300 246 298 270 232 296 248 266 294 260 2 3" at bounding box center [640, 327] width 1280 height 522
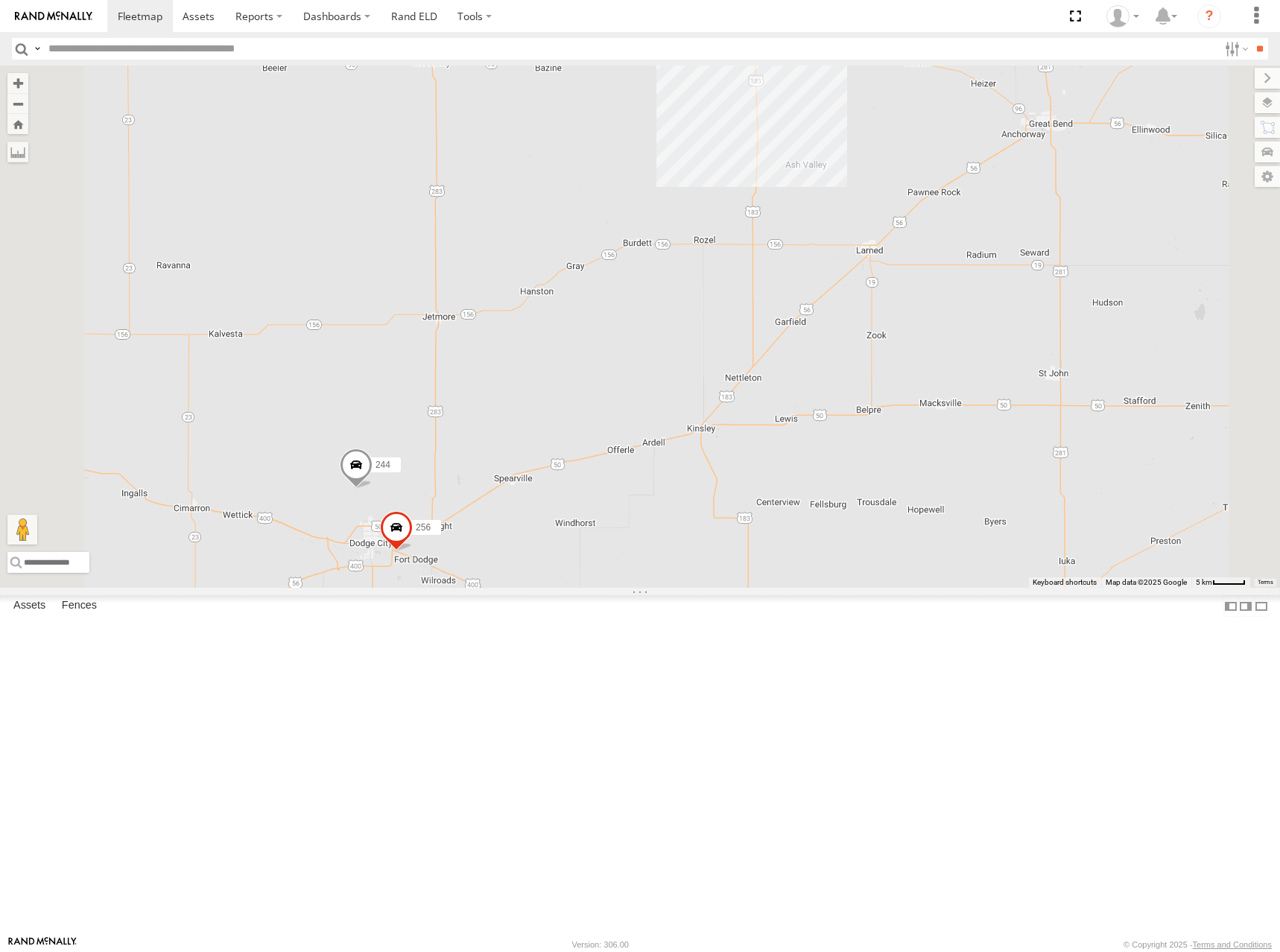
drag, startPoint x: 652, startPoint y: 585, endPoint x: 938, endPoint y: 401, distance: 340.1
click at [938, 401] on div "300 246 298 270 232 296 248 266 294 260 244 256 3" at bounding box center [640, 327] width 1280 height 522
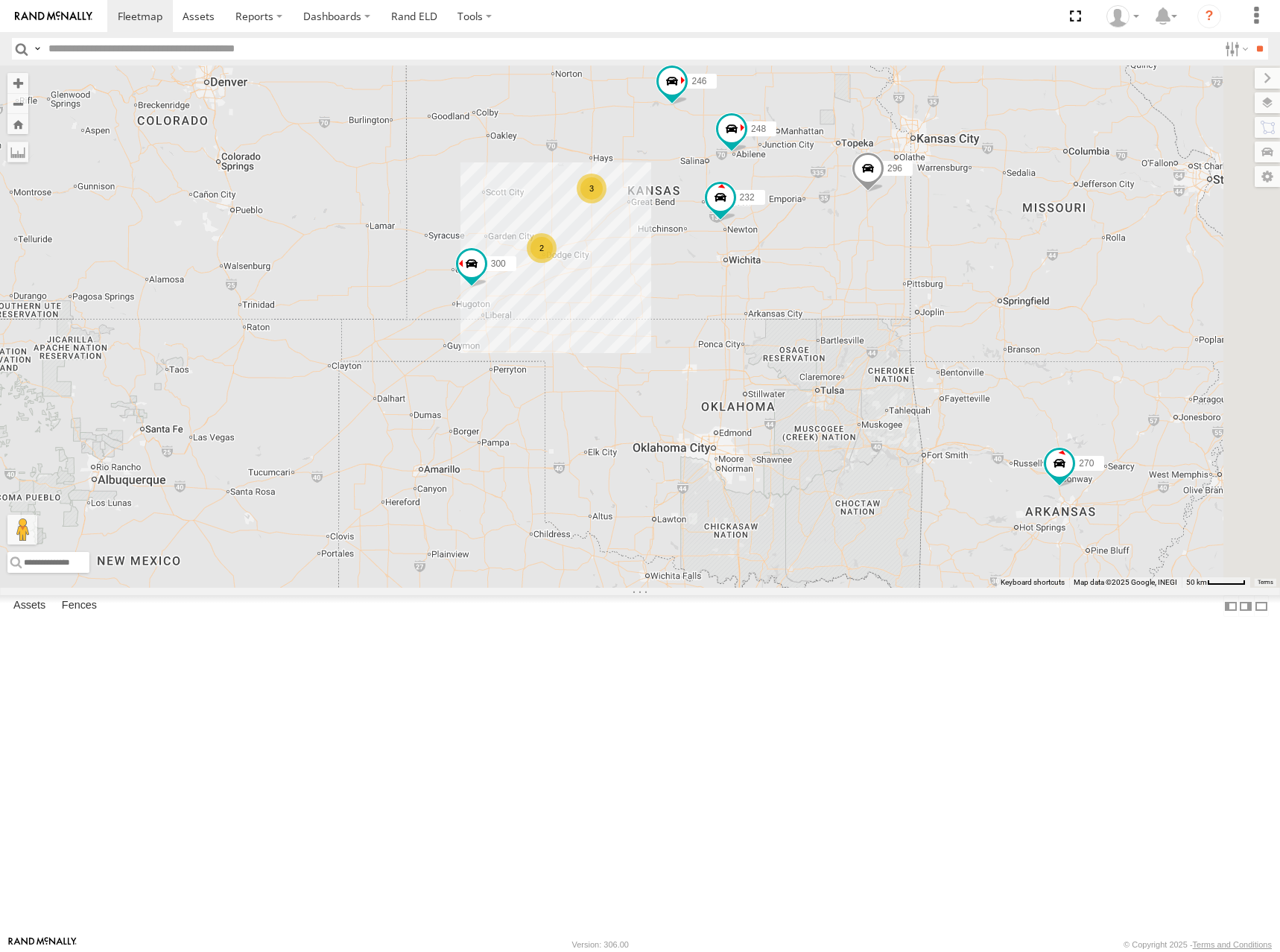
drag, startPoint x: 1140, startPoint y: 282, endPoint x: 853, endPoint y: 313, distance: 288.7
click at [853, 313] on div "300 246 298 270 232 296 248 266 294 260 2 3" at bounding box center [640, 327] width 1280 height 522
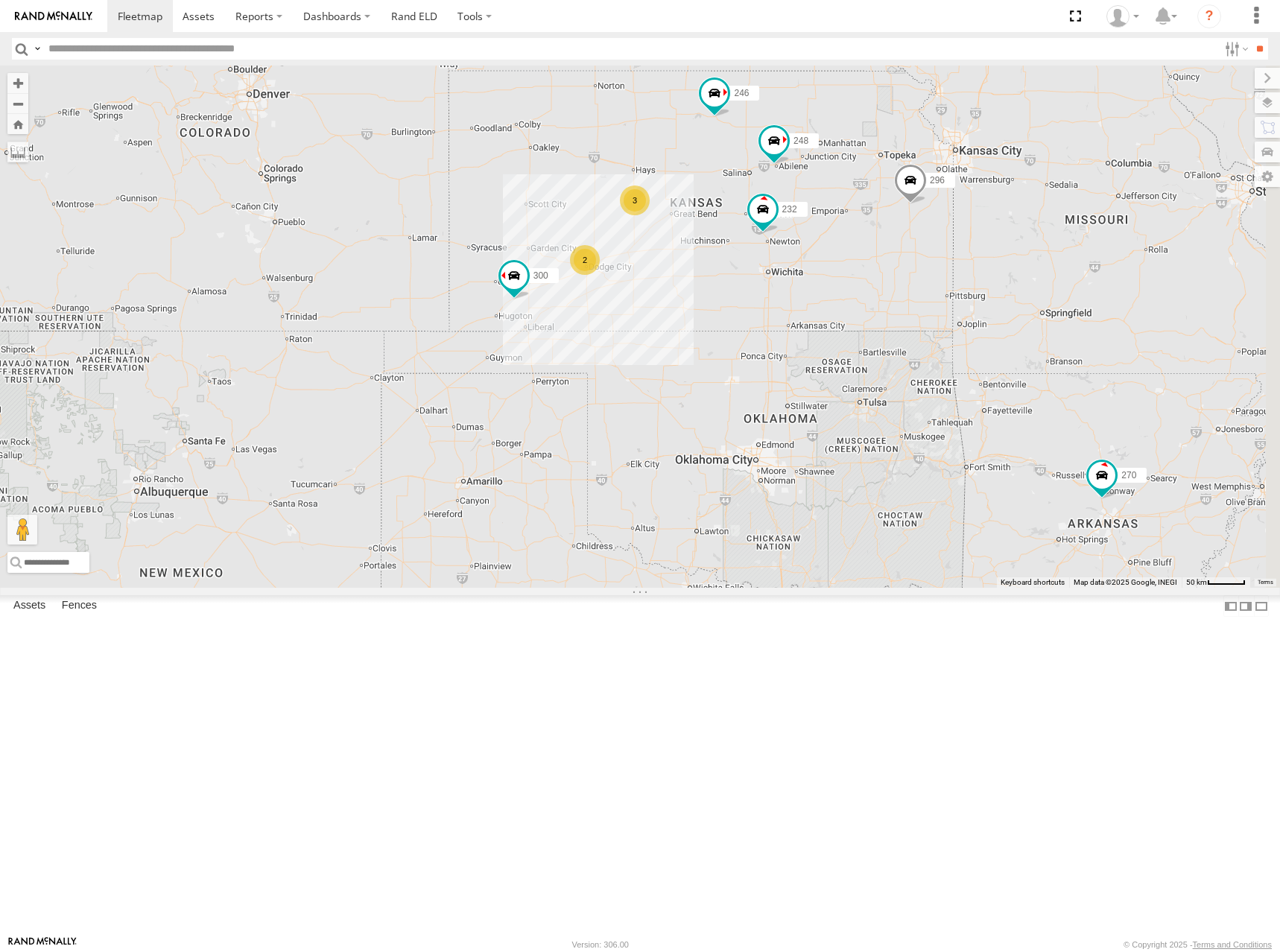
drag, startPoint x: 951, startPoint y: 253, endPoint x: 995, endPoint y: 263, distance: 45.1
click at [995, 263] on div "300 246 298 270 232 296 248 266 294 260 2 3" at bounding box center [640, 327] width 1280 height 522
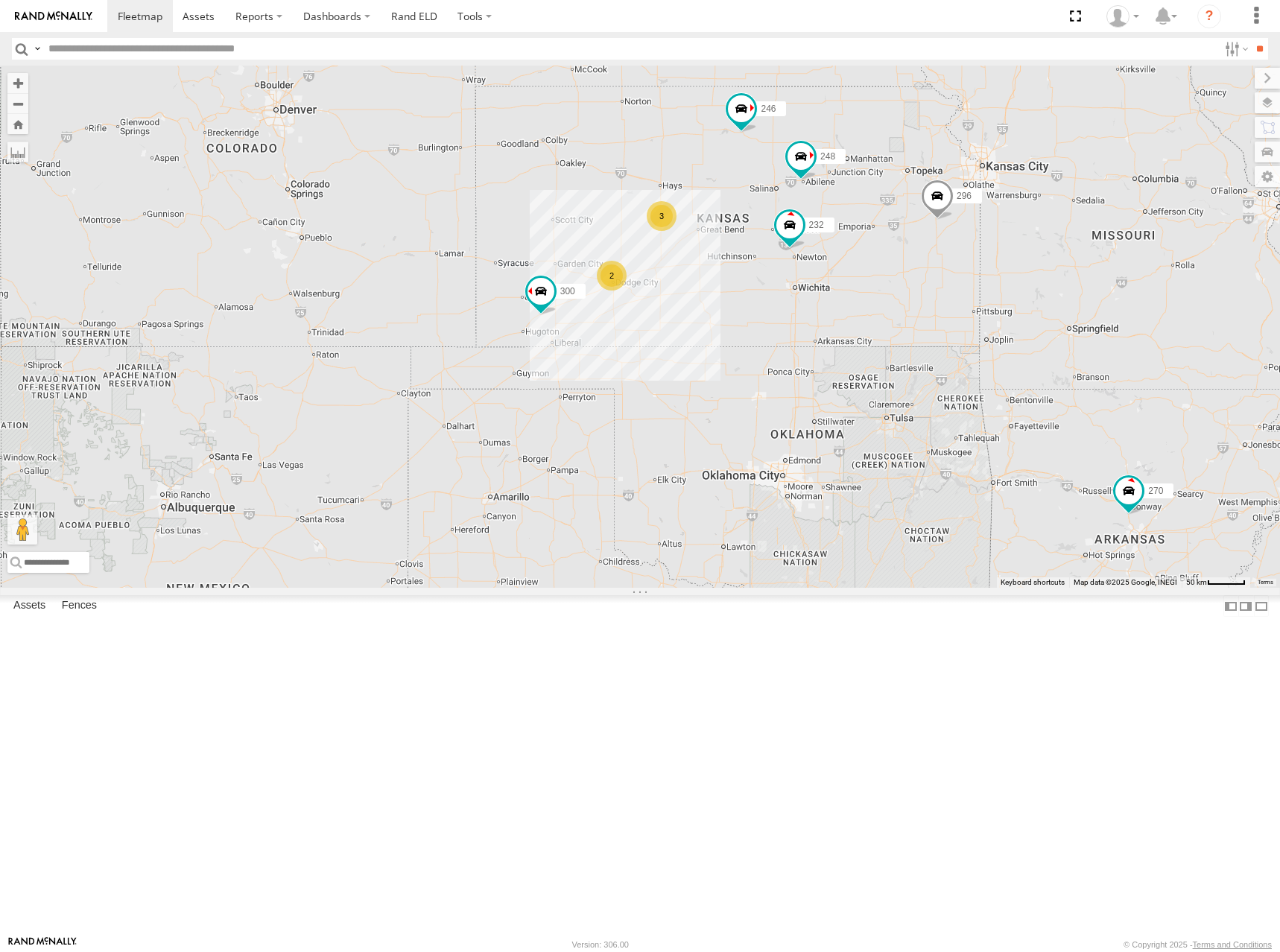
drag, startPoint x: 838, startPoint y: 300, endPoint x: 866, endPoint y: 316, distance: 32.2
click at [866, 316] on div "300 246 298 270 232 296 248 266 294 260 2 3" at bounding box center [640, 327] width 1280 height 522
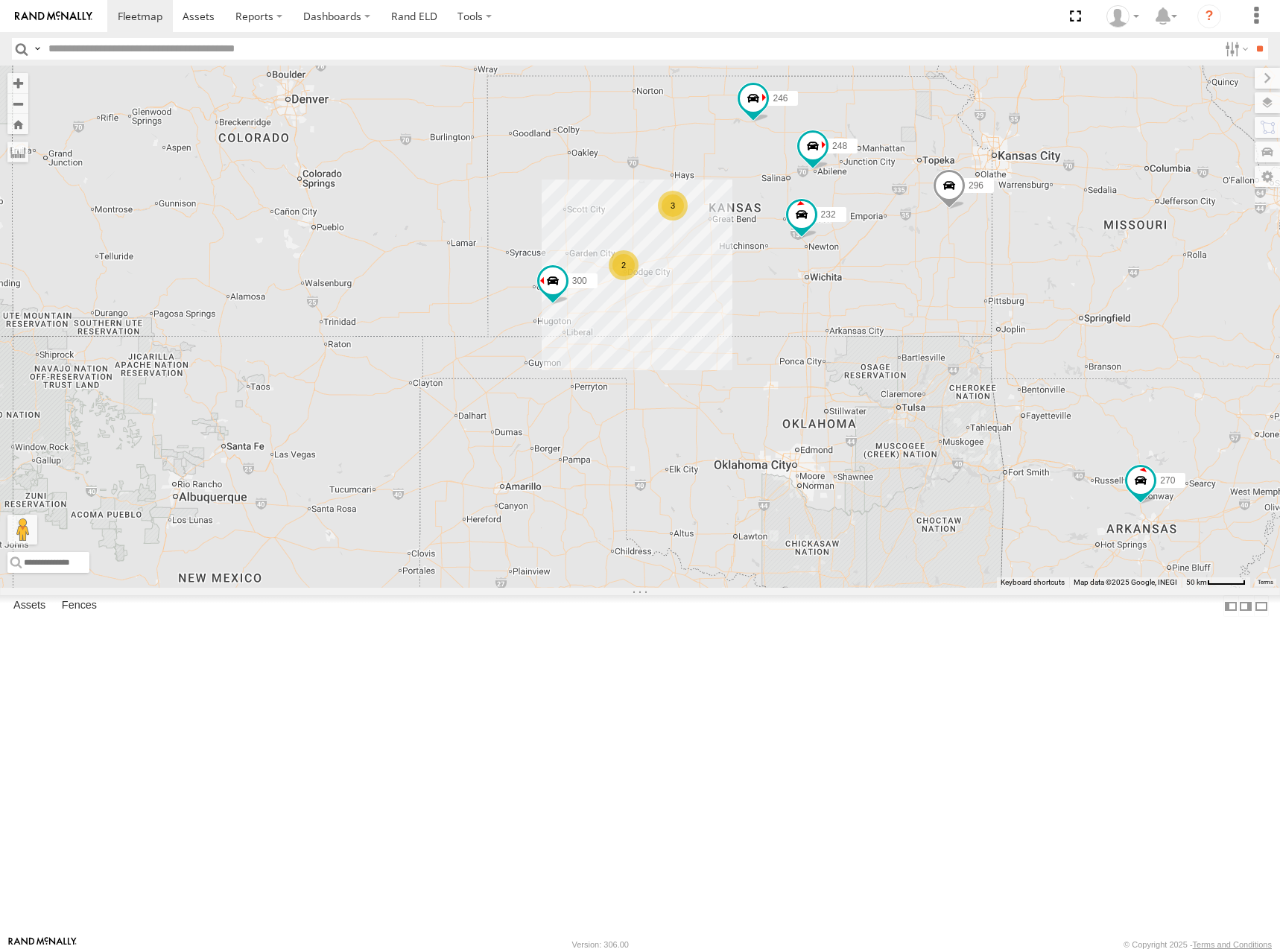
drag, startPoint x: 871, startPoint y: 305, endPoint x: 884, endPoint y: 299, distance: 14.3
click at [884, 299] on div "300 246 298 270 232 296 248 266 294 260 2 3" at bounding box center [640, 327] width 1280 height 522
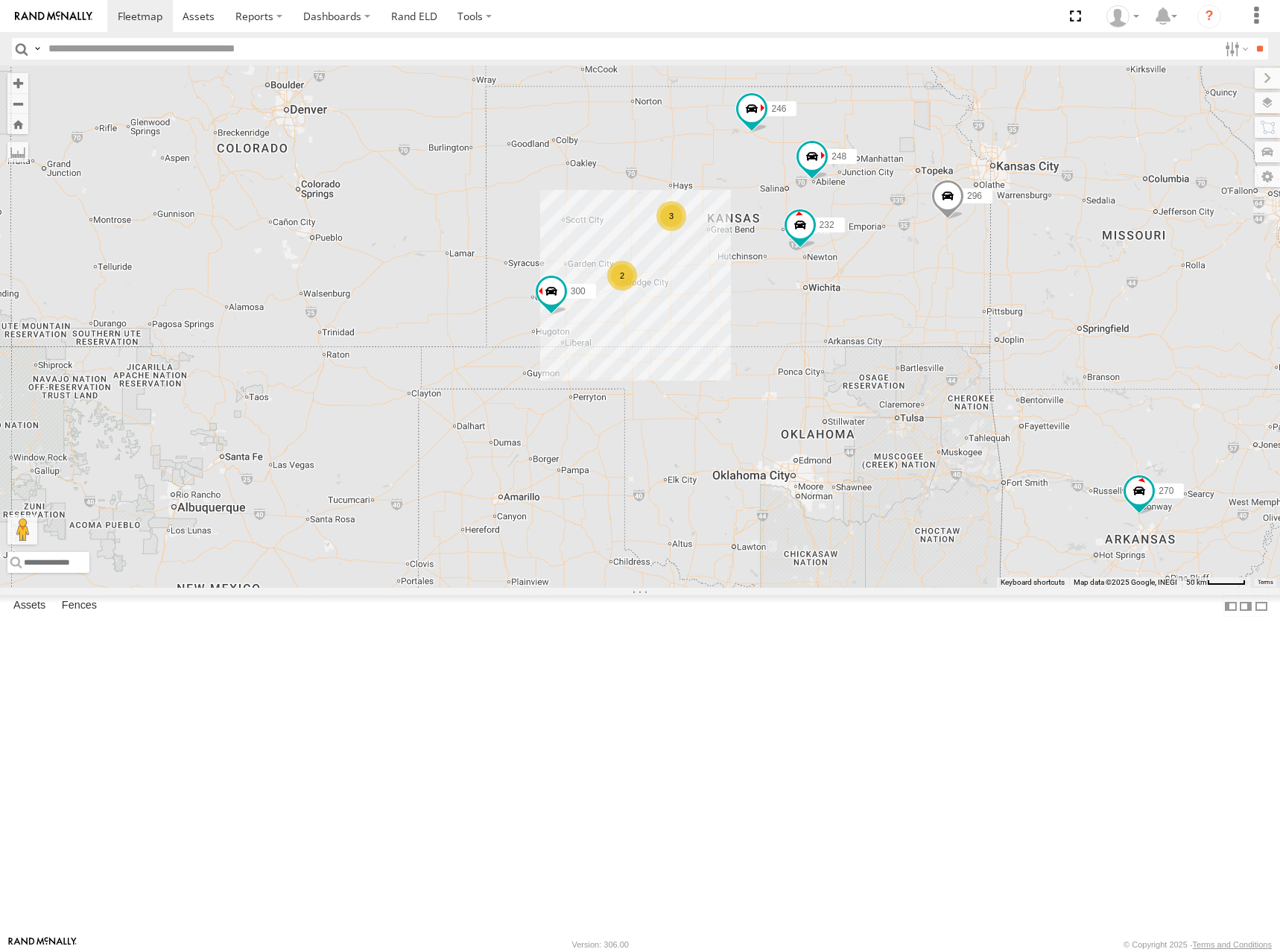
click at [893, 288] on div "300 246 298 270 232 296 248 266 294 260 2 3" at bounding box center [640, 327] width 1280 height 522
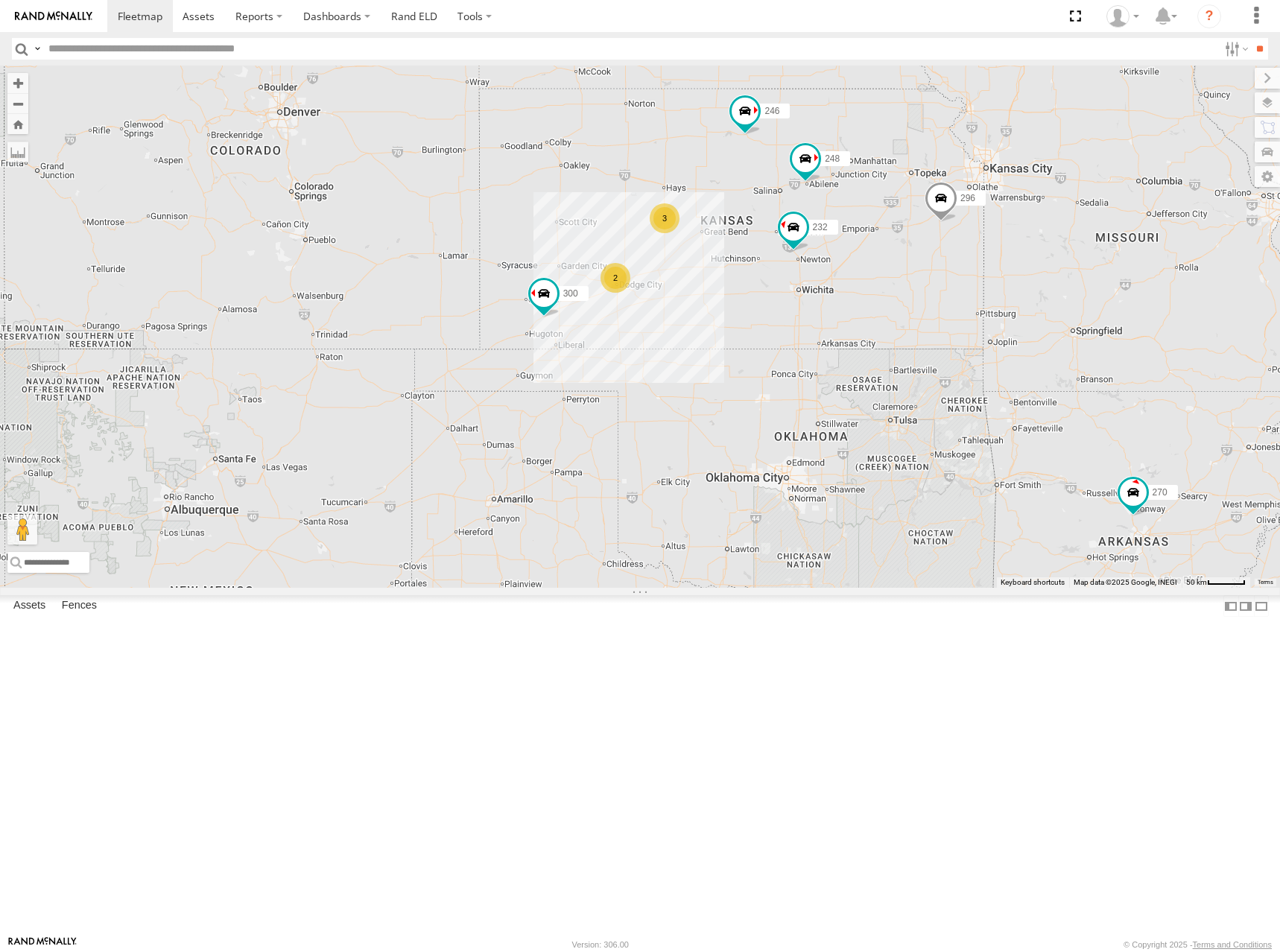
drag, startPoint x: 1075, startPoint y: 278, endPoint x: 1067, endPoint y: 280, distance: 8.2
click at [1067, 280] on div "300 246 298 270 232 296 248 266 294 260 2 3" at bounding box center [640, 327] width 1280 height 522
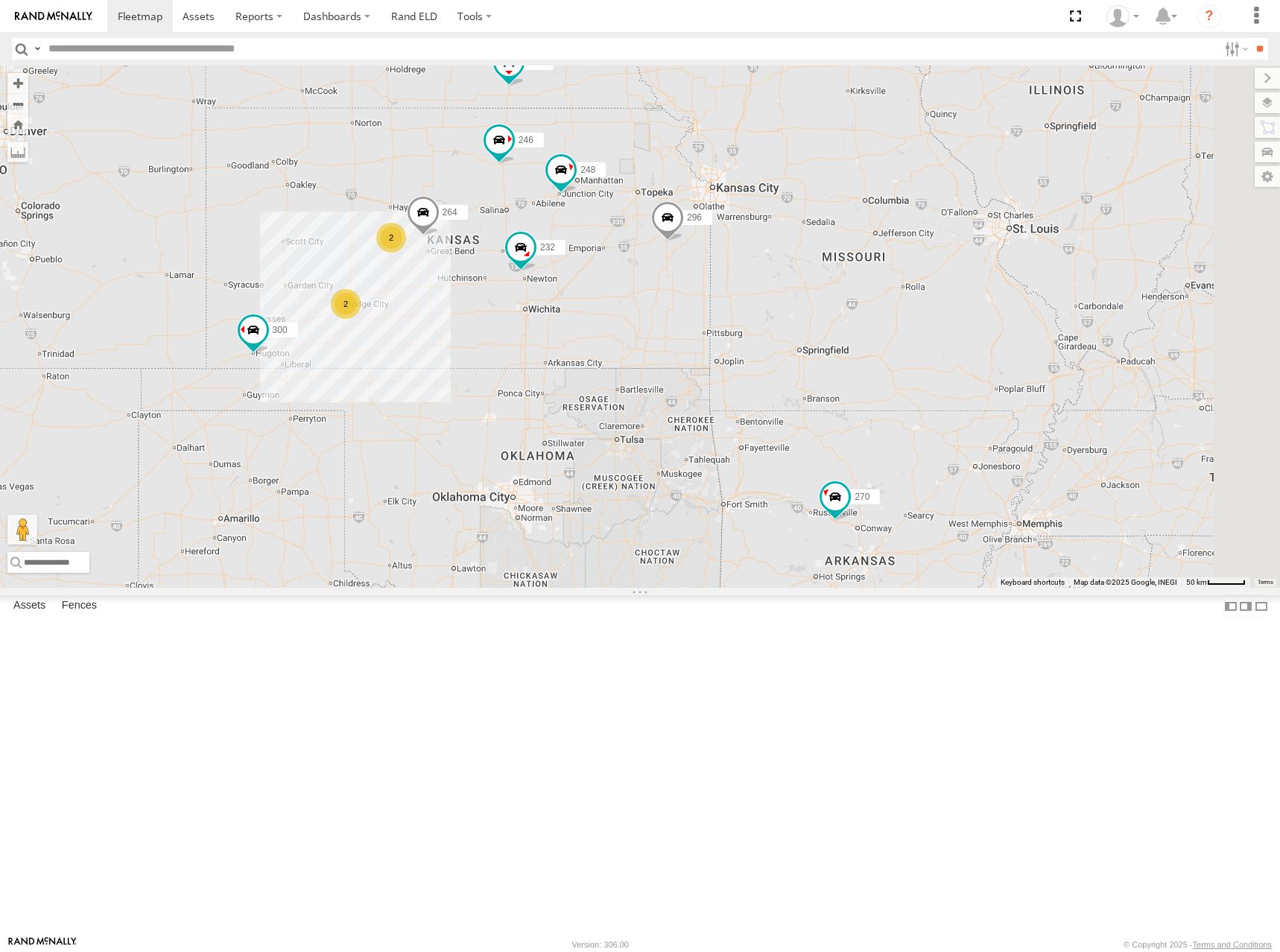
drag, startPoint x: 961, startPoint y: 476, endPoint x: 720, endPoint y: 497, distance: 241.9
click at [720, 497] on div "300 246 270 232 296 264 248 294 260 2 2" at bounding box center [640, 327] width 1280 height 522
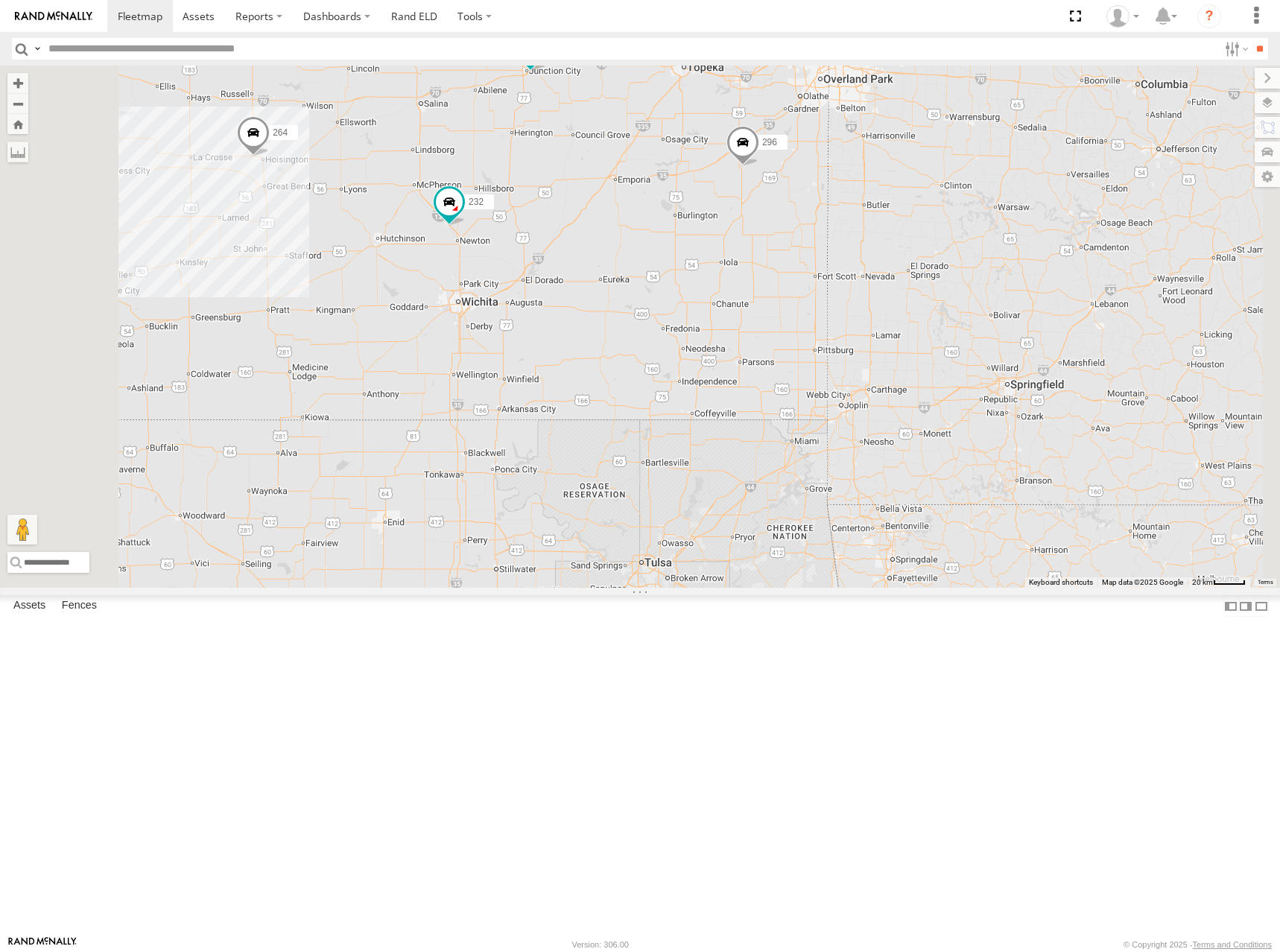
drag, startPoint x: 696, startPoint y: 447, endPoint x: 746, endPoint y: 447, distance: 50.0
click at [746, 447] on div "300 246 270 232 296 264 248 294 260" at bounding box center [640, 327] width 1280 height 522
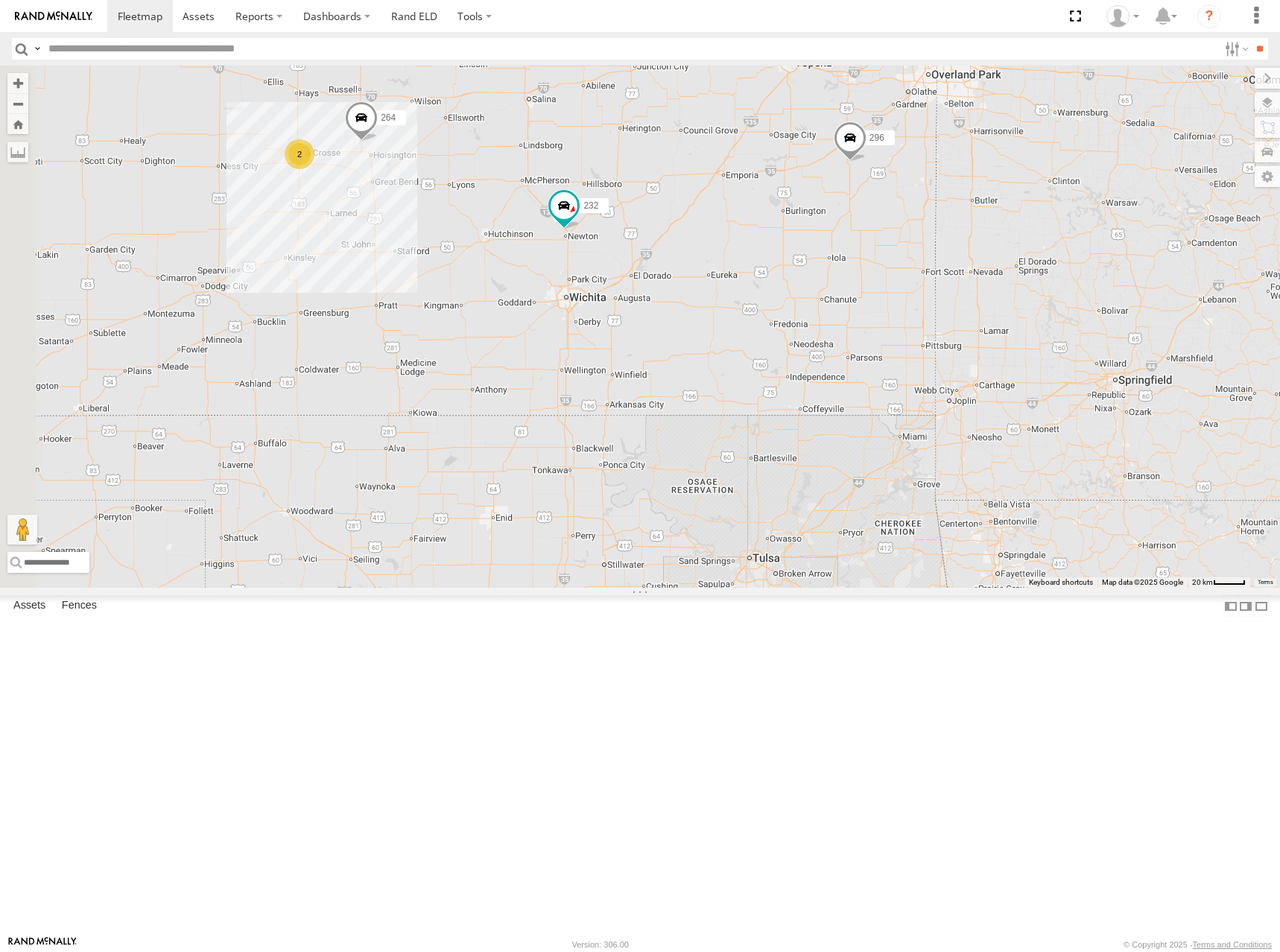
drag, startPoint x: 817, startPoint y: 316, endPoint x: 860, endPoint y: 314, distance: 43.0
click at [860, 314] on div "246 270 232 296 264 248 2" at bounding box center [640, 327] width 1280 height 522
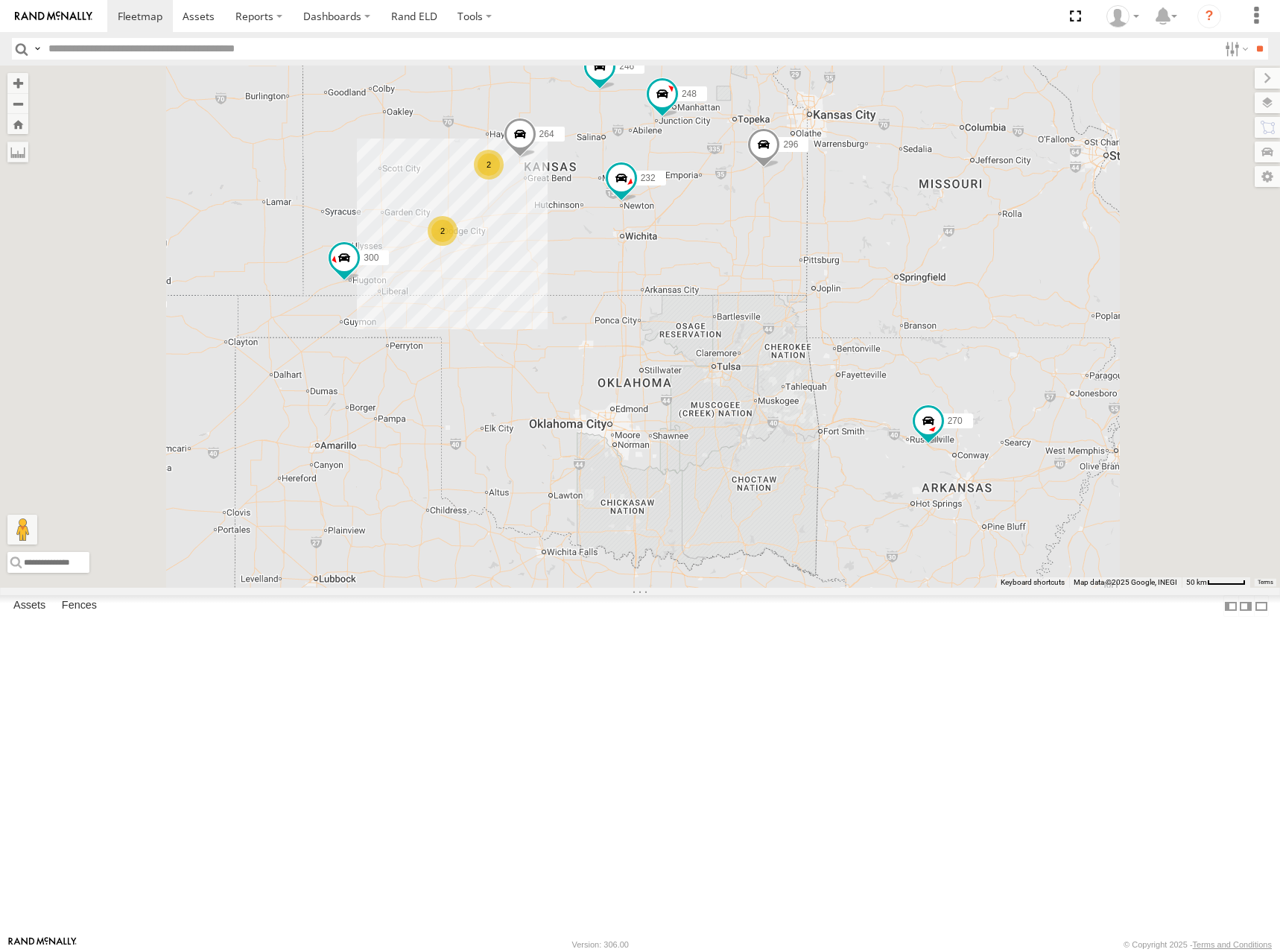
drag, startPoint x: 845, startPoint y: 186, endPoint x: 847, endPoint y: 208, distance: 22.1
click at [847, 208] on div "246 270 232 296 264 248 300 2 2 294 260" at bounding box center [640, 327] width 1280 height 522
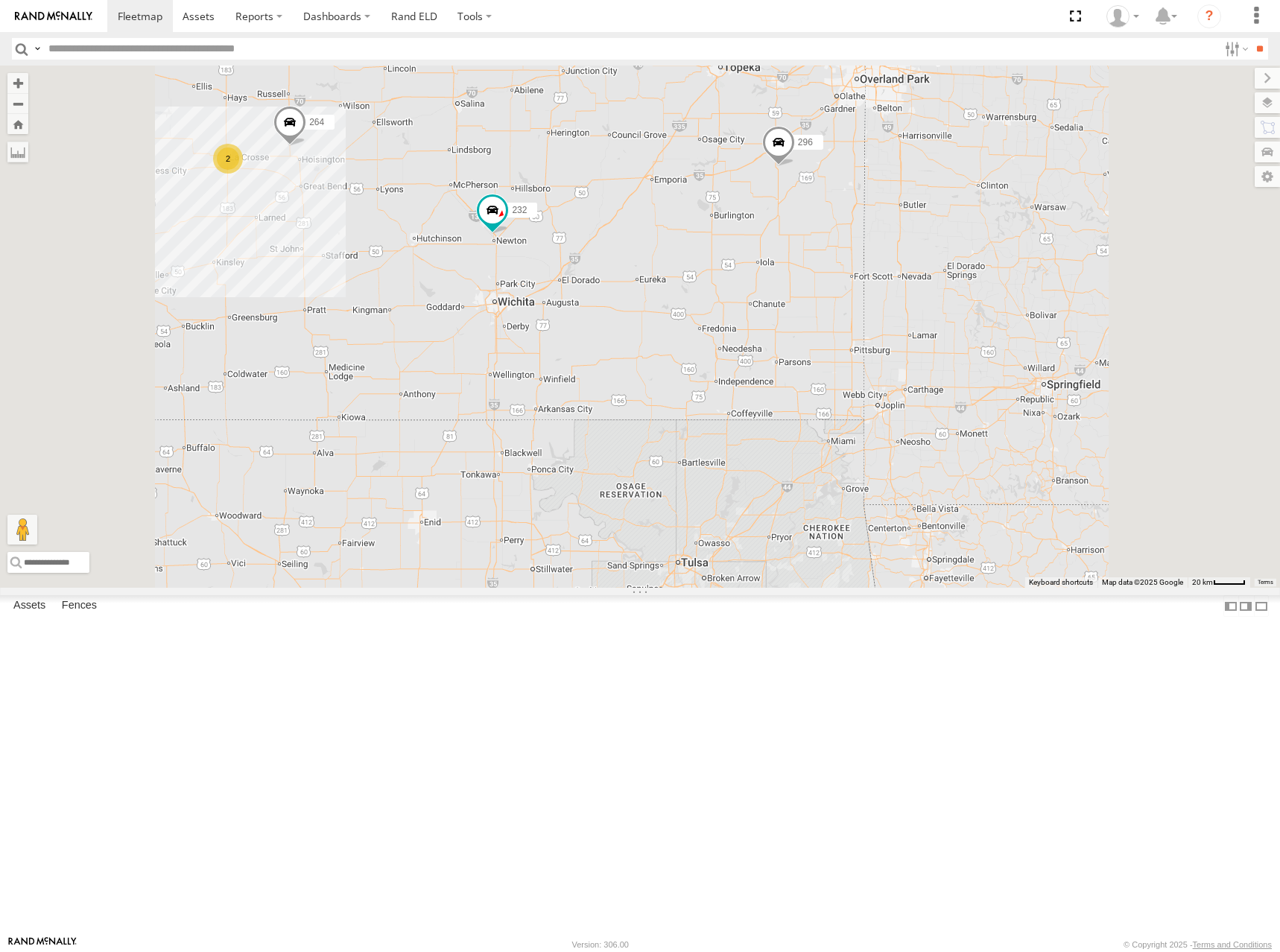
drag, startPoint x: 816, startPoint y: 326, endPoint x: 896, endPoint y: 320, distance: 80.2
click at [896, 320] on div "246 270 232 296 264 248 300 294 260 2" at bounding box center [640, 327] width 1280 height 522
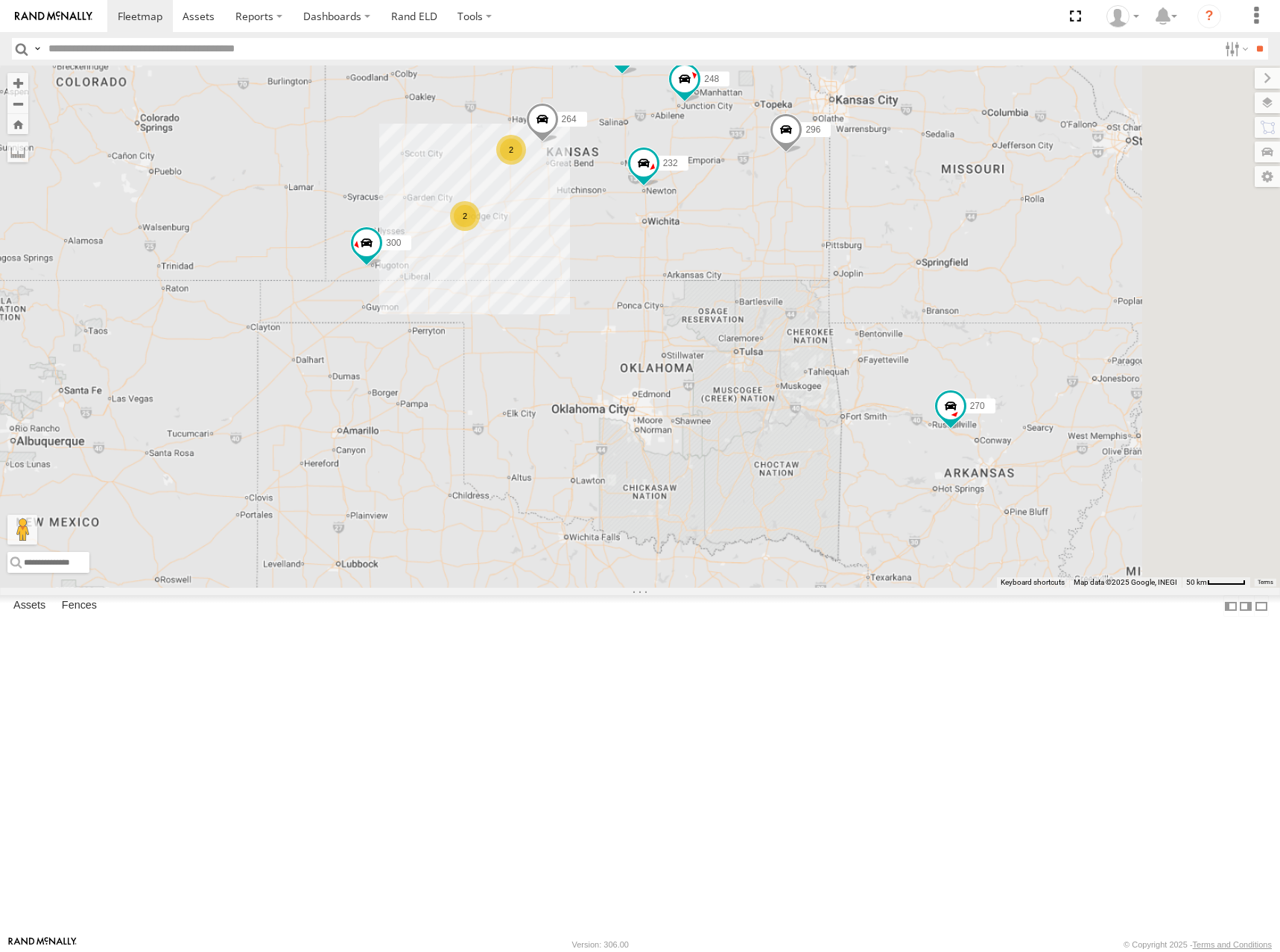
drag, startPoint x: 834, startPoint y: 303, endPoint x: 866, endPoint y: 301, distance: 32.1
click at [866, 301] on div "246 270 232 296 264 248 300 294 260 2 2" at bounding box center [640, 327] width 1280 height 522
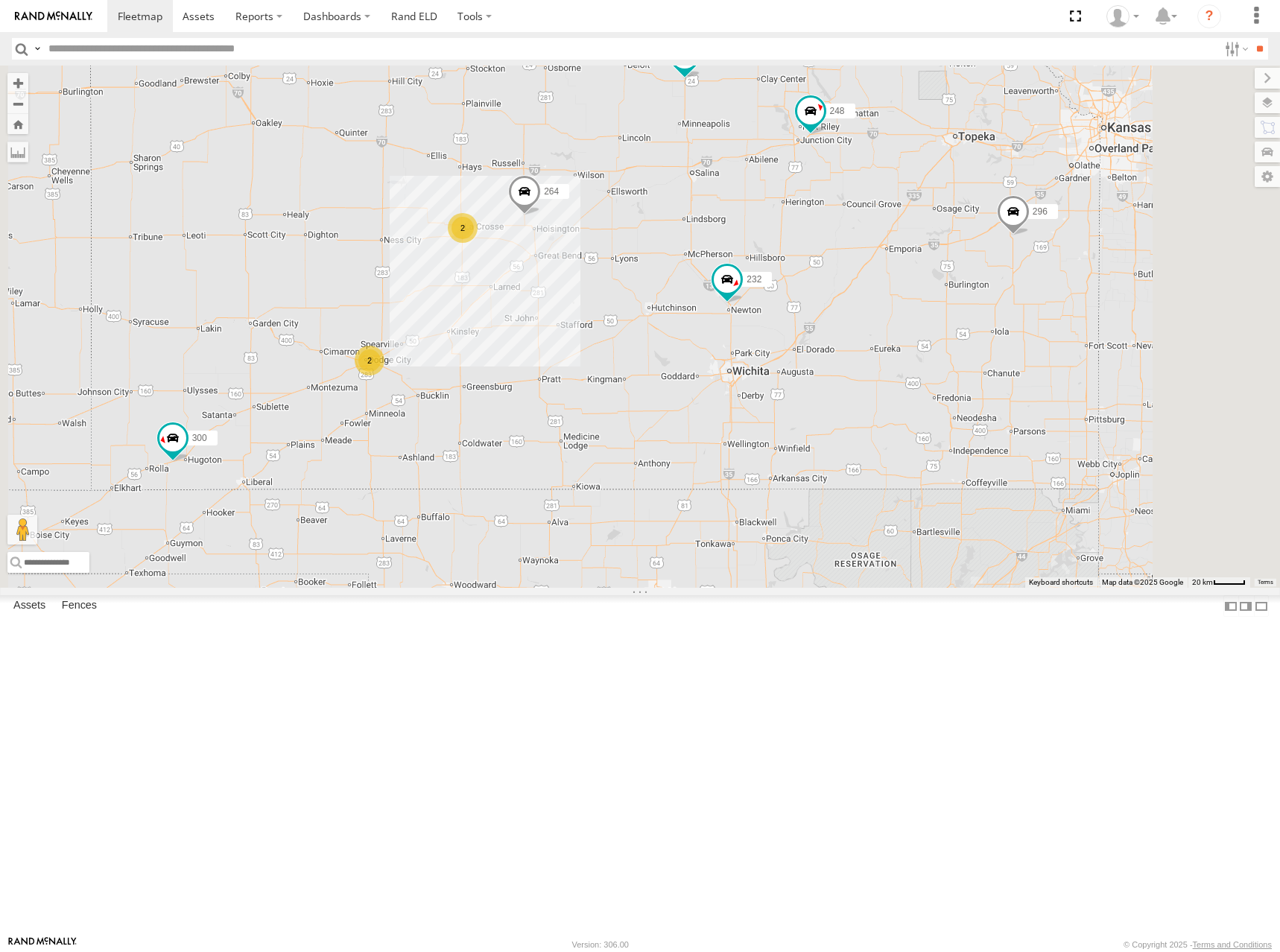
drag, startPoint x: 1012, startPoint y: 184, endPoint x: 1008, endPoint y: 225, distance: 41.2
click at [1008, 225] on div "246 270 232 296 264 248 300 294 260 2 2" at bounding box center [640, 327] width 1280 height 522
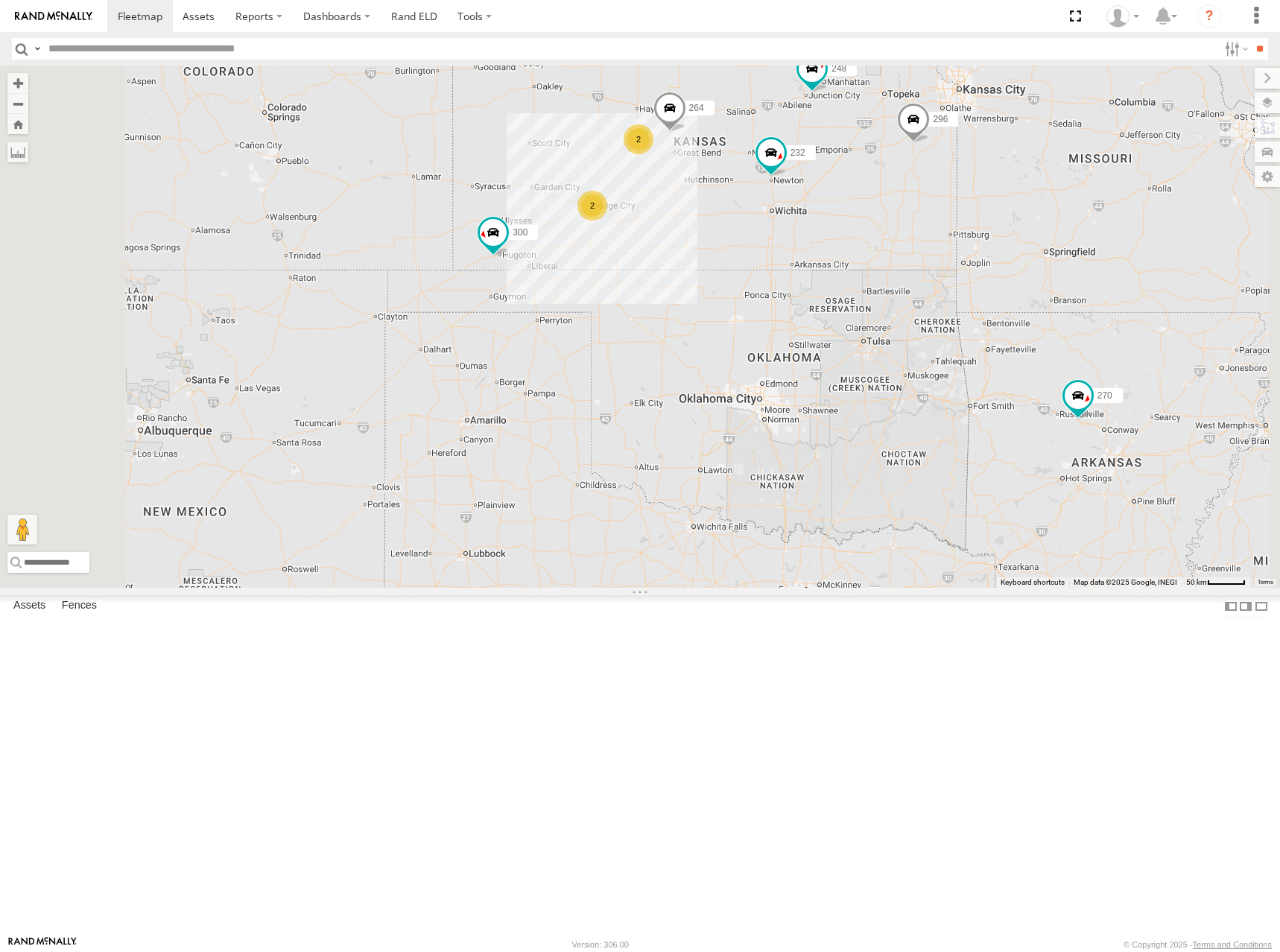
click at [935, 292] on div "246 270 232 296 264 248 300 294 260 2 2" at bounding box center [640, 327] width 1280 height 522
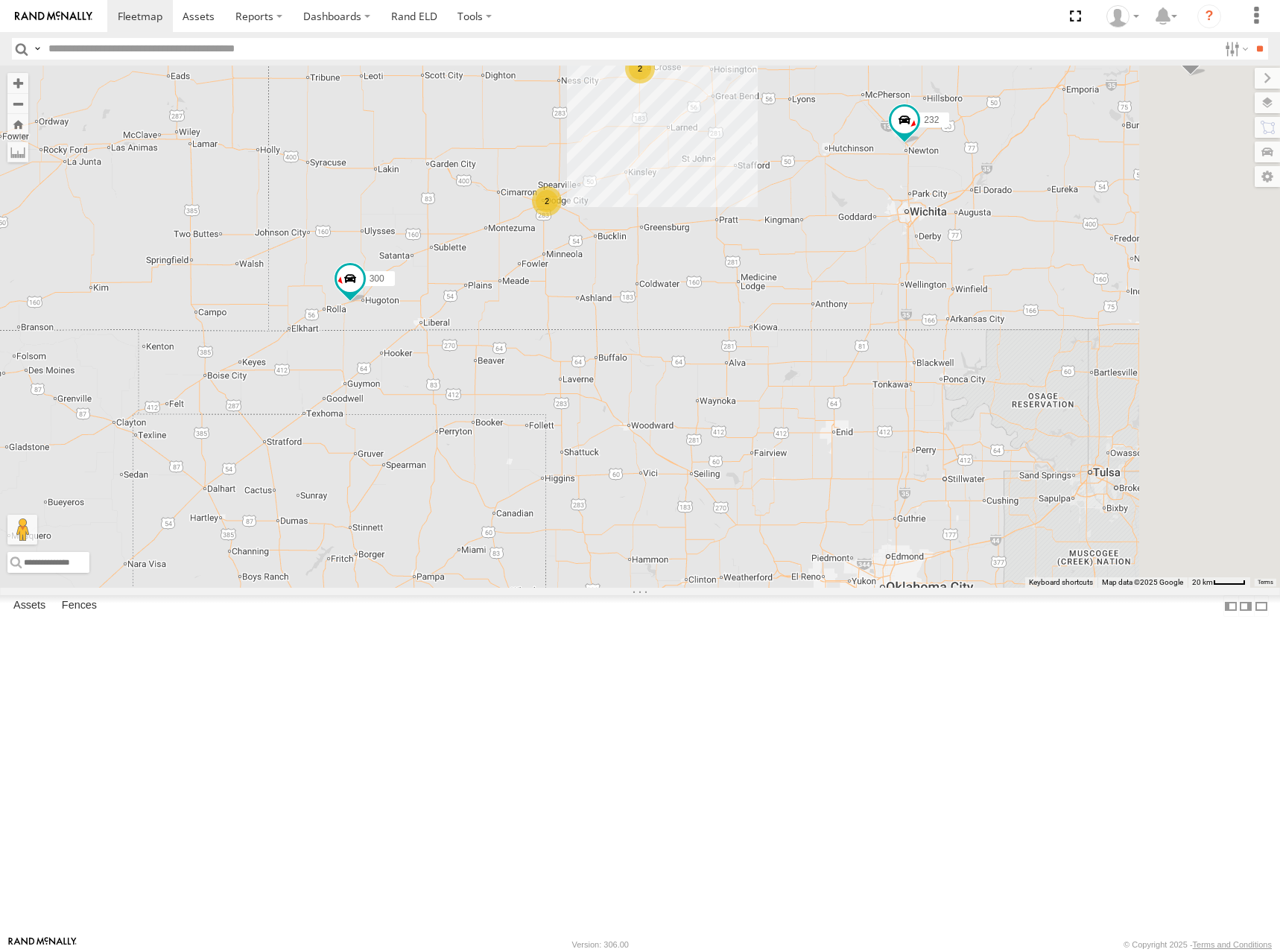
drag, startPoint x: 929, startPoint y: 322, endPoint x: 925, endPoint y: 336, distance: 14.6
click at [925, 336] on div "246 270 232 296 264 248 300 294 260 2 2" at bounding box center [640, 327] width 1280 height 522
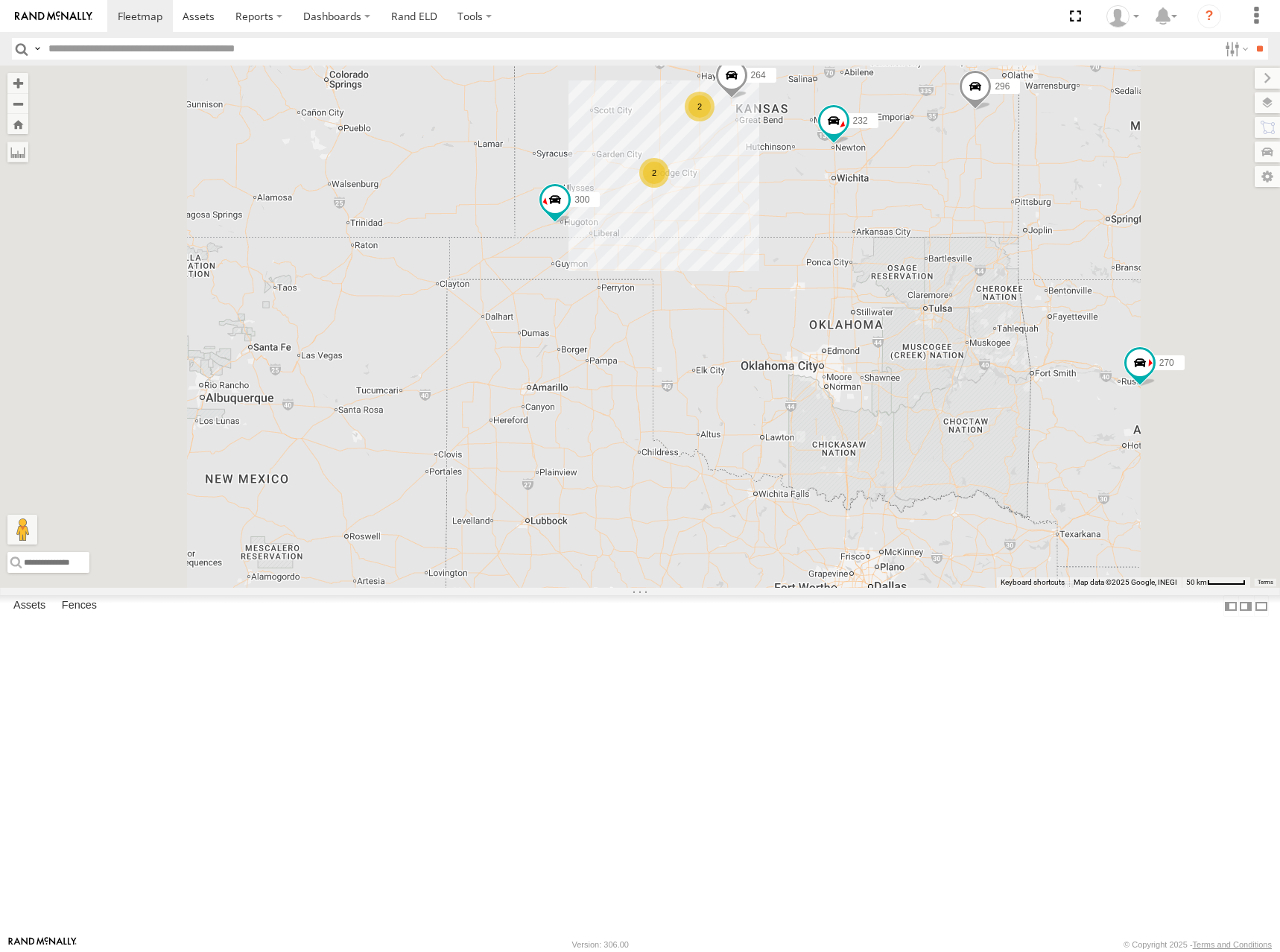
drag, startPoint x: 922, startPoint y: 336, endPoint x: 934, endPoint y: 327, distance: 15.0
click at [934, 327] on div "246 270 232 296 264 248 300 294 260 2 2" at bounding box center [640, 327] width 1280 height 522
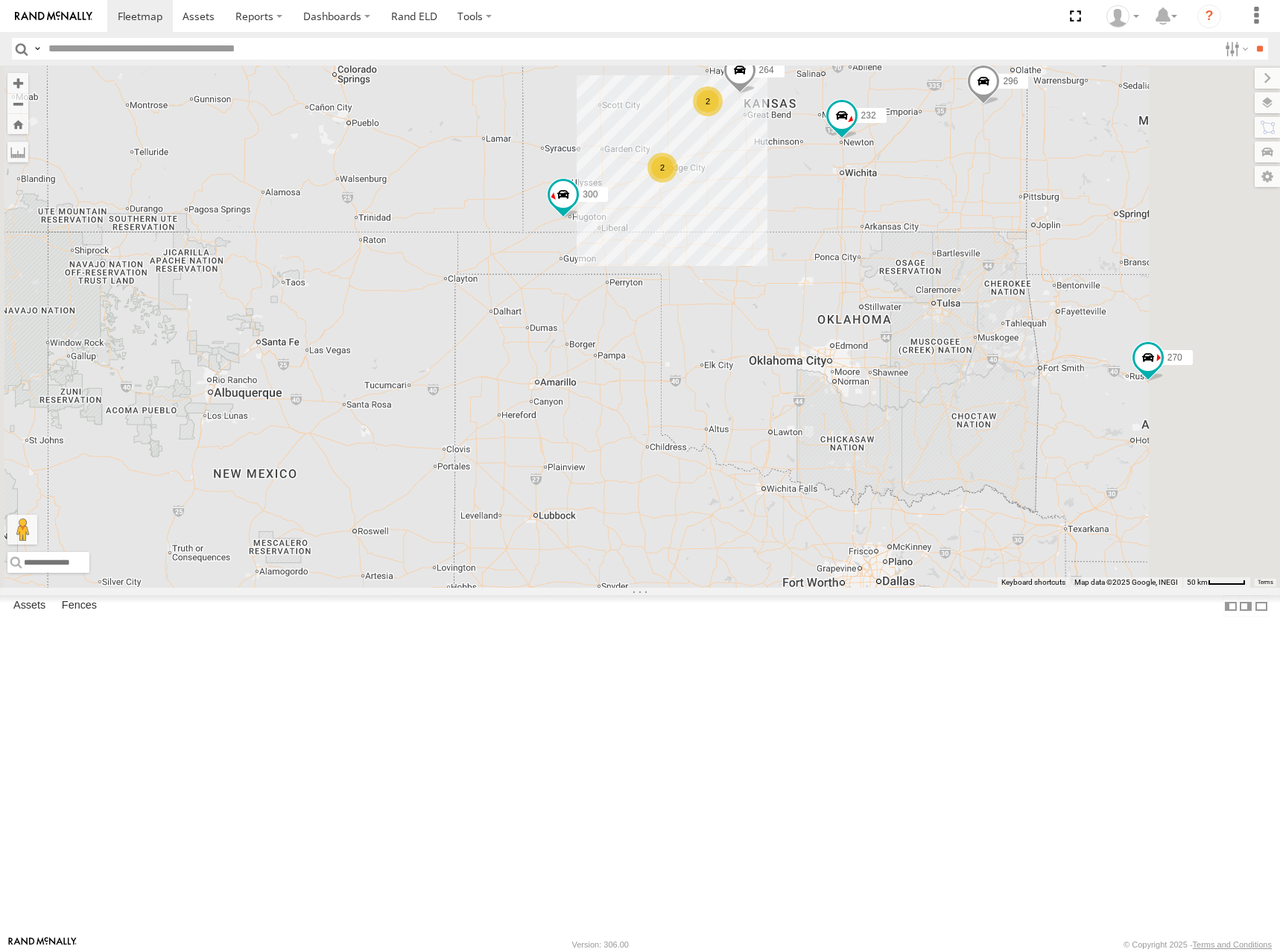
drag, startPoint x: 875, startPoint y: 371, endPoint x: 885, endPoint y: 364, distance: 12.2
click at [885, 364] on div "246 270 232 296 264 248 300 294 260 2 2" at bounding box center [640, 327] width 1280 height 522
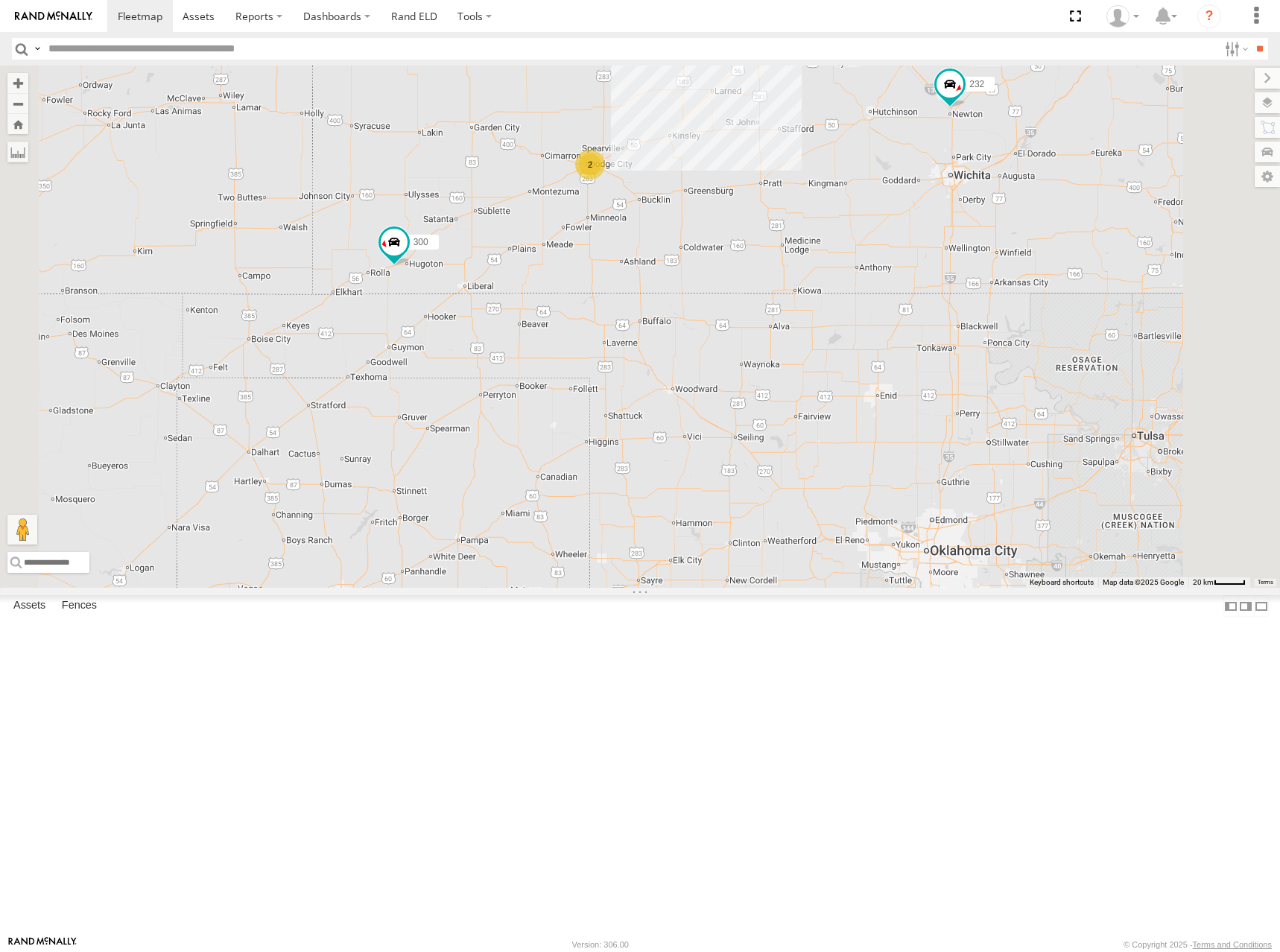
drag, startPoint x: 928, startPoint y: 358, endPoint x: 840, endPoint y: 402, distance: 98.4
click at [840, 402] on div "246 270 232 296 264 248 300 294 260 2 2" at bounding box center [640, 327] width 1280 height 522
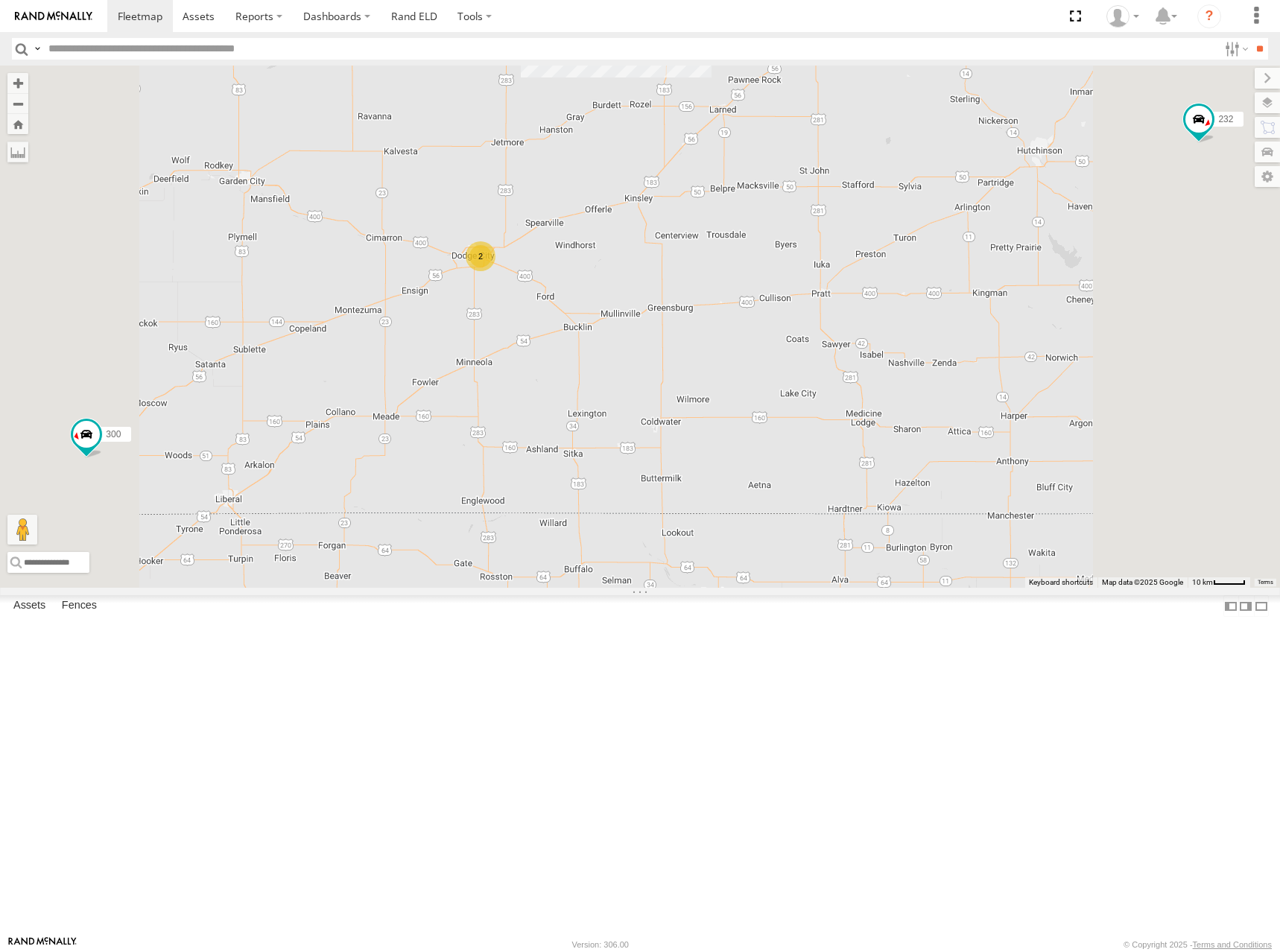
drag, startPoint x: 798, startPoint y: 310, endPoint x: 785, endPoint y: 394, distance: 85.0
click at [785, 396] on div "246 270 232 296 264 248 300 294 260 2 2" at bounding box center [640, 327] width 1280 height 522
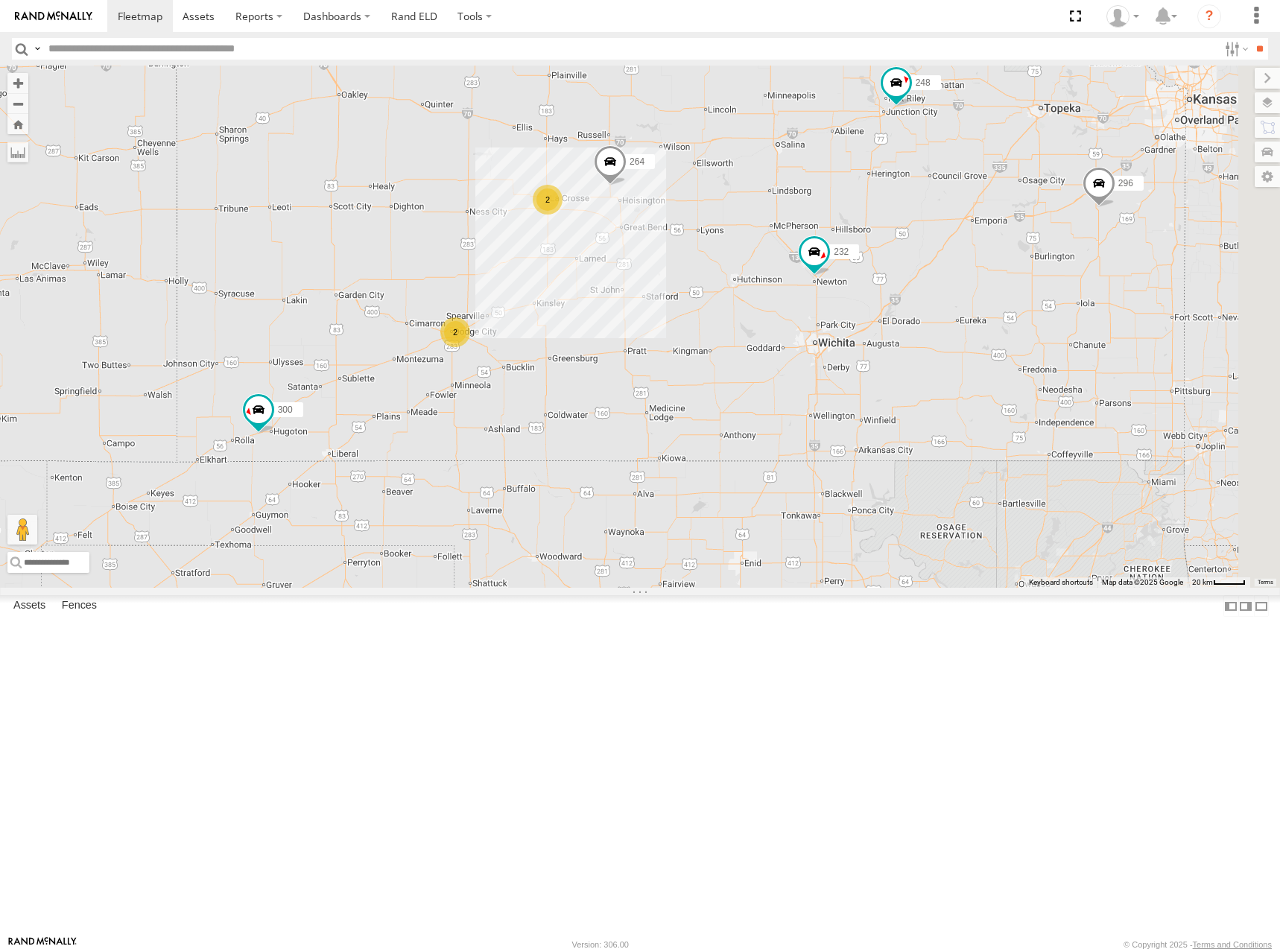
drag, startPoint x: 1180, startPoint y: 169, endPoint x: 1045, endPoint y: 302, distance: 189.5
click at [1046, 302] on div "246 270 232 296 264 248 300 294 260 2 2" at bounding box center [640, 327] width 1280 height 522
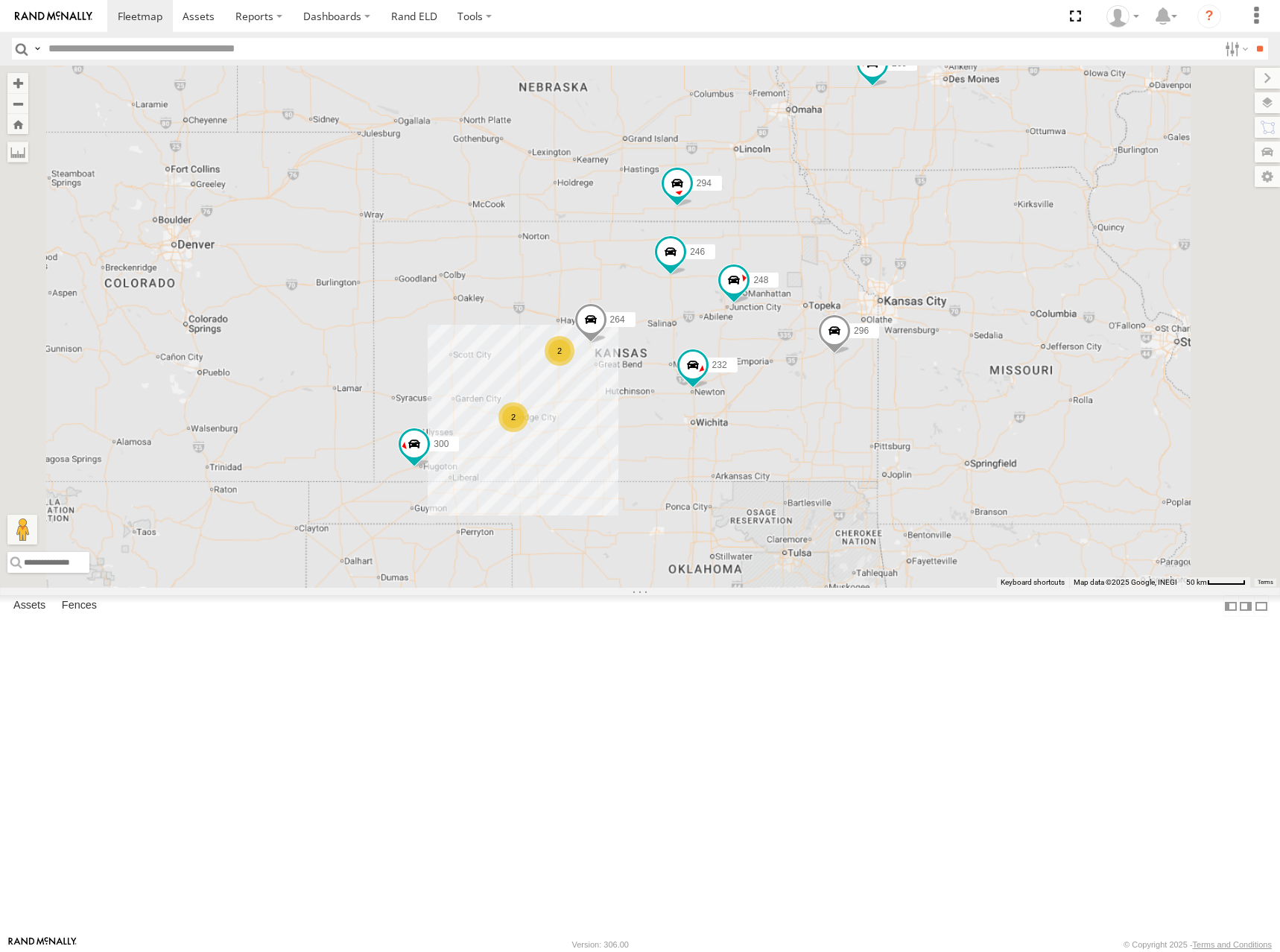
drag, startPoint x: 995, startPoint y: 225, endPoint x: 973, endPoint y: 318, distance: 95.6
click at [973, 318] on div "246 270 232 296 264 248 300 294 260 2 2" at bounding box center [640, 327] width 1280 height 522
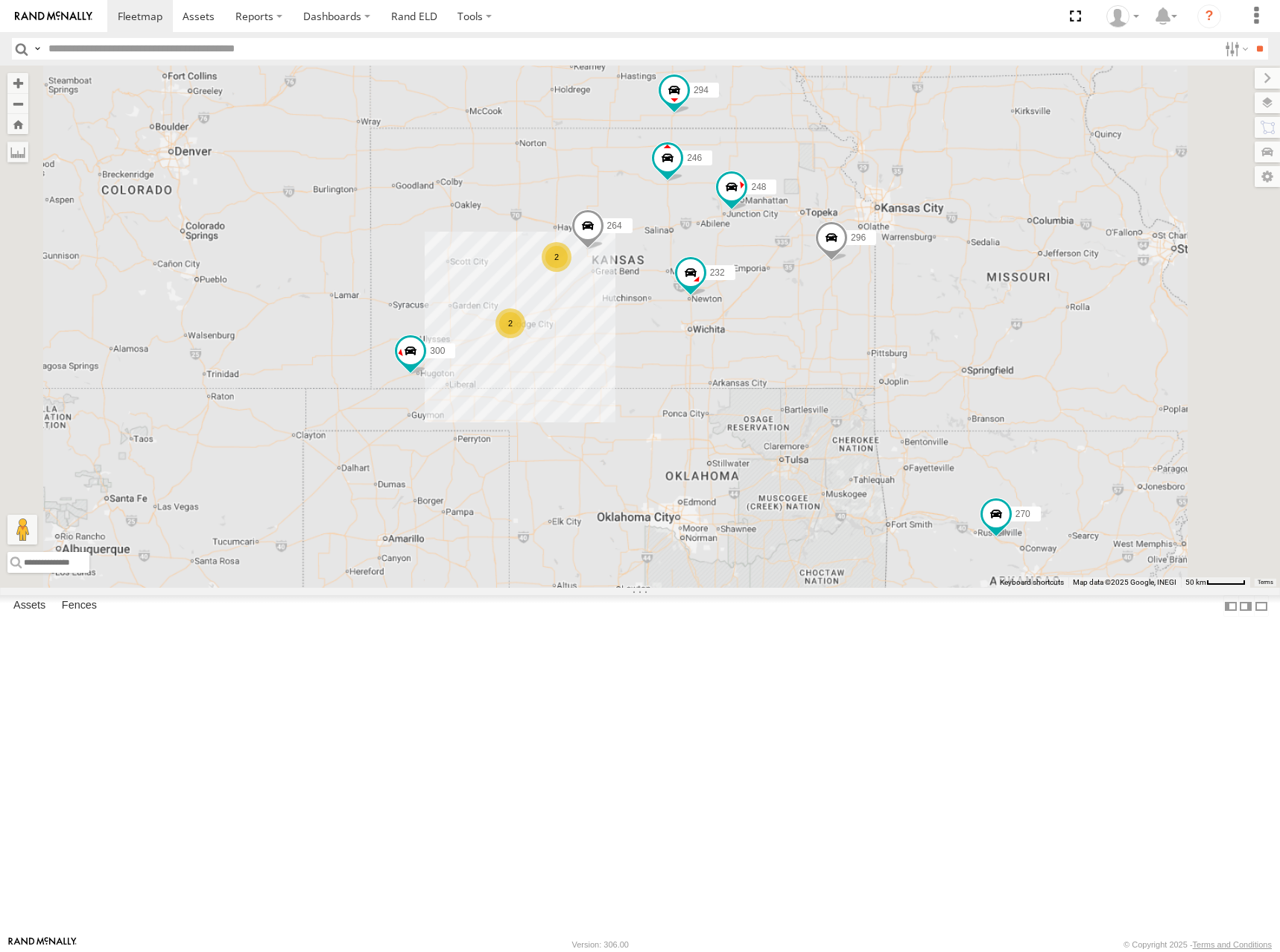
drag, startPoint x: 958, startPoint y: 416, endPoint x: 951, endPoint y: 311, distance: 105.2
click at [951, 311] on div "246 270 232 296 264 248 300 294 260 2 2 298" at bounding box center [640, 327] width 1280 height 522
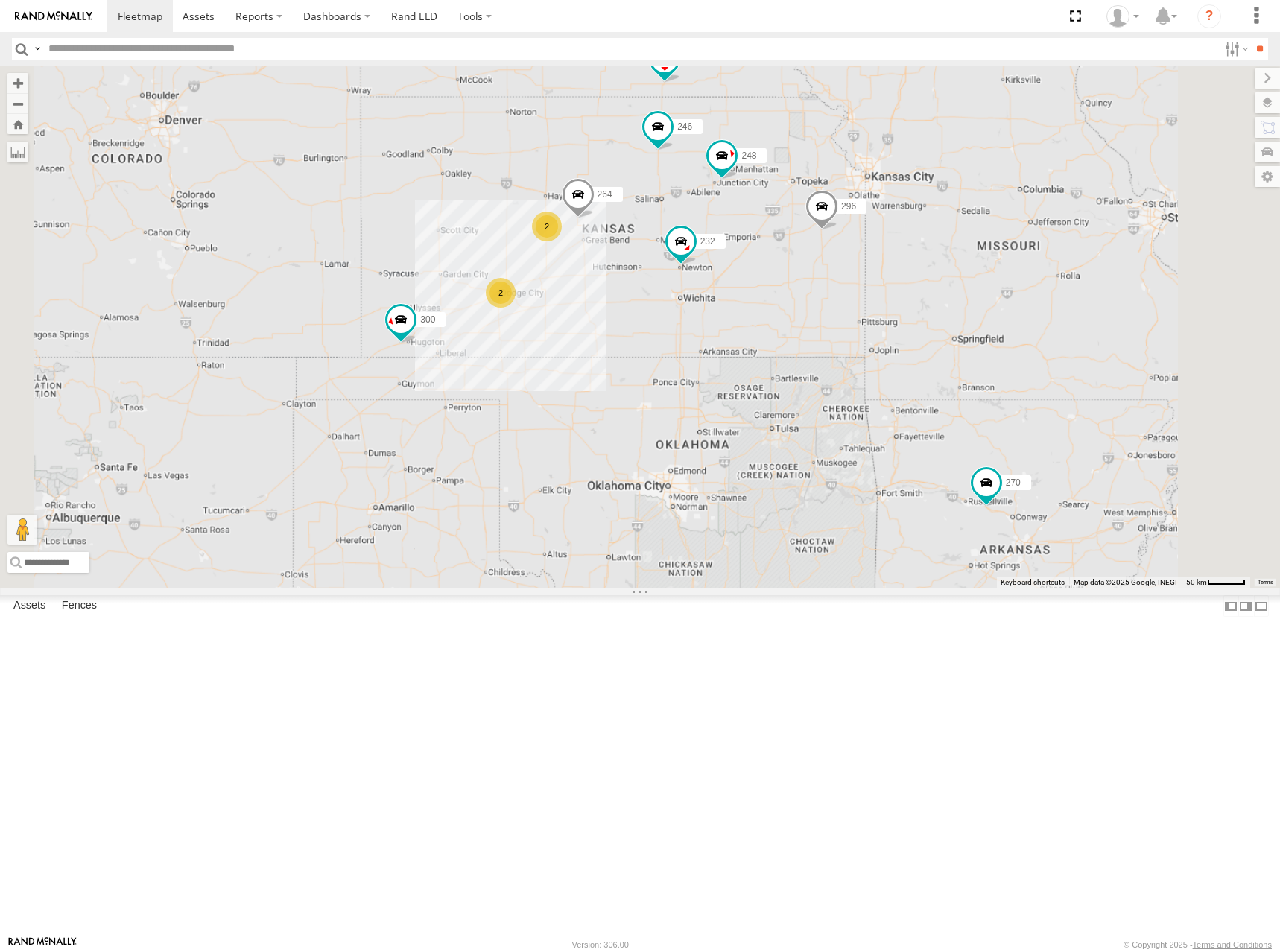
click at [1012, 305] on div "246 270 232 296 264 248 300 294 260 2 2 298" at bounding box center [640, 327] width 1280 height 522
click at [406, 14] on link "Rand ELD" at bounding box center [415, 16] width 67 height 32
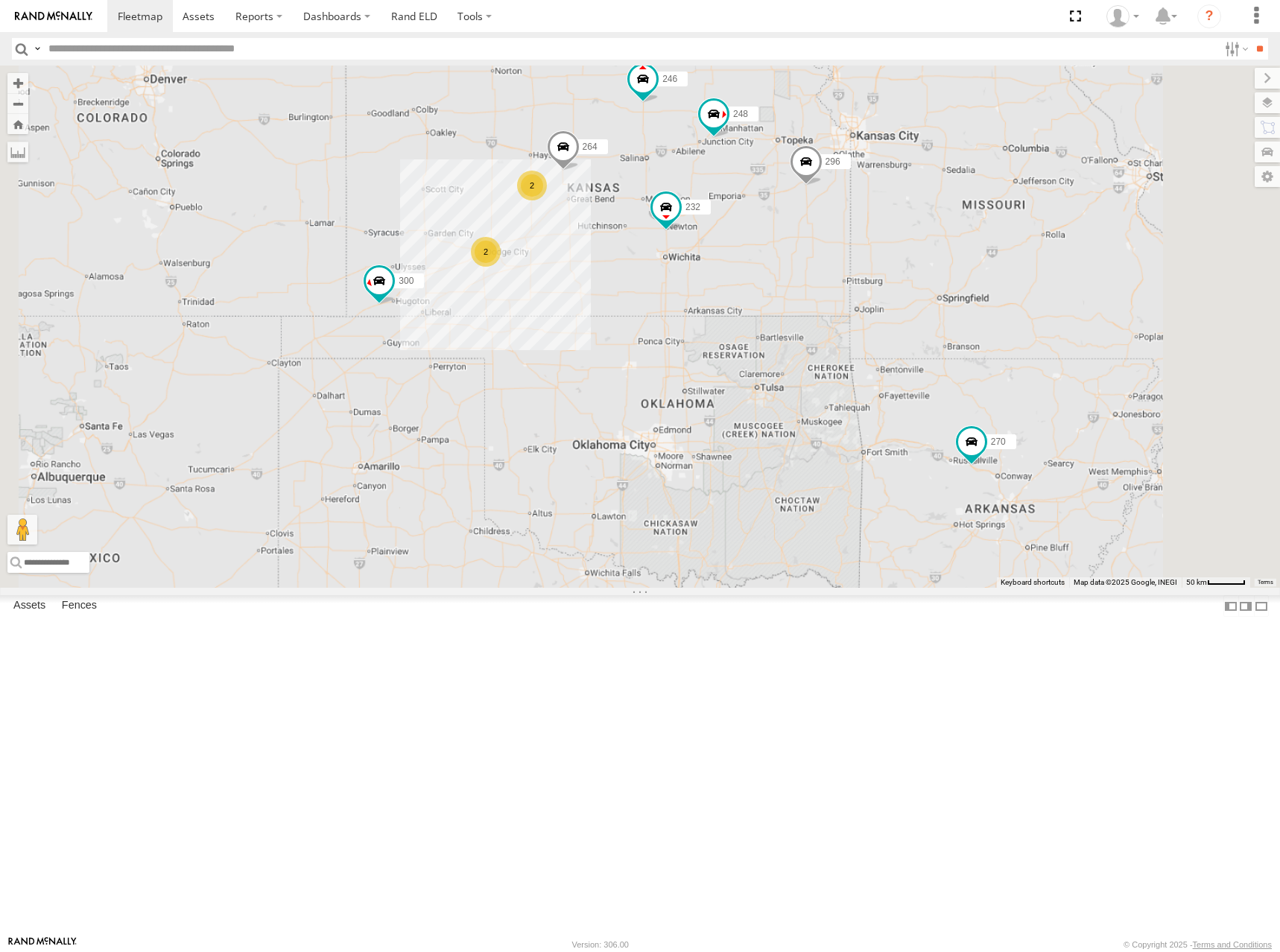
drag, startPoint x: 787, startPoint y: 289, endPoint x: 775, endPoint y: 253, distance: 37.9
click at [775, 253] on div "300 246 270 232 296 264 248 294 260 2 2" at bounding box center [640, 327] width 1280 height 522
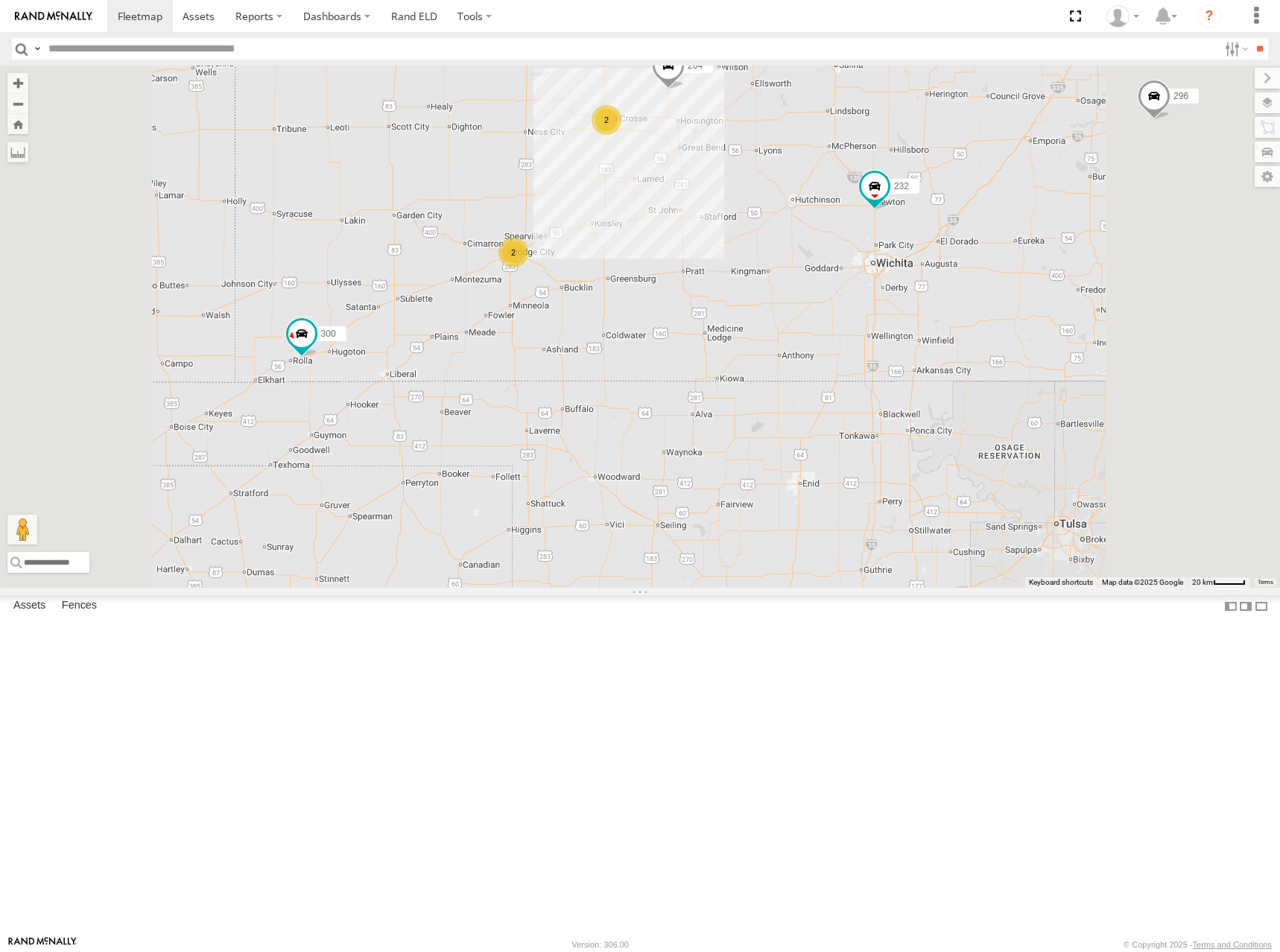
drag, startPoint x: 654, startPoint y: 351, endPoint x: 662, endPoint y: 375, distance: 25.3
click at [662, 375] on div "300 246 270 232 296 264 248 294 260 2 2" at bounding box center [640, 327] width 1280 height 522
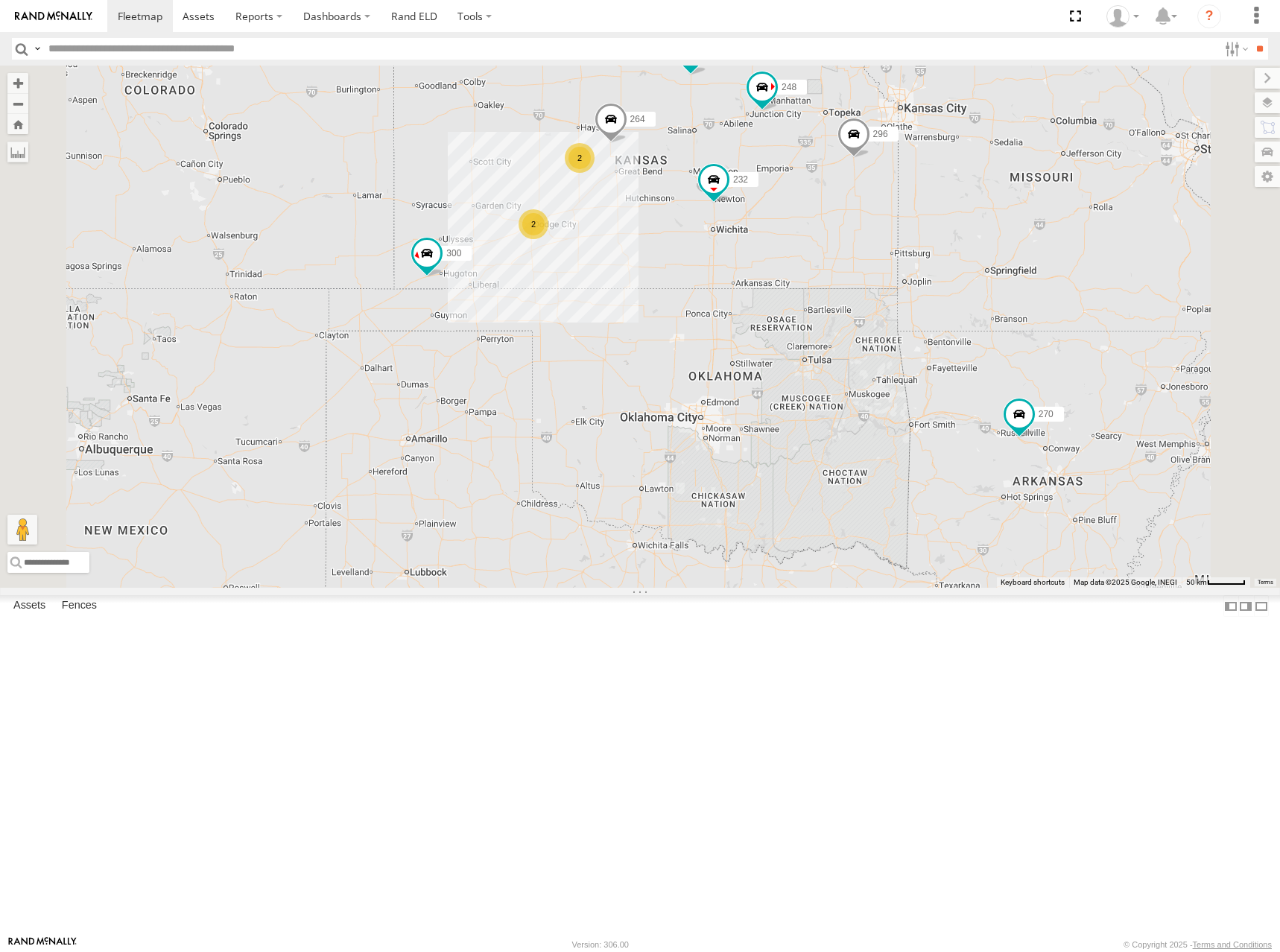
drag, startPoint x: 744, startPoint y: 253, endPoint x: 749, endPoint y: 276, distance: 23.5
click at [749, 276] on div "300 246 270 232 296 264 248 294 260 2 2" at bounding box center [640, 327] width 1280 height 522
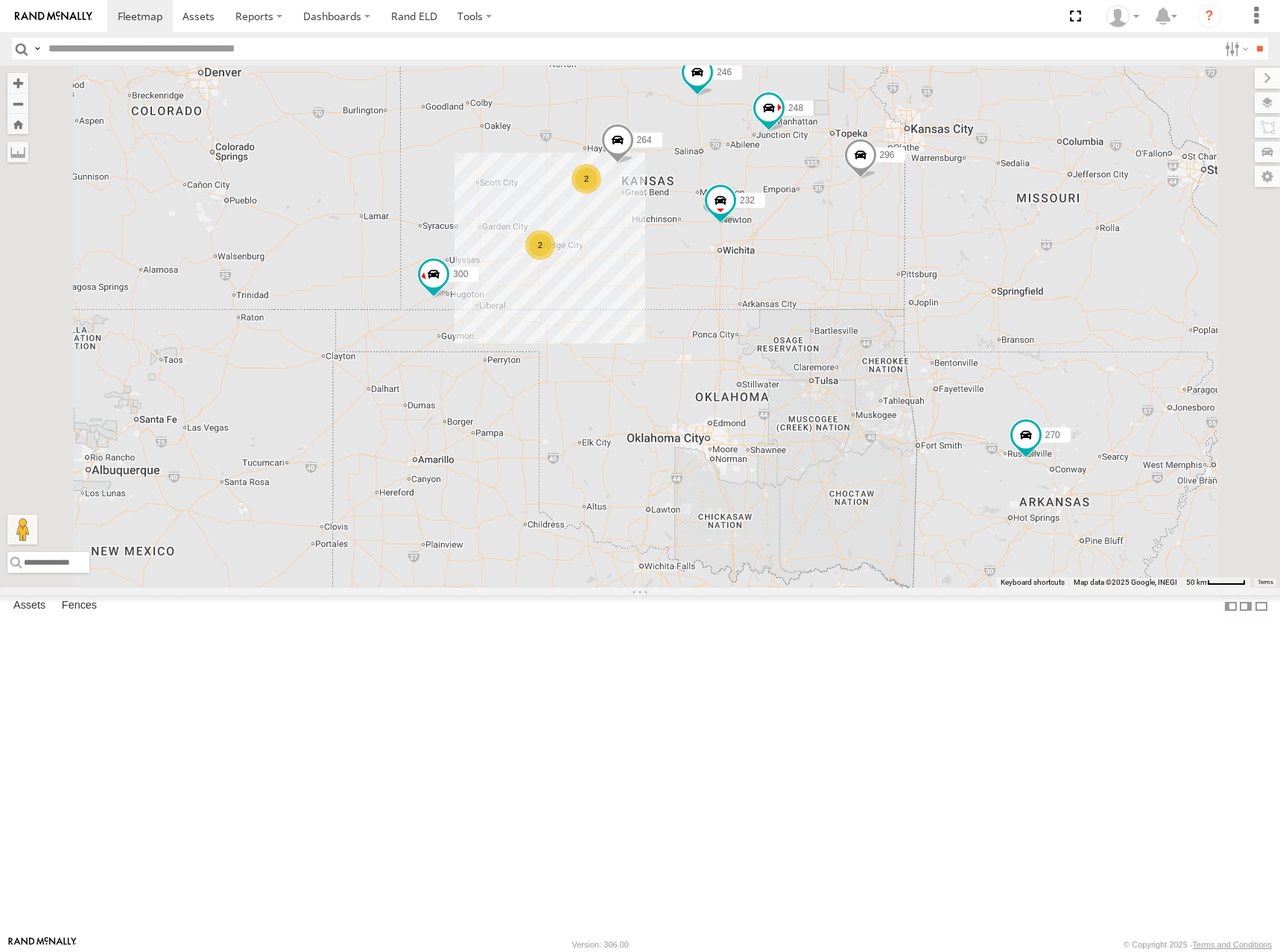
click at [757, 288] on div "300 246 270 232 296 264 248 294 260 2 2" at bounding box center [640, 327] width 1280 height 522
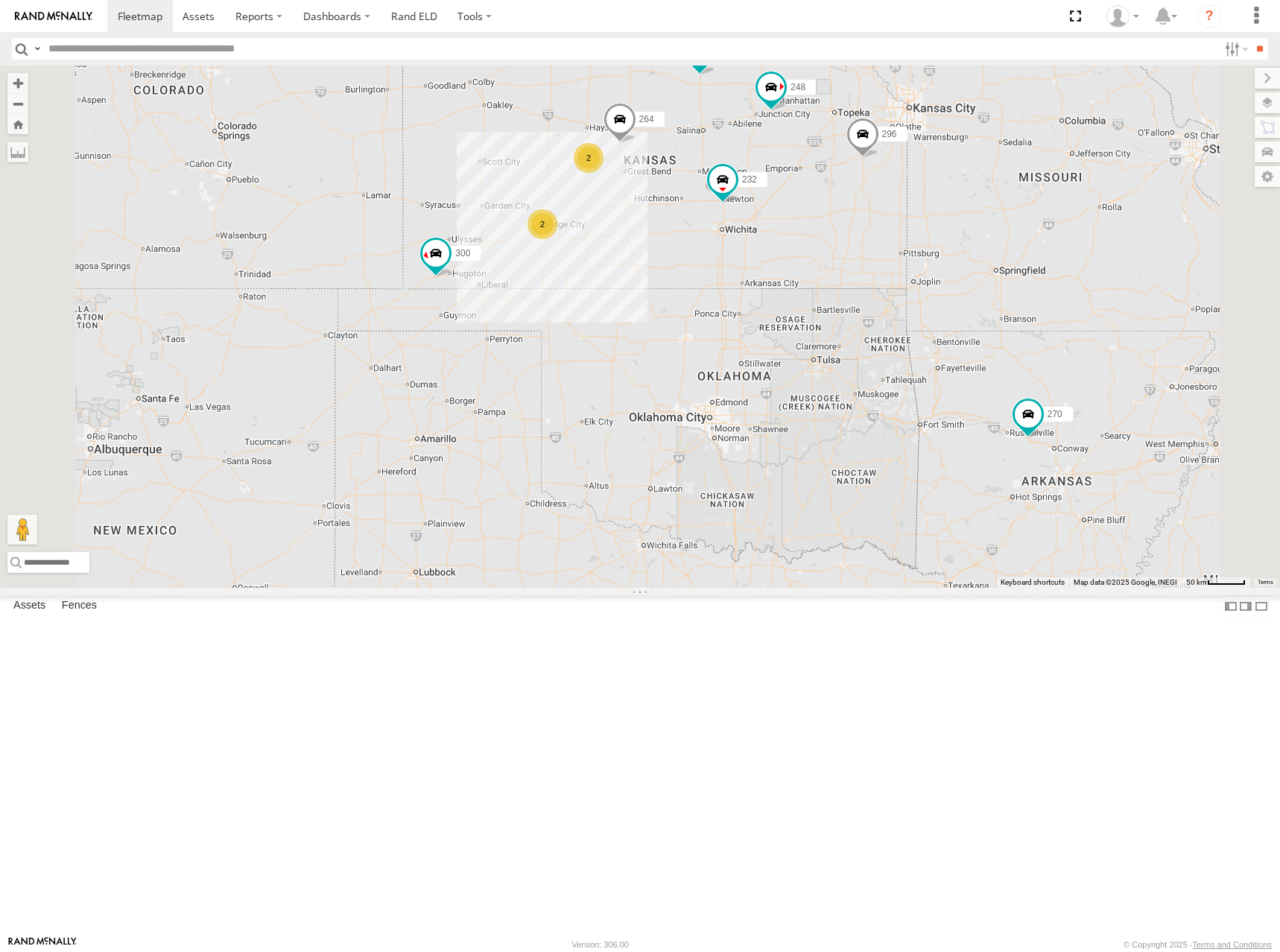
drag, startPoint x: 877, startPoint y: 294, endPoint x: 873, endPoint y: 316, distance: 22.4
click at [873, 316] on div "300 246 270 232 296 264 248 294 260 2 2" at bounding box center [640, 327] width 1280 height 522
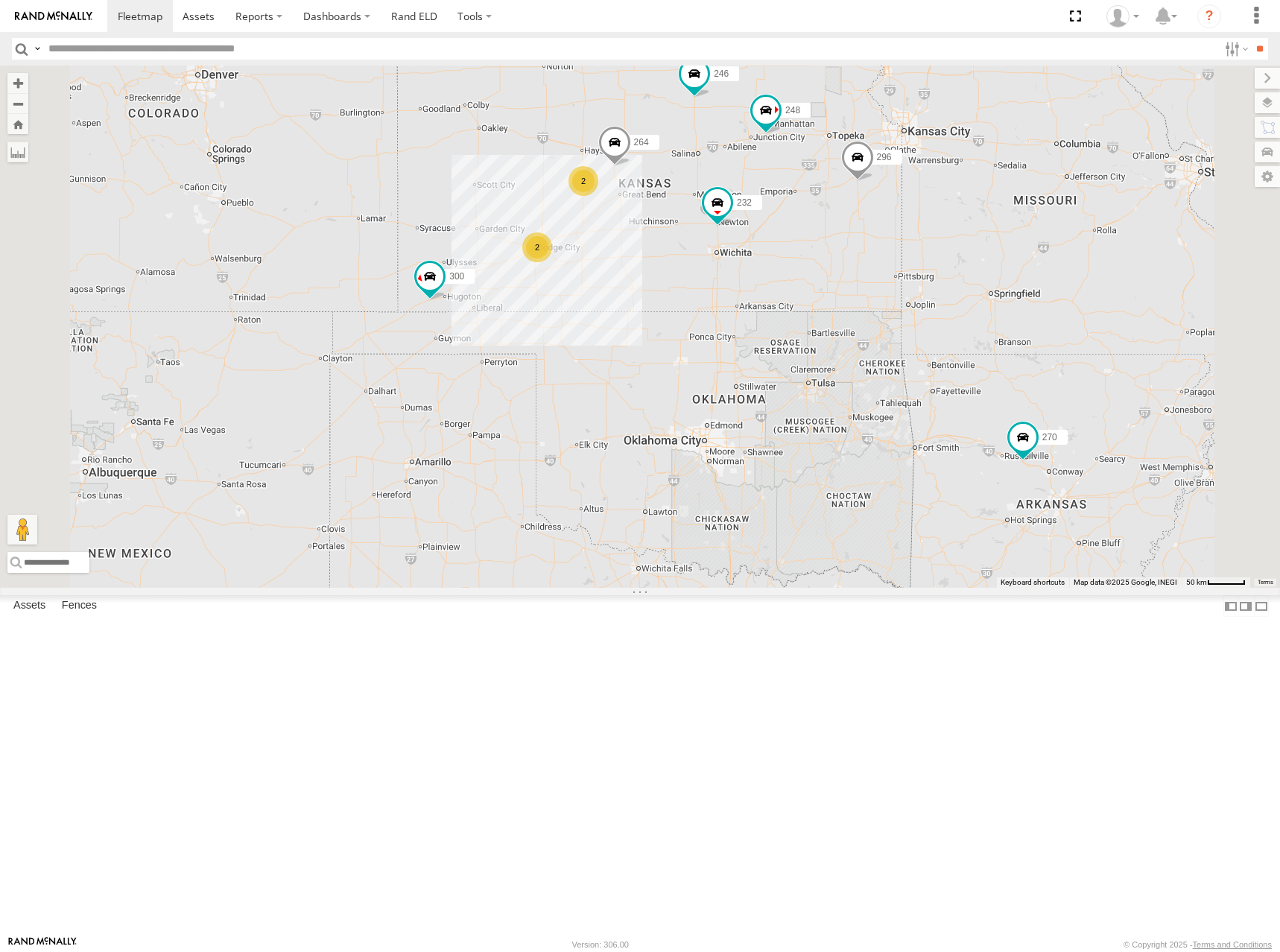
drag, startPoint x: 791, startPoint y: 243, endPoint x: 787, endPoint y: 267, distance: 24.3
click at [787, 267] on div "300 246 270 232 296 264 248 294 260 2 2" at bounding box center [640, 327] width 1280 height 522
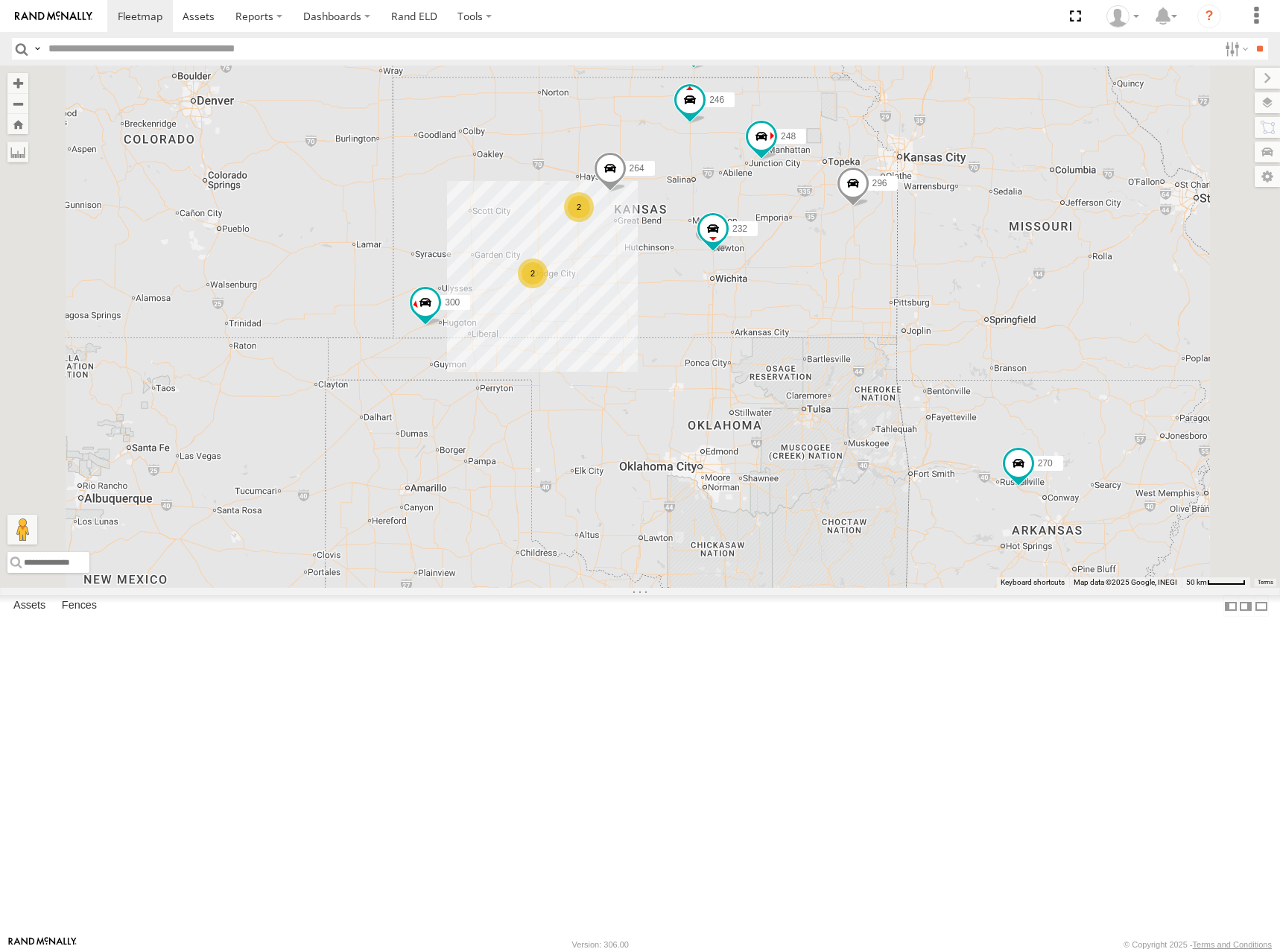
click at [965, 238] on div "300 246 270 232 296 264 248 294 260 2 2" at bounding box center [640, 327] width 1280 height 522
